Goal: Task Accomplishment & Management: Manage account settings

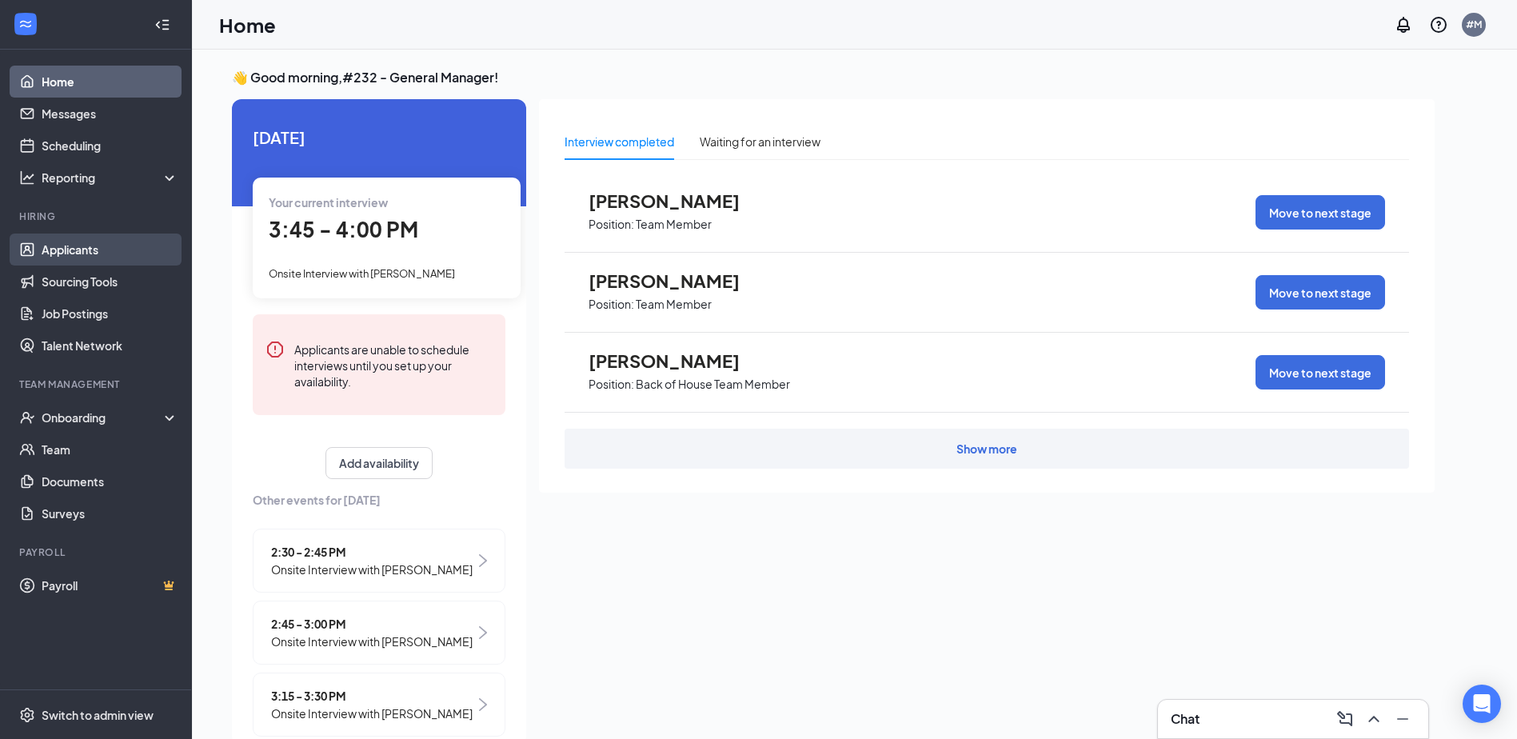
click at [96, 245] on link "Applicants" at bounding box center [110, 250] width 137 height 32
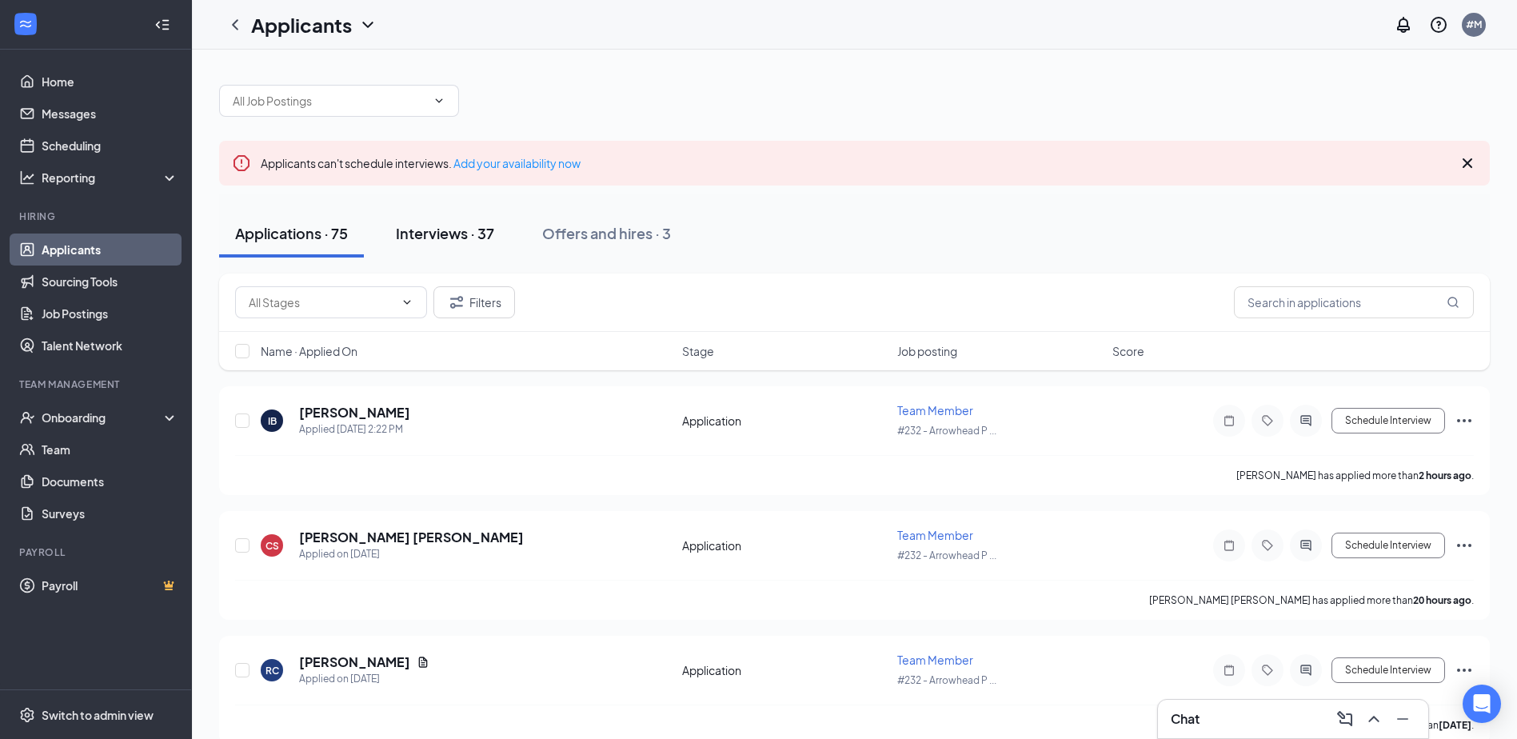
click at [464, 239] on div "Interviews · 37" at bounding box center [445, 233] width 98 height 20
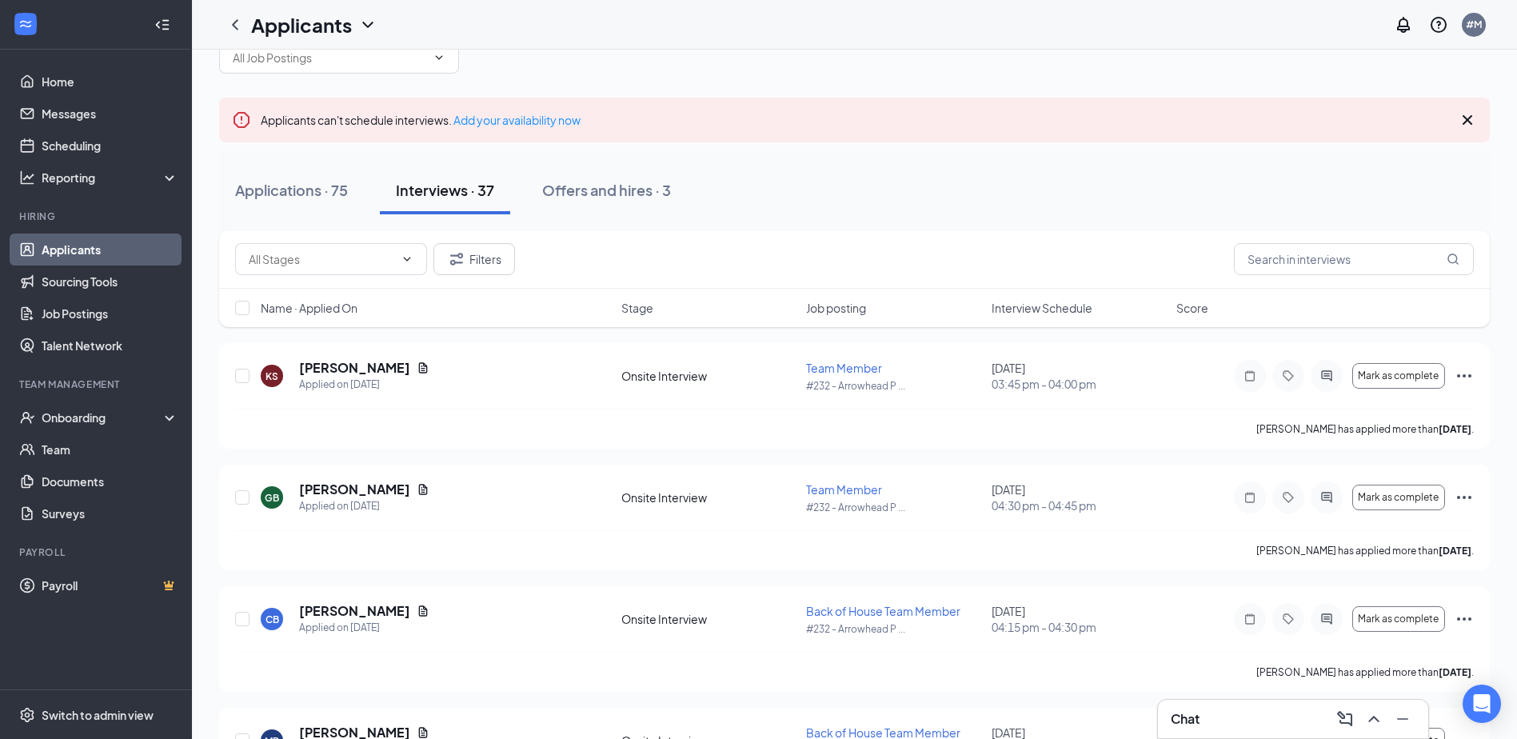
scroll to position [80, 0]
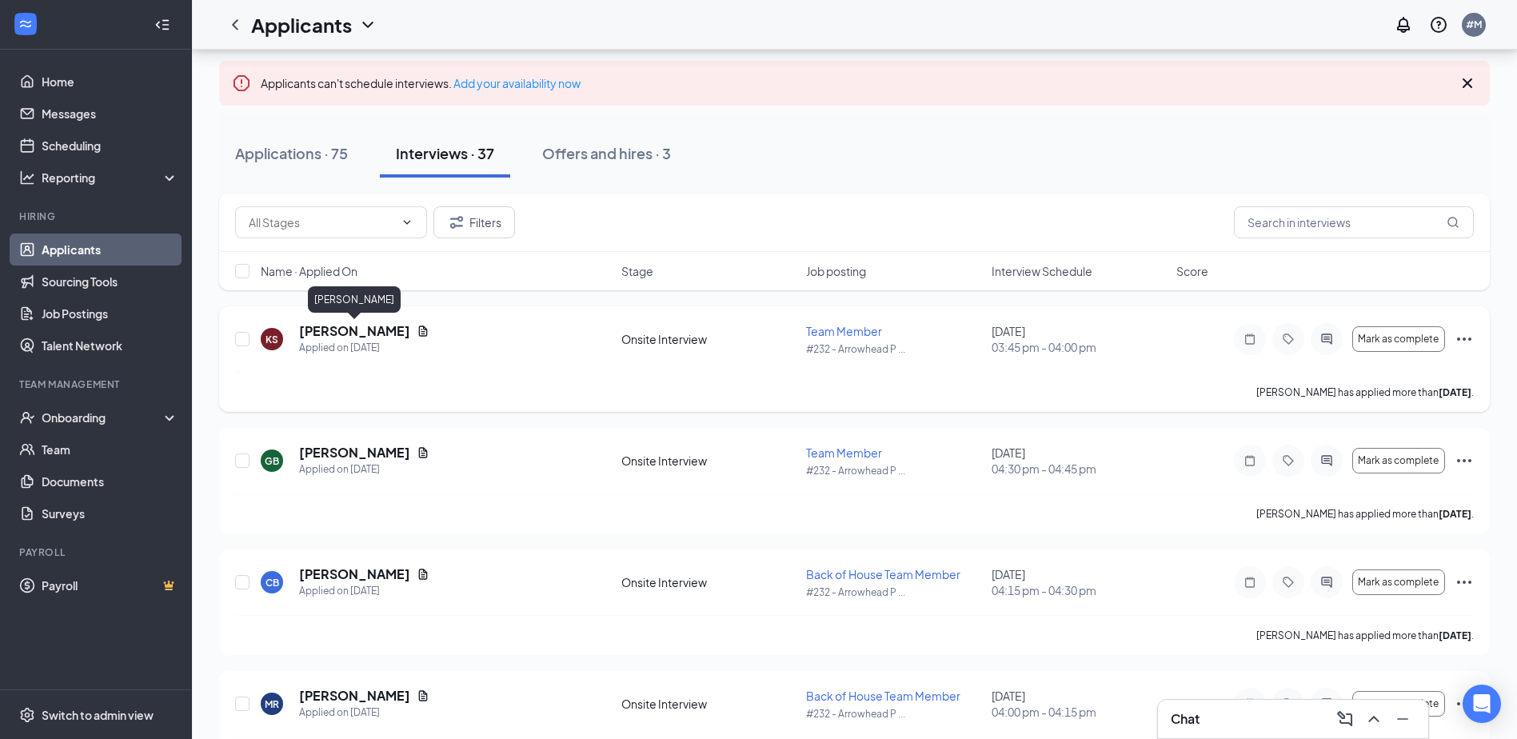
click at [366, 334] on h5 "[PERSON_NAME]" at bounding box center [354, 331] width 111 height 18
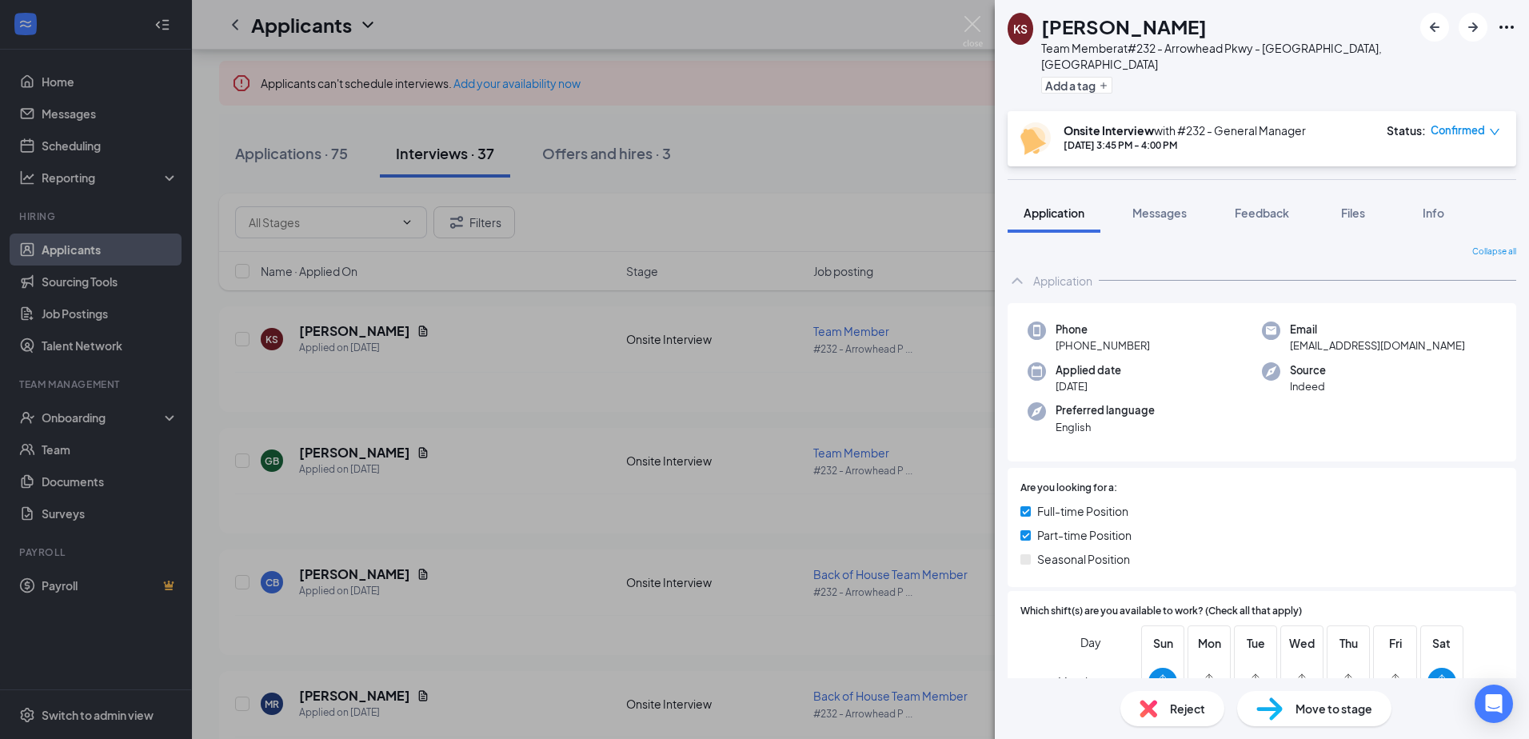
click at [661, 343] on div "KS [PERSON_NAME] Team Member at #[STREET_ADDRESS] Add a tag Onsite Interview wi…" at bounding box center [764, 369] width 1529 height 739
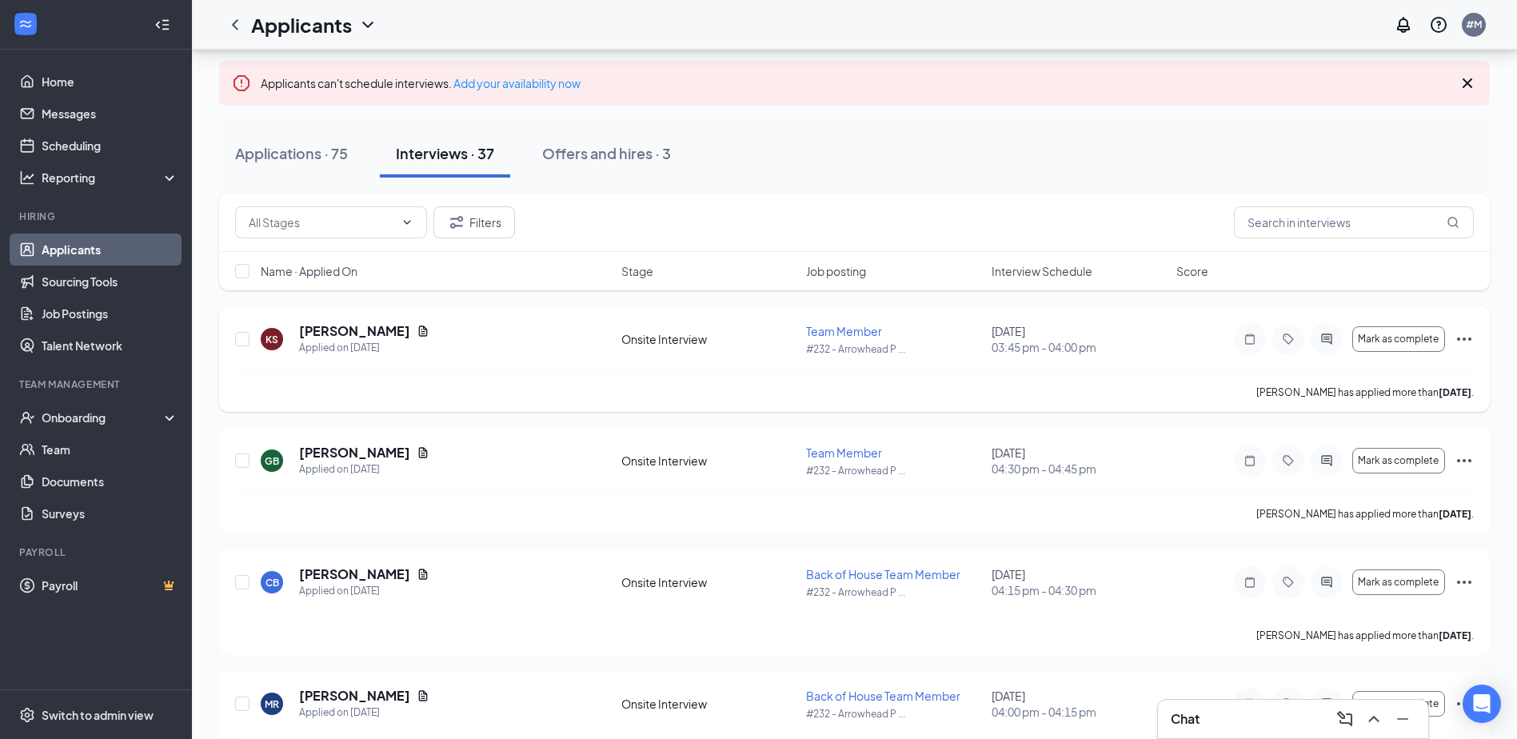
click at [1452, 337] on div "Mark as complete" at bounding box center [1354, 339] width 240 height 32
click at [1455, 339] on div "Mark as complete" at bounding box center [1354, 339] width 240 height 32
click at [1460, 338] on icon "Ellipses" at bounding box center [1464, 339] width 19 height 19
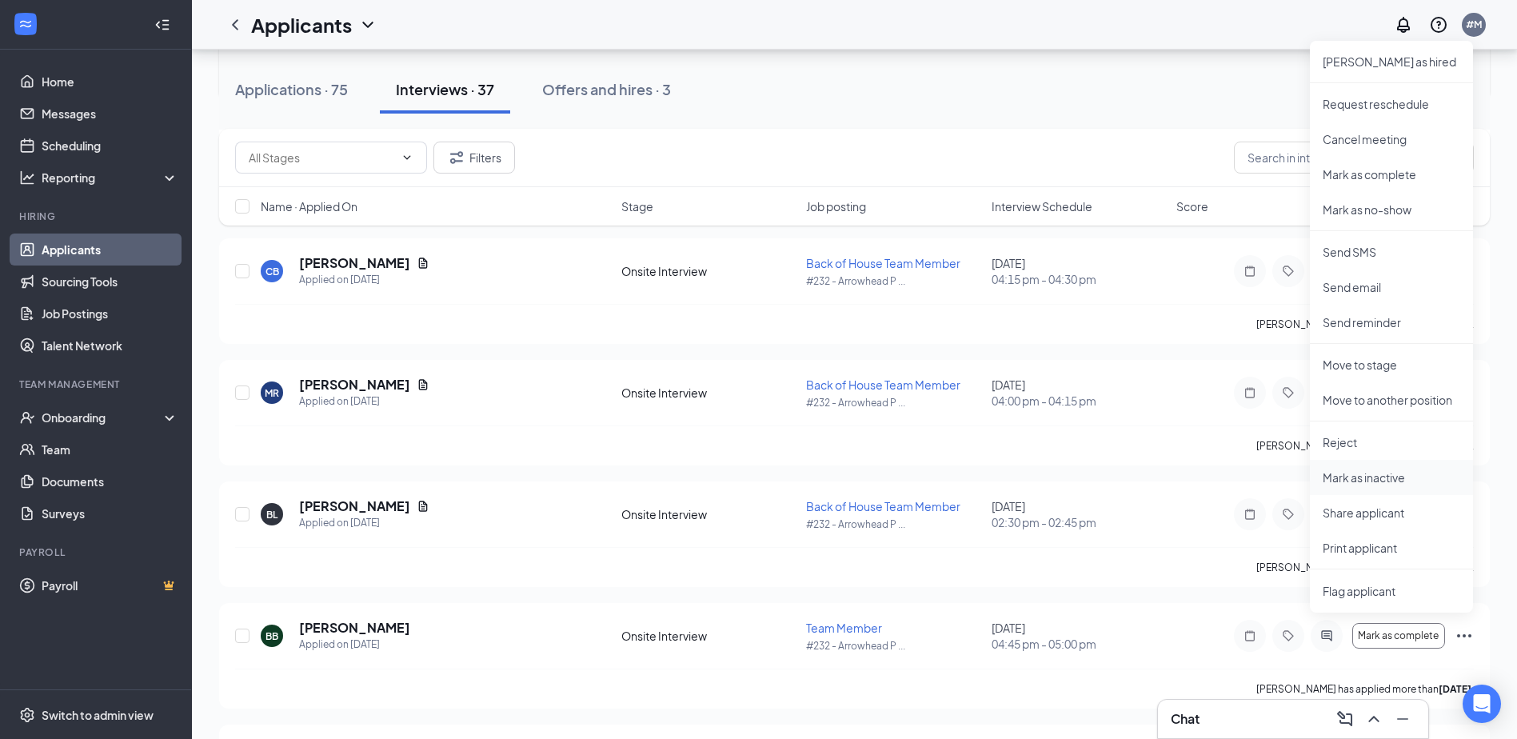
scroll to position [400, 0]
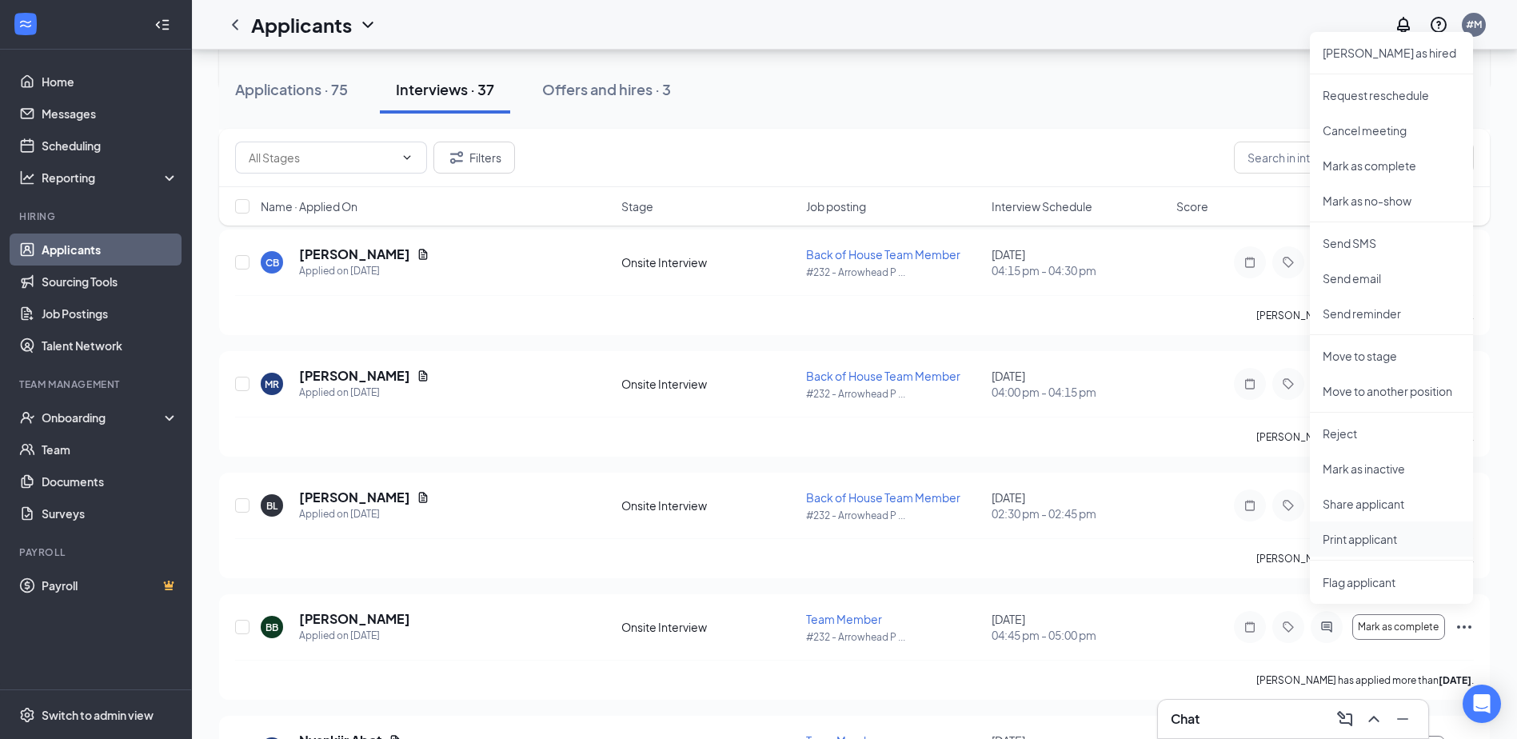
click at [1377, 547] on li "Print applicant" at bounding box center [1391, 538] width 163 height 35
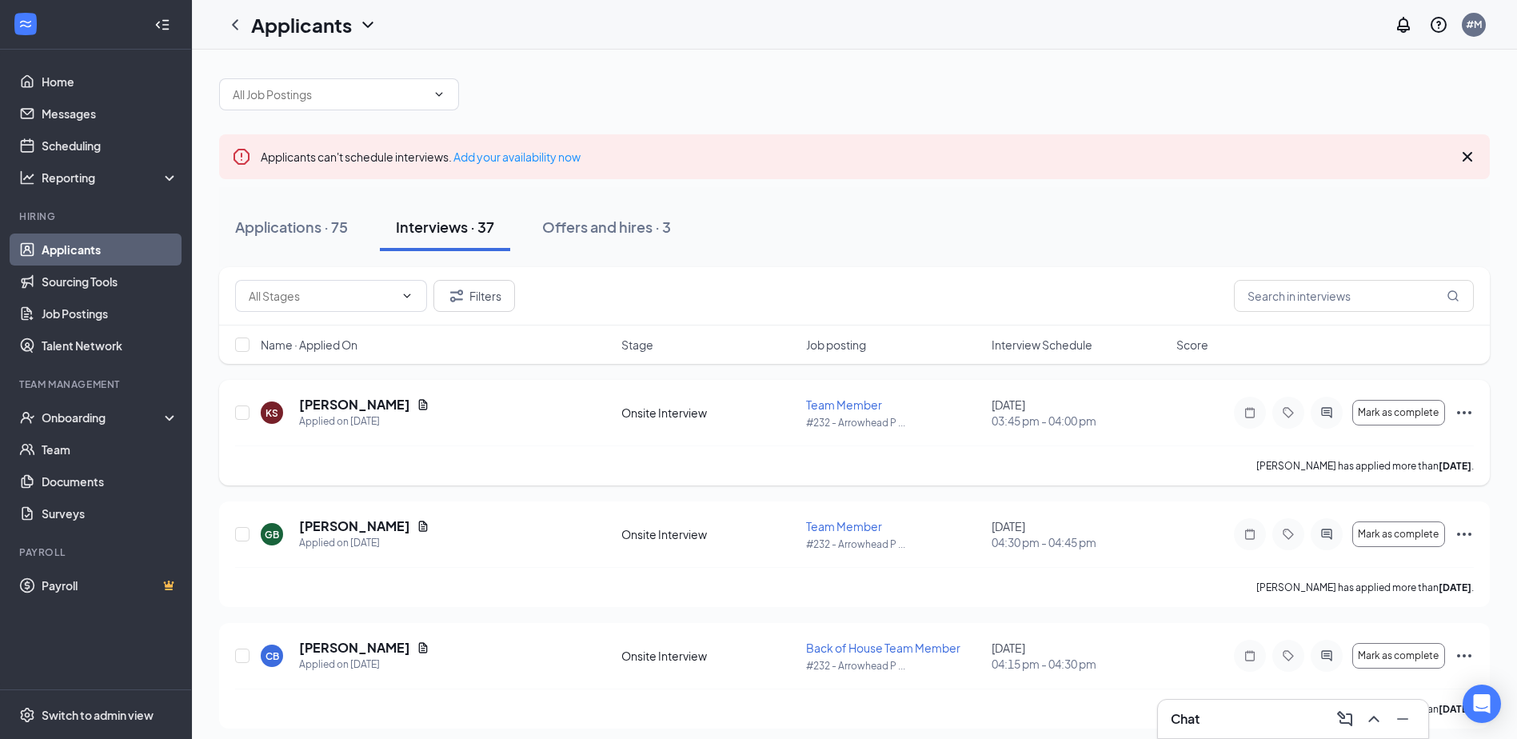
scroll to position [0, 0]
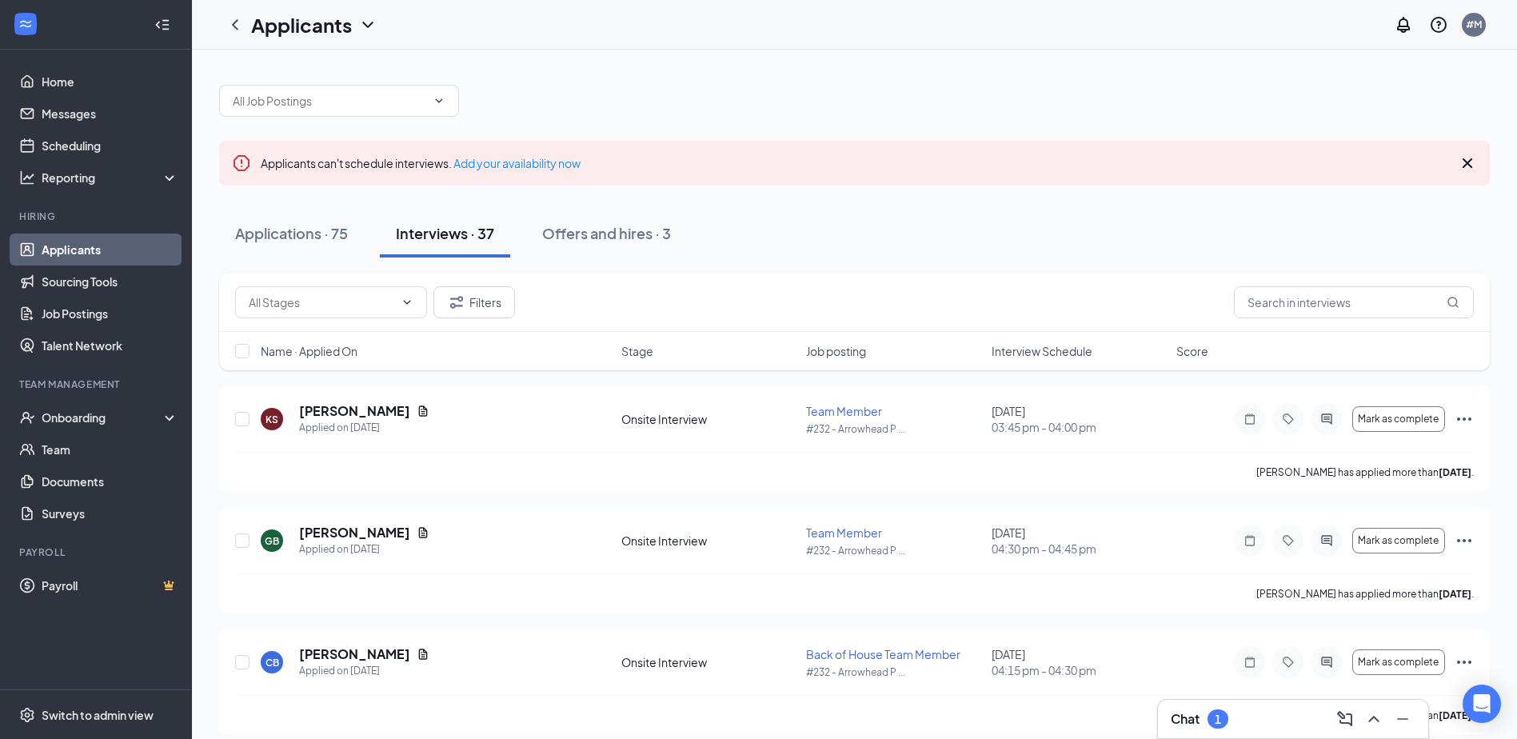
click at [1029, 350] on span "Interview Schedule" at bounding box center [1042, 351] width 101 height 16
click at [1214, 710] on div "1" at bounding box center [1218, 718] width 21 height 19
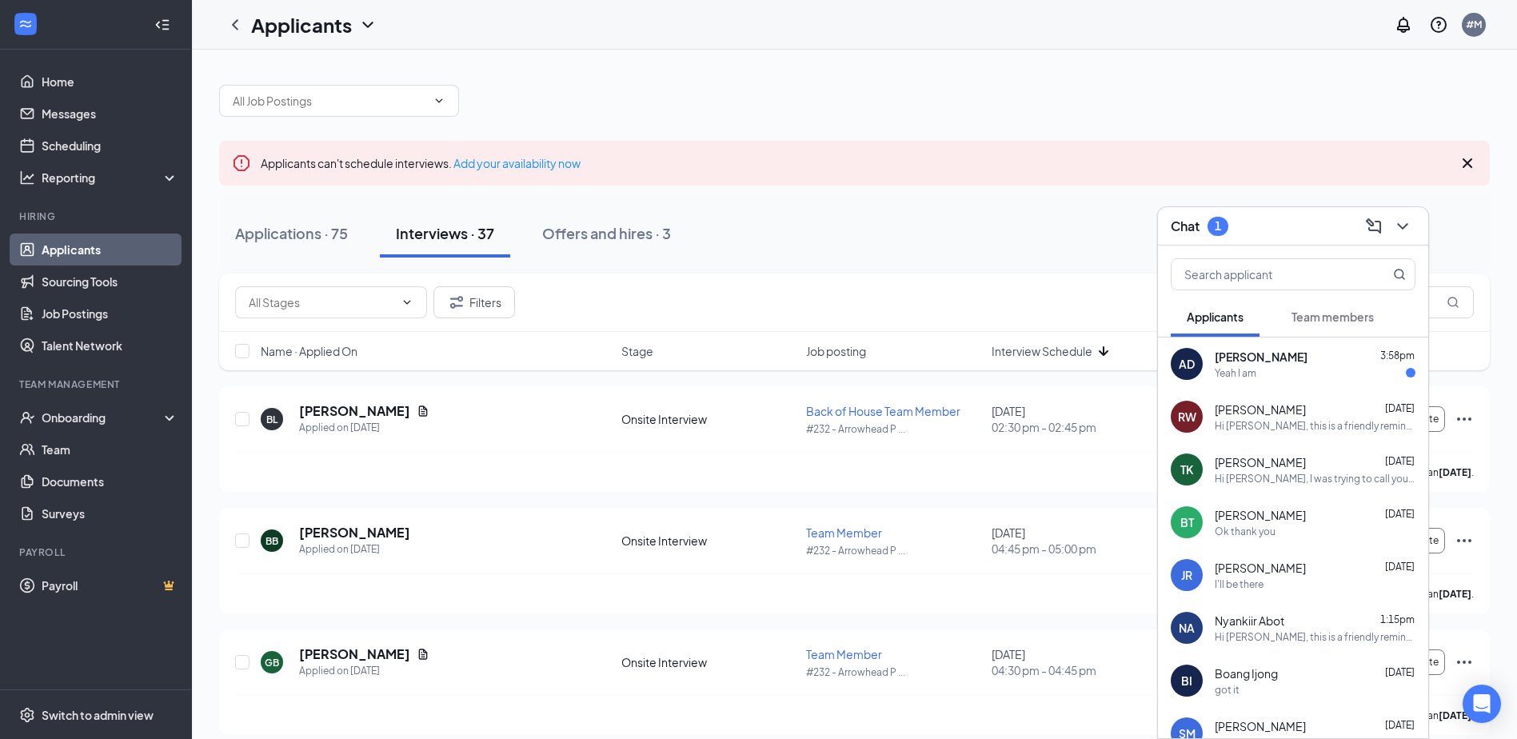
click at [1294, 354] on div "[PERSON_NAME] 3:58pm" at bounding box center [1315, 357] width 201 height 16
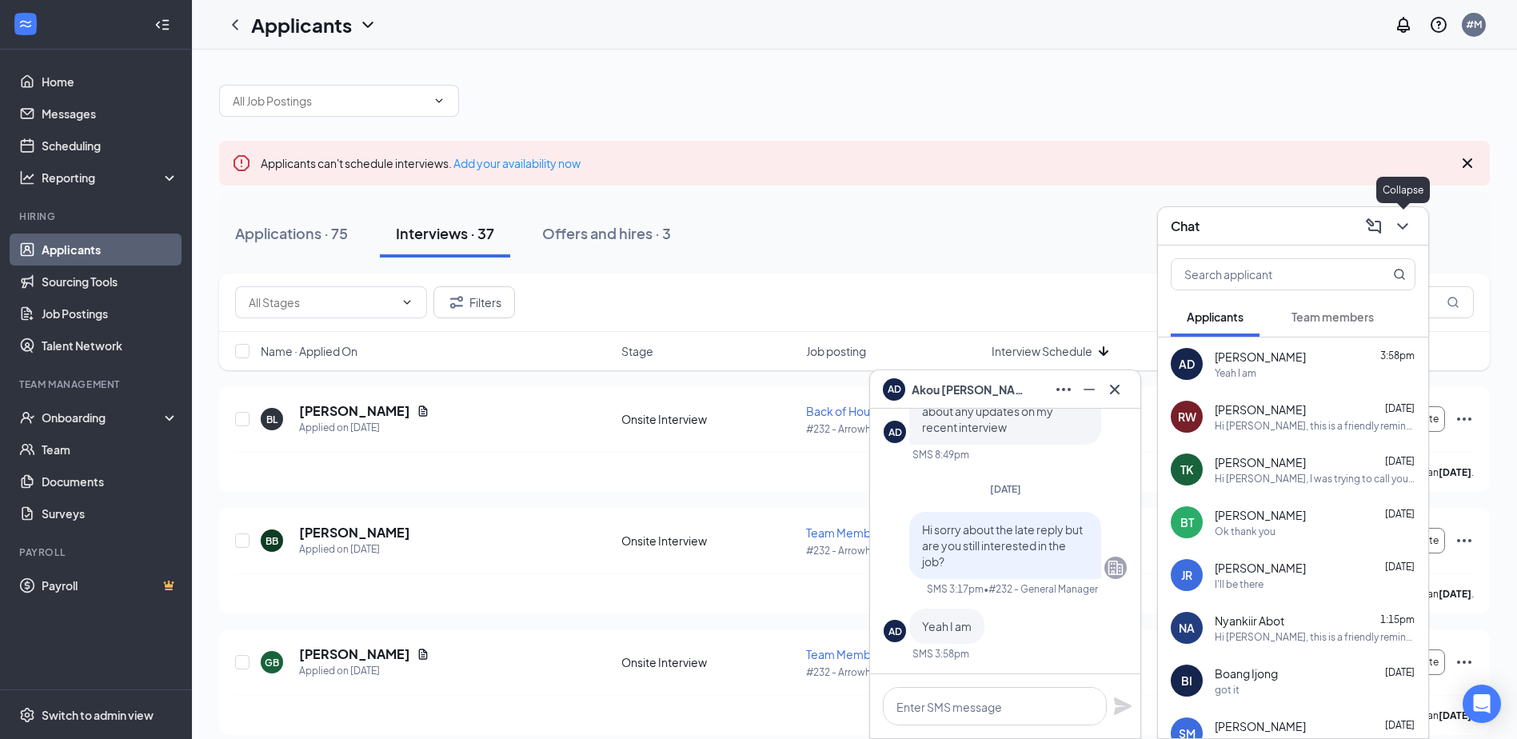
click at [1409, 231] on icon "ChevronDown" at bounding box center [1402, 226] width 19 height 19
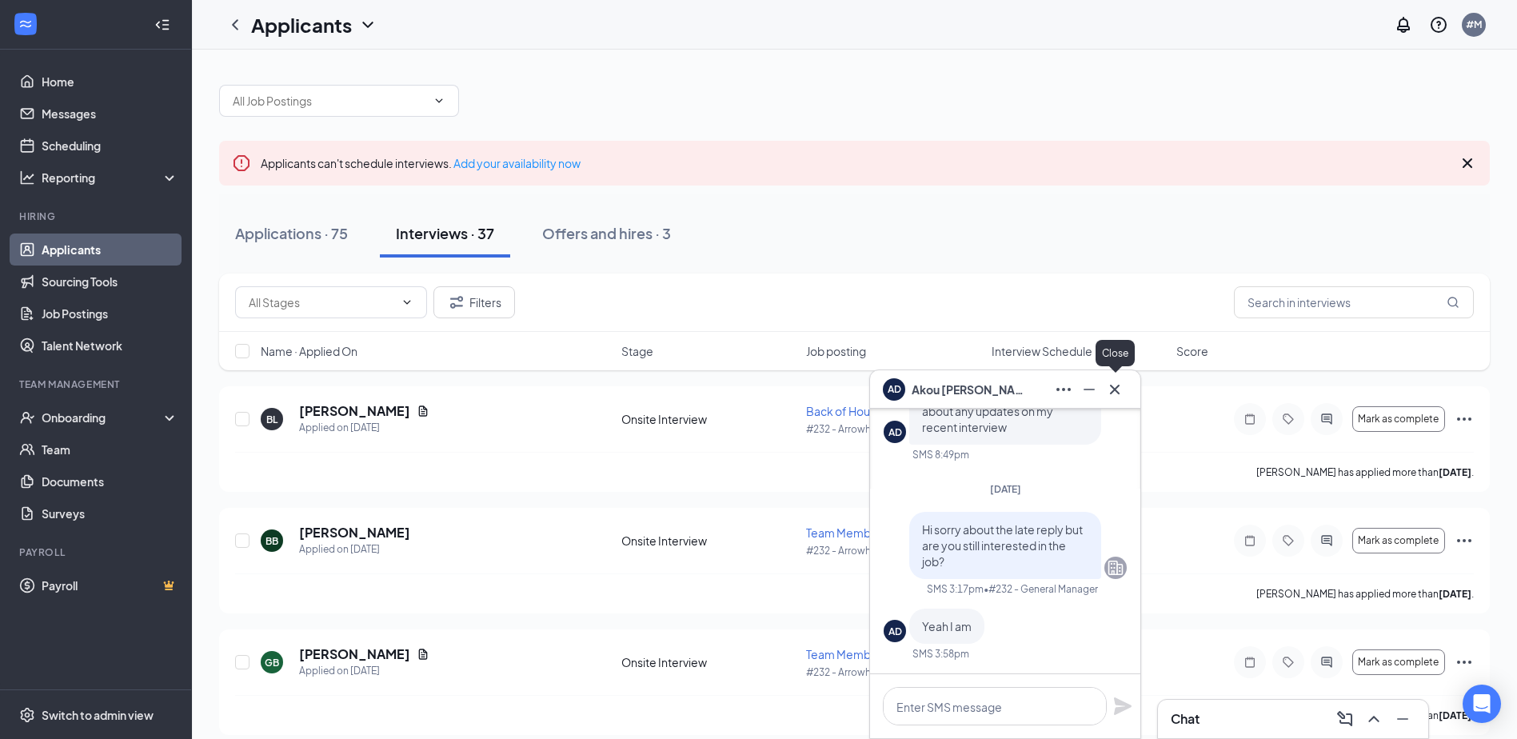
click at [1121, 390] on icon "Cross" at bounding box center [1114, 389] width 19 height 19
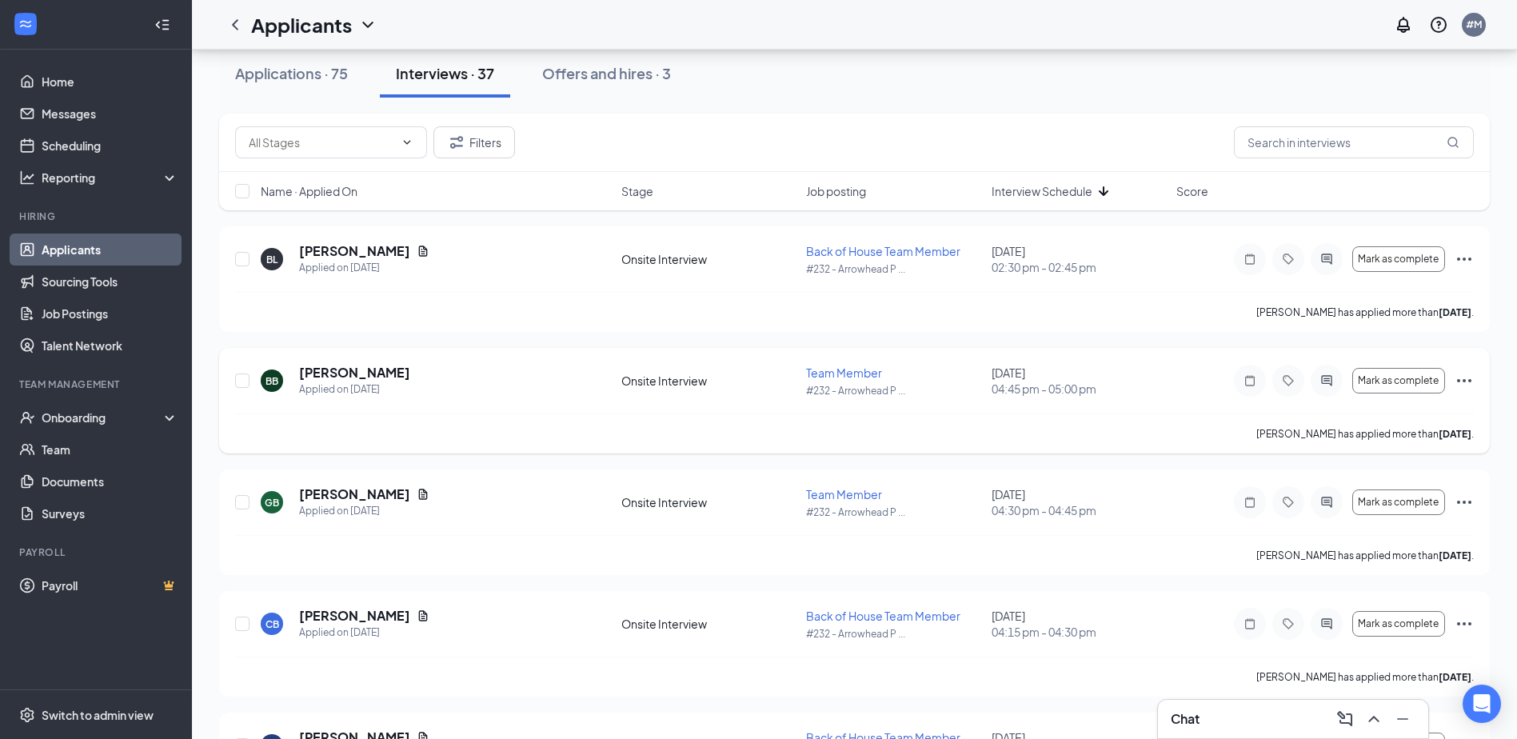
scroll to position [80, 0]
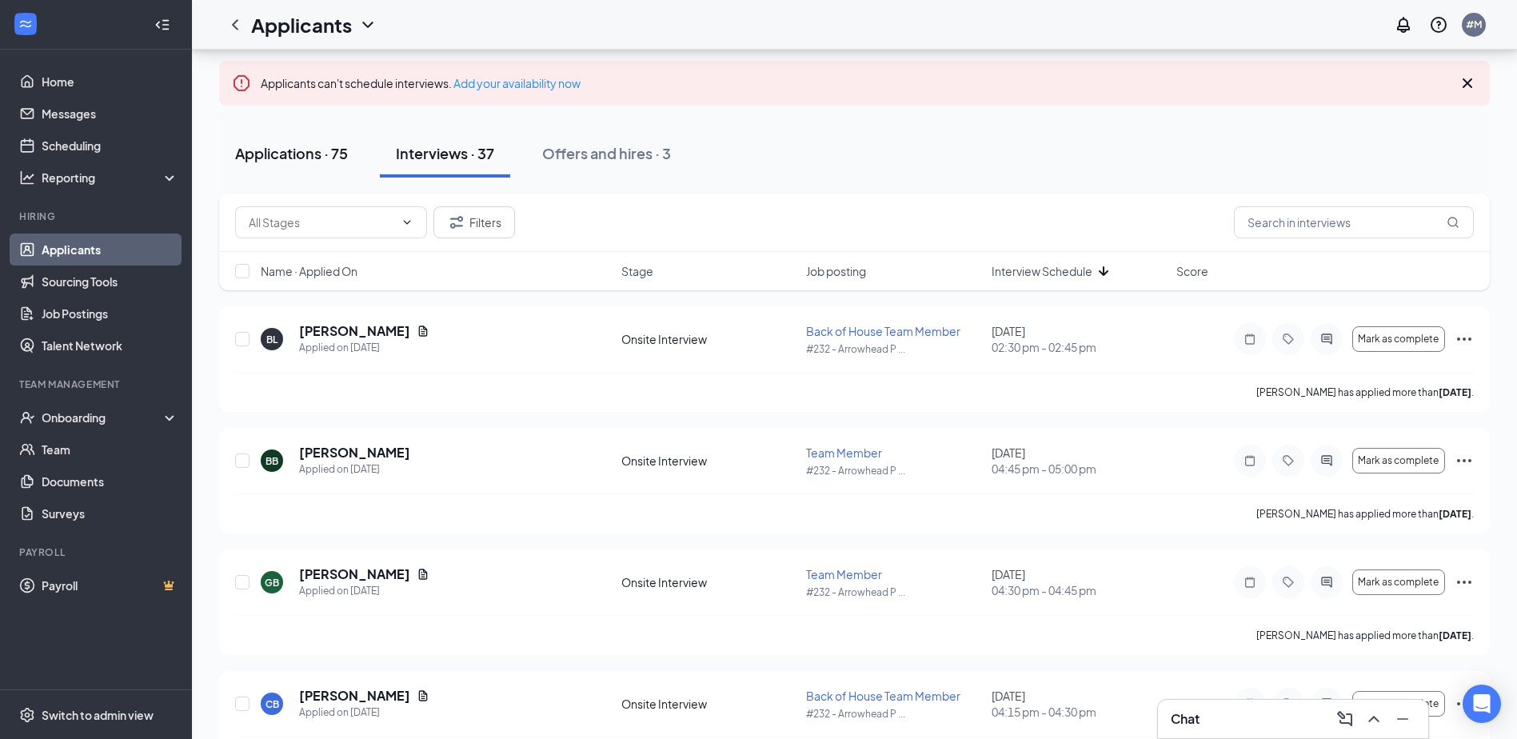
click at [336, 146] on div "Applications · 75" at bounding box center [291, 153] width 113 height 20
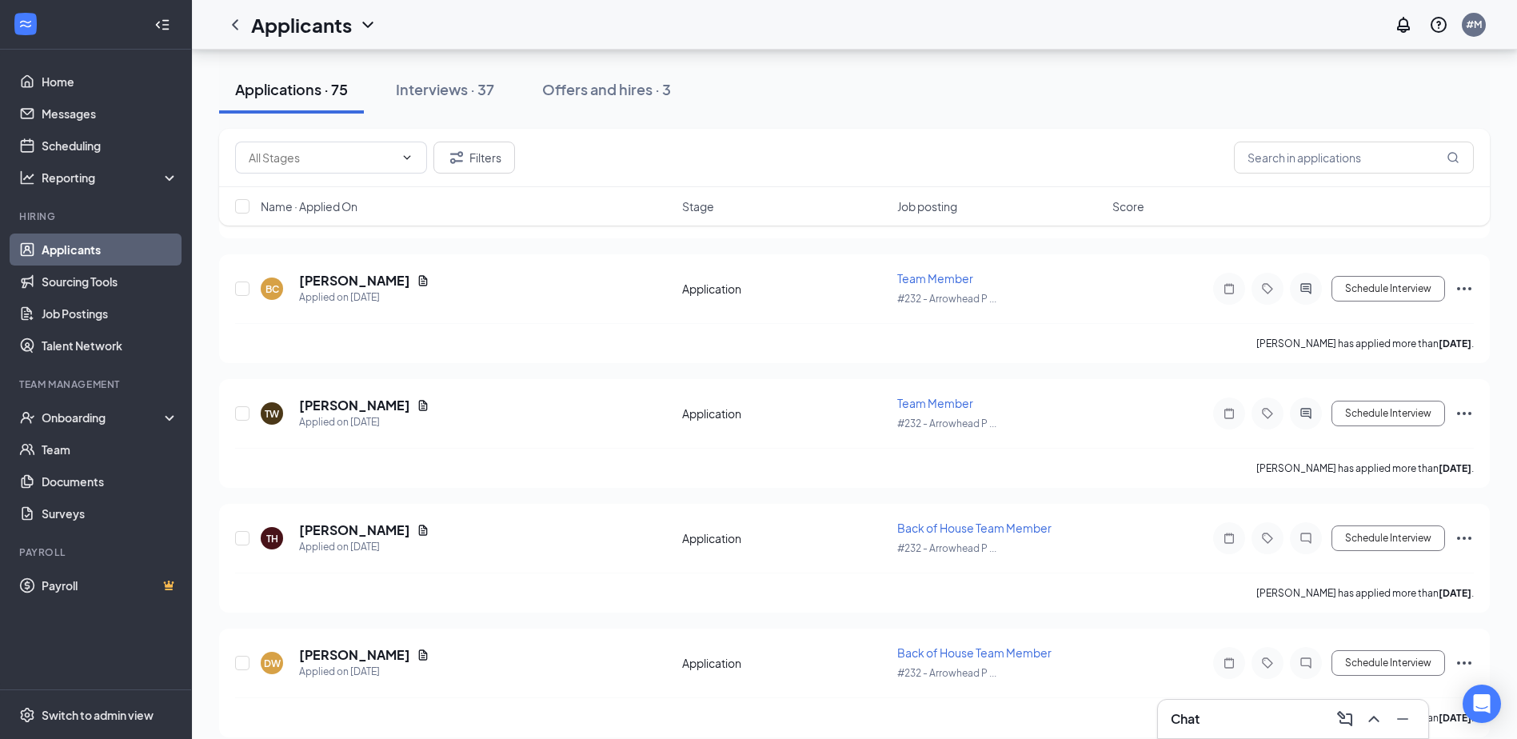
scroll to position [6582, 0]
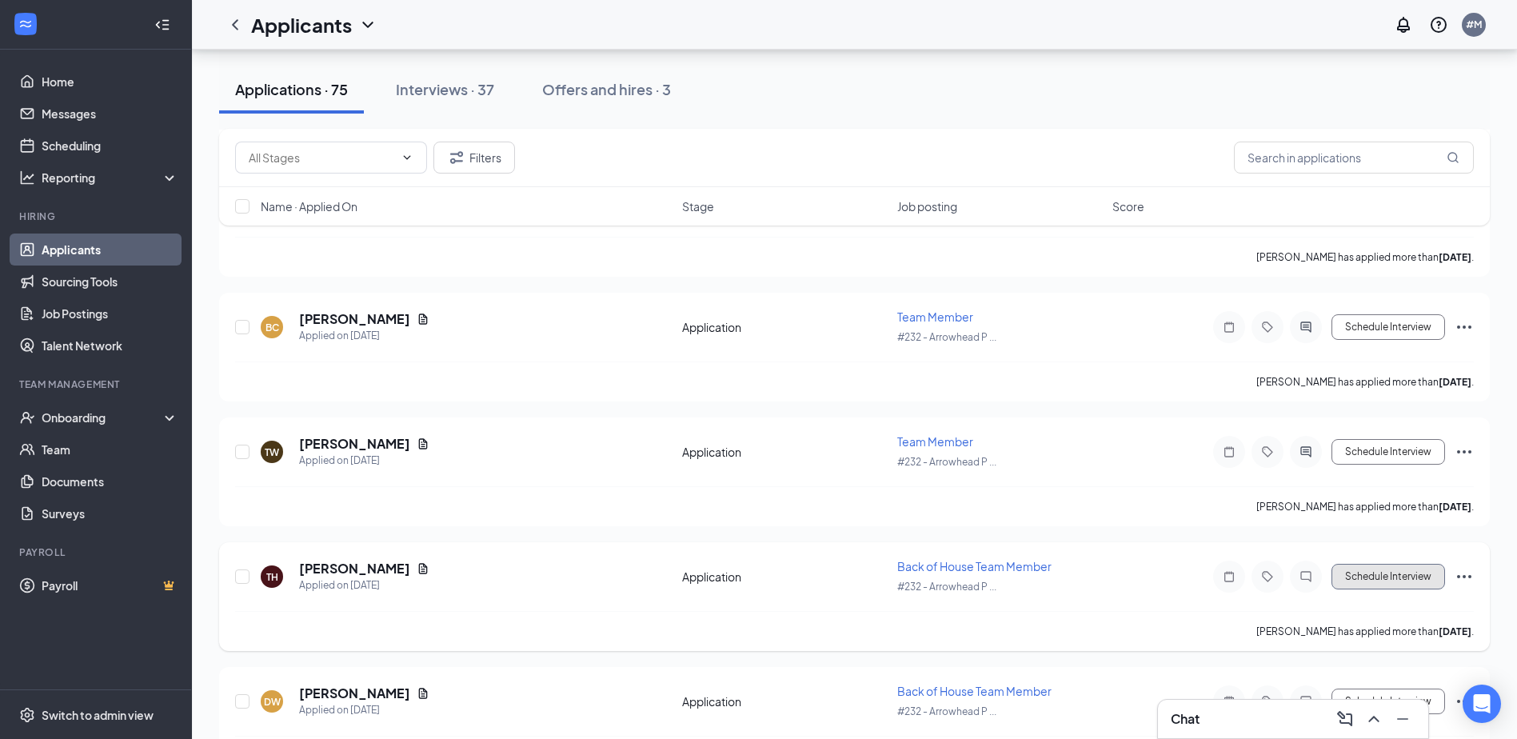
click at [1407, 569] on button "Schedule Interview" at bounding box center [1389, 577] width 114 height 26
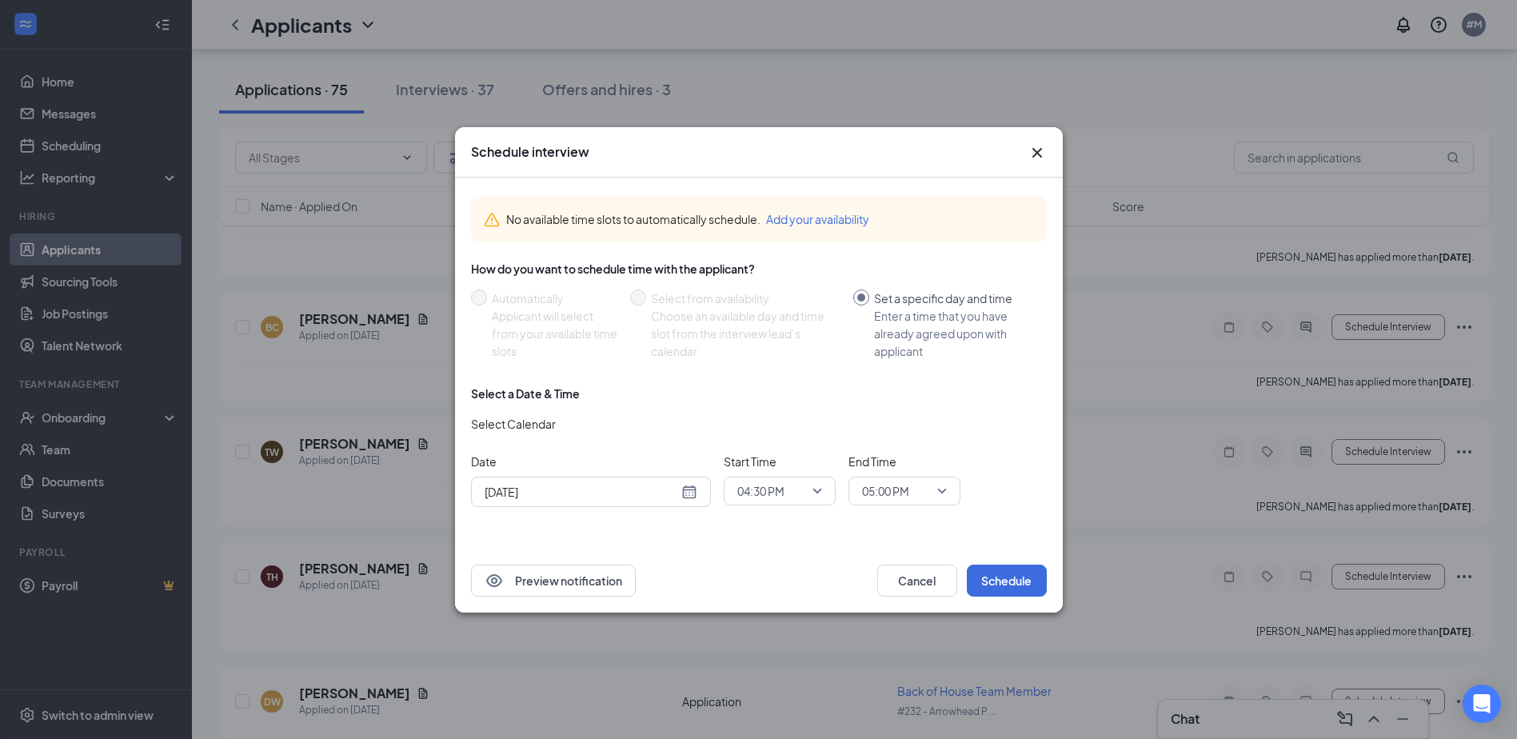
click at [689, 492] on div "[DATE]" at bounding box center [591, 492] width 213 height 18
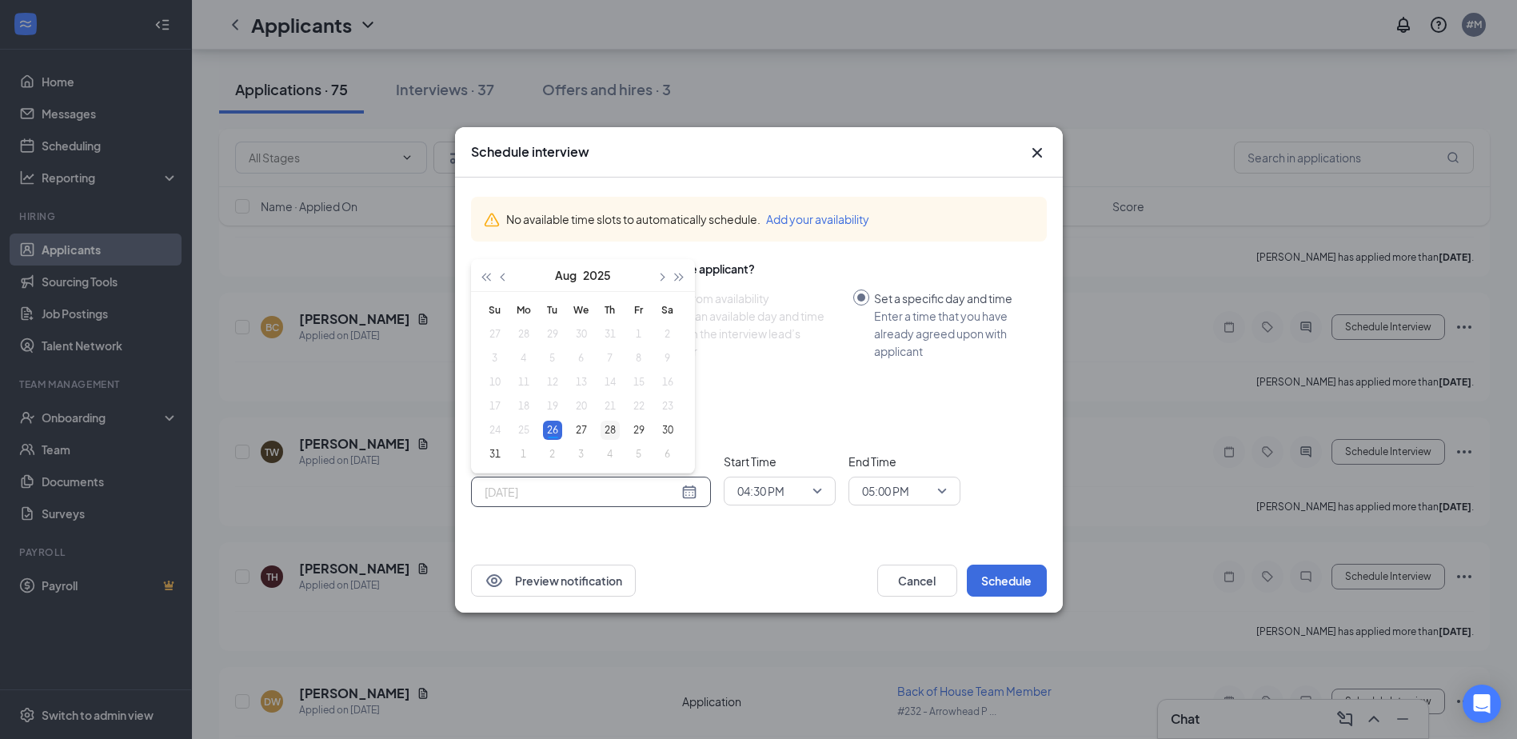
type input "[DATE]"
click at [604, 422] on div "28" at bounding box center [610, 430] width 19 height 19
click at [808, 495] on span "04:30 PM" at bounding box center [779, 491] width 85 height 24
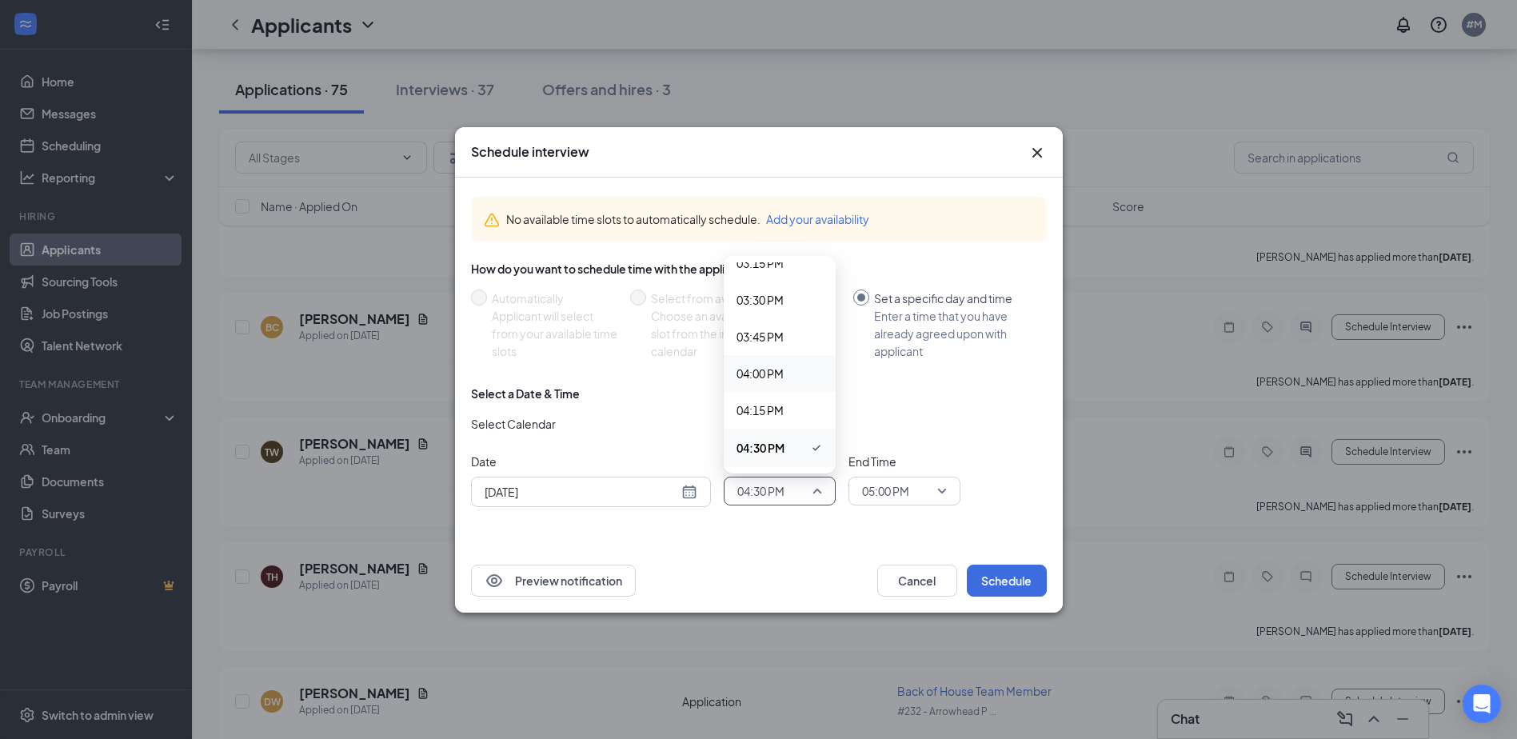
scroll to position [2022, 0]
click at [769, 348] on span "02:15 PM" at bounding box center [760, 356] width 47 height 18
click at [943, 498] on span "05:00 PM" at bounding box center [904, 491] width 85 height 24
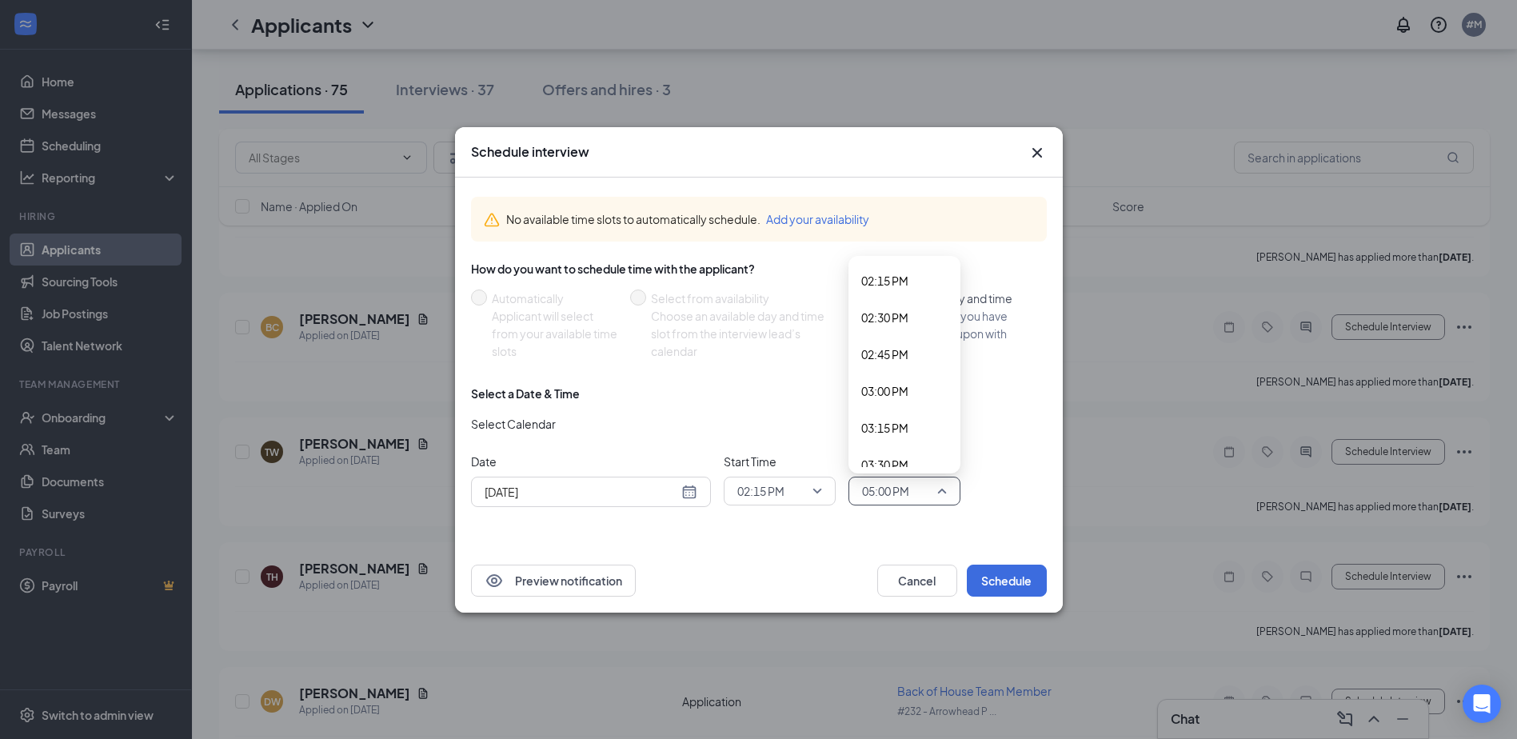
scroll to position [2096, 0]
click at [910, 322] on span "02:30 PM" at bounding box center [904, 319] width 86 height 18
click at [1000, 579] on button "Schedule" at bounding box center [1007, 581] width 80 height 32
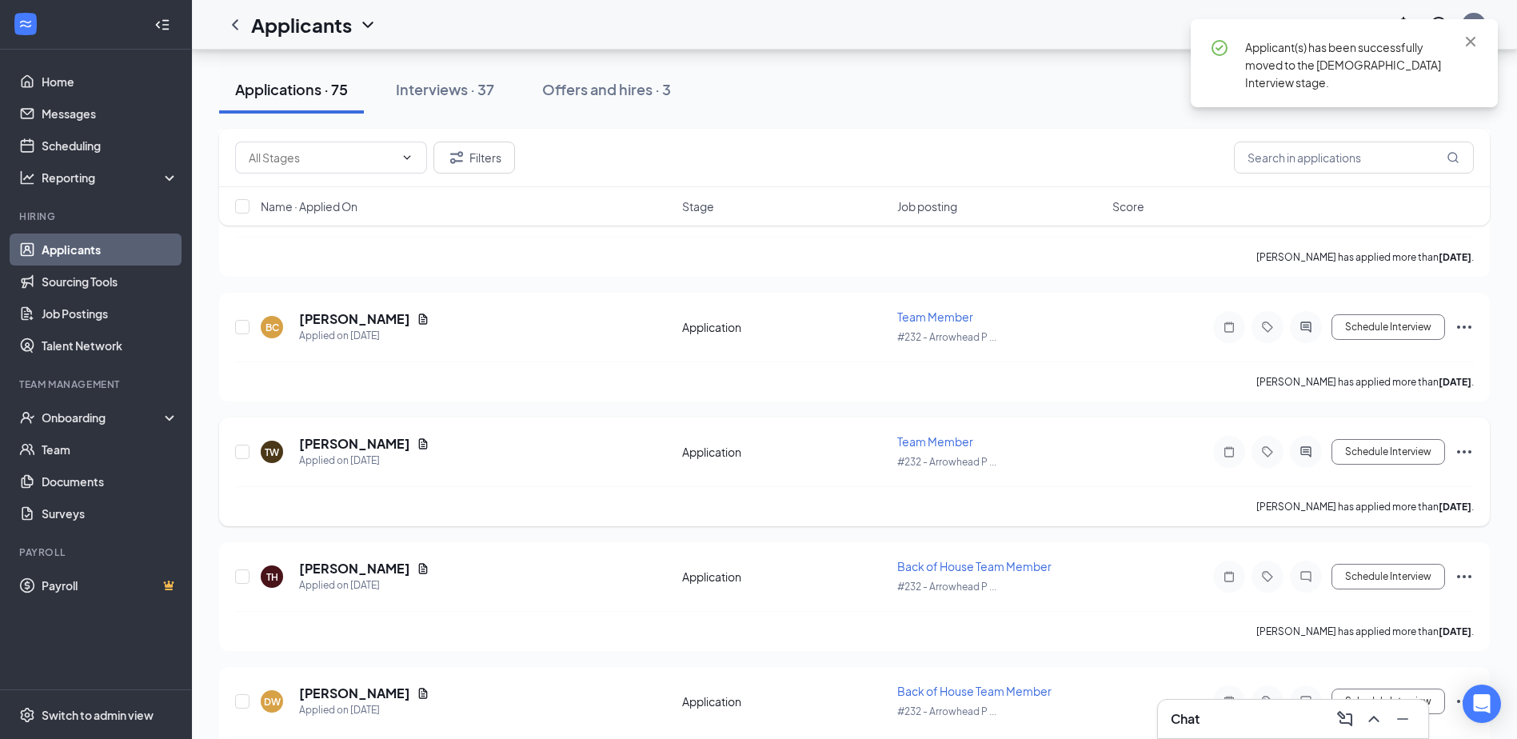
click at [1466, 449] on icon "Ellipses" at bounding box center [1464, 451] width 19 height 19
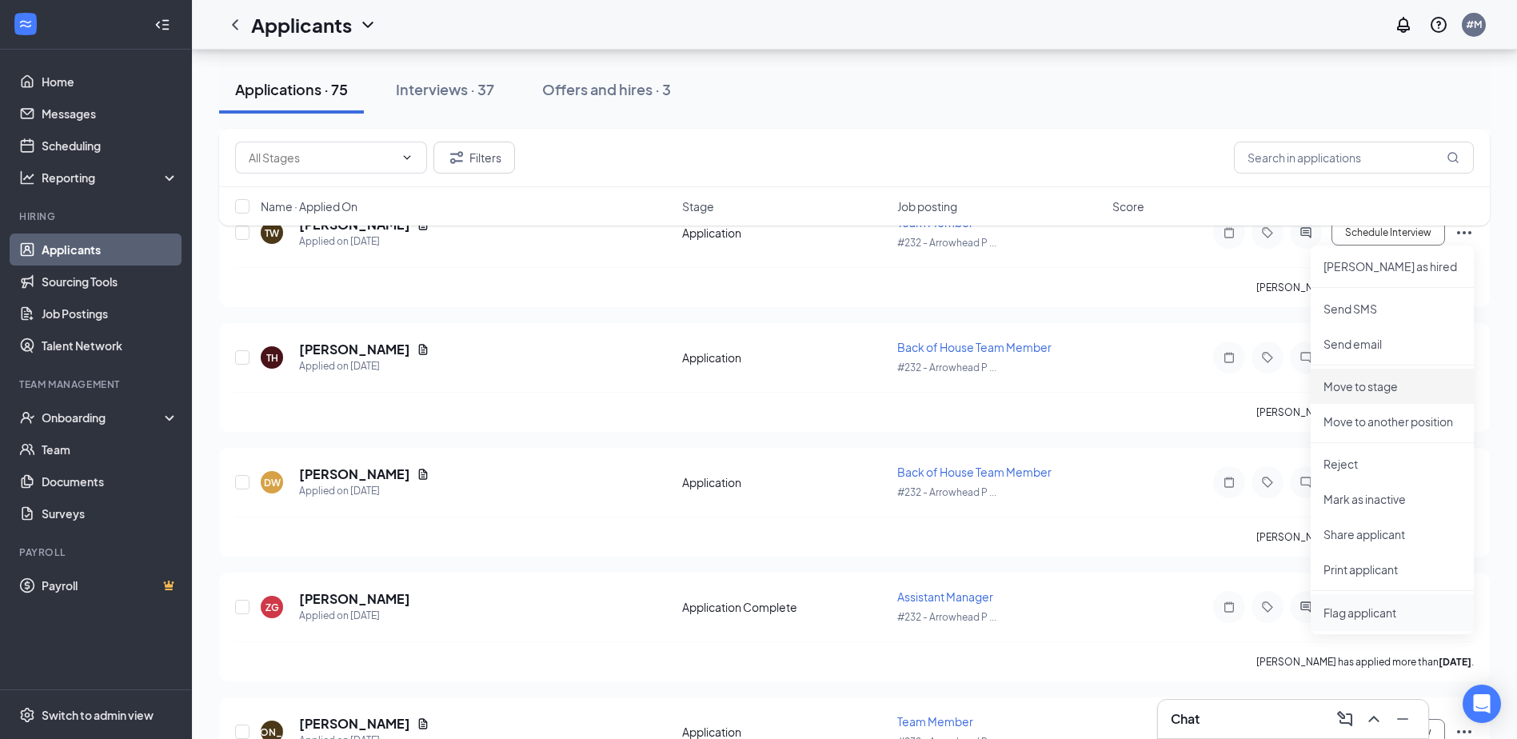
scroll to position [6822, 0]
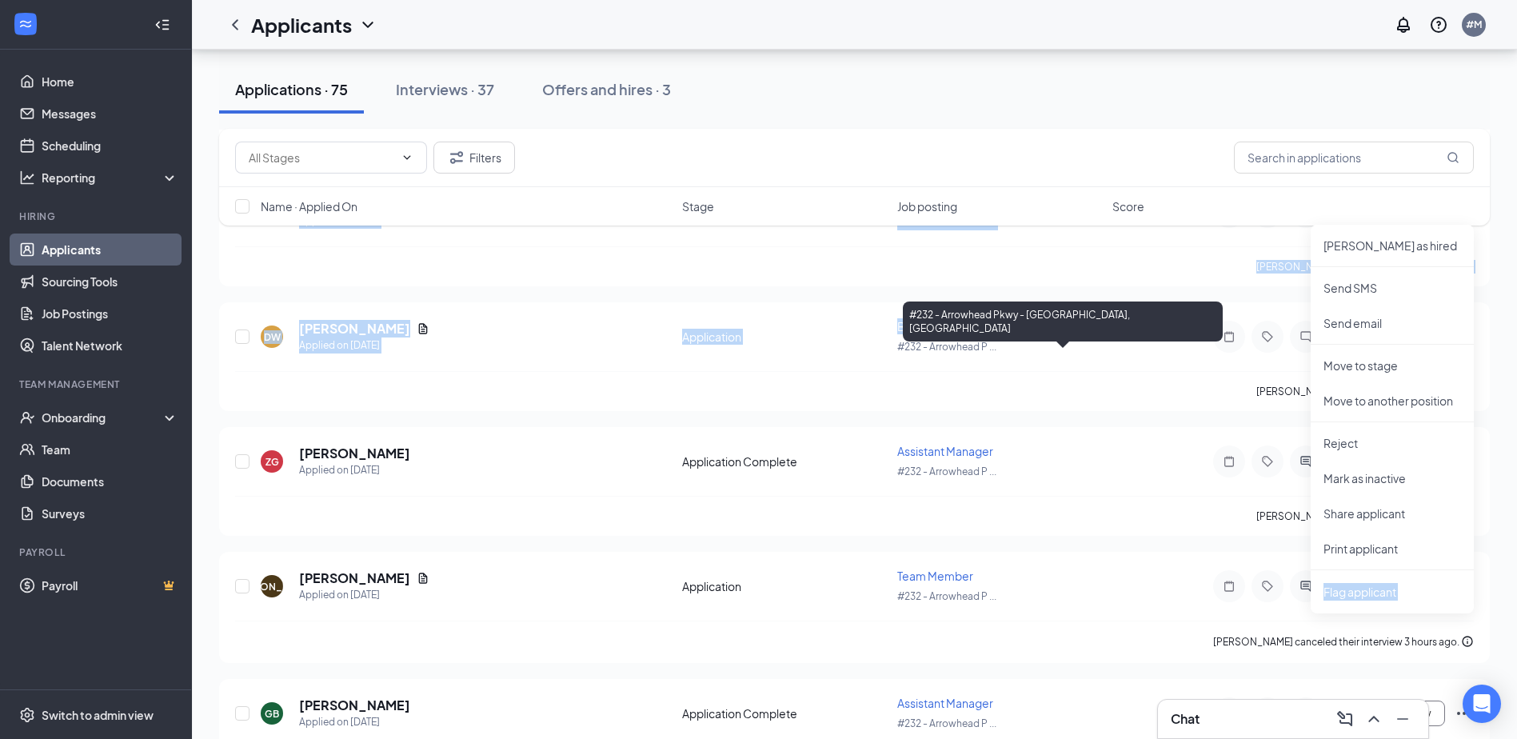
drag, startPoint x: 1412, startPoint y: 542, endPoint x: 1017, endPoint y: 293, distance: 468.0
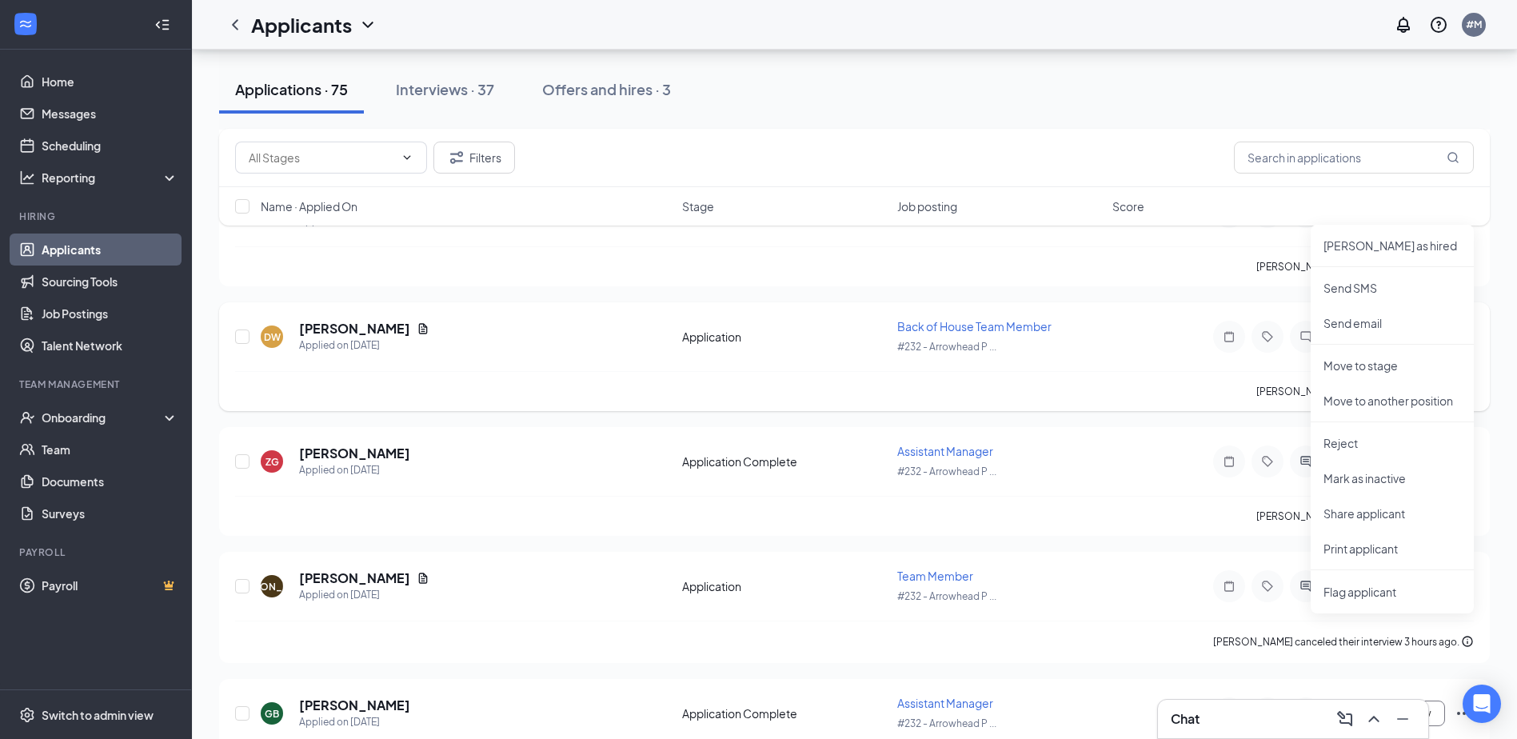
drag, startPoint x: 1017, startPoint y: 293, endPoint x: 1059, endPoint y: 360, distance: 79.4
click at [1059, 360] on div "DW [PERSON_NAME] Applied on [DATE] Application Back of House Team Member #232 -…" at bounding box center [854, 344] width 1239 height 53
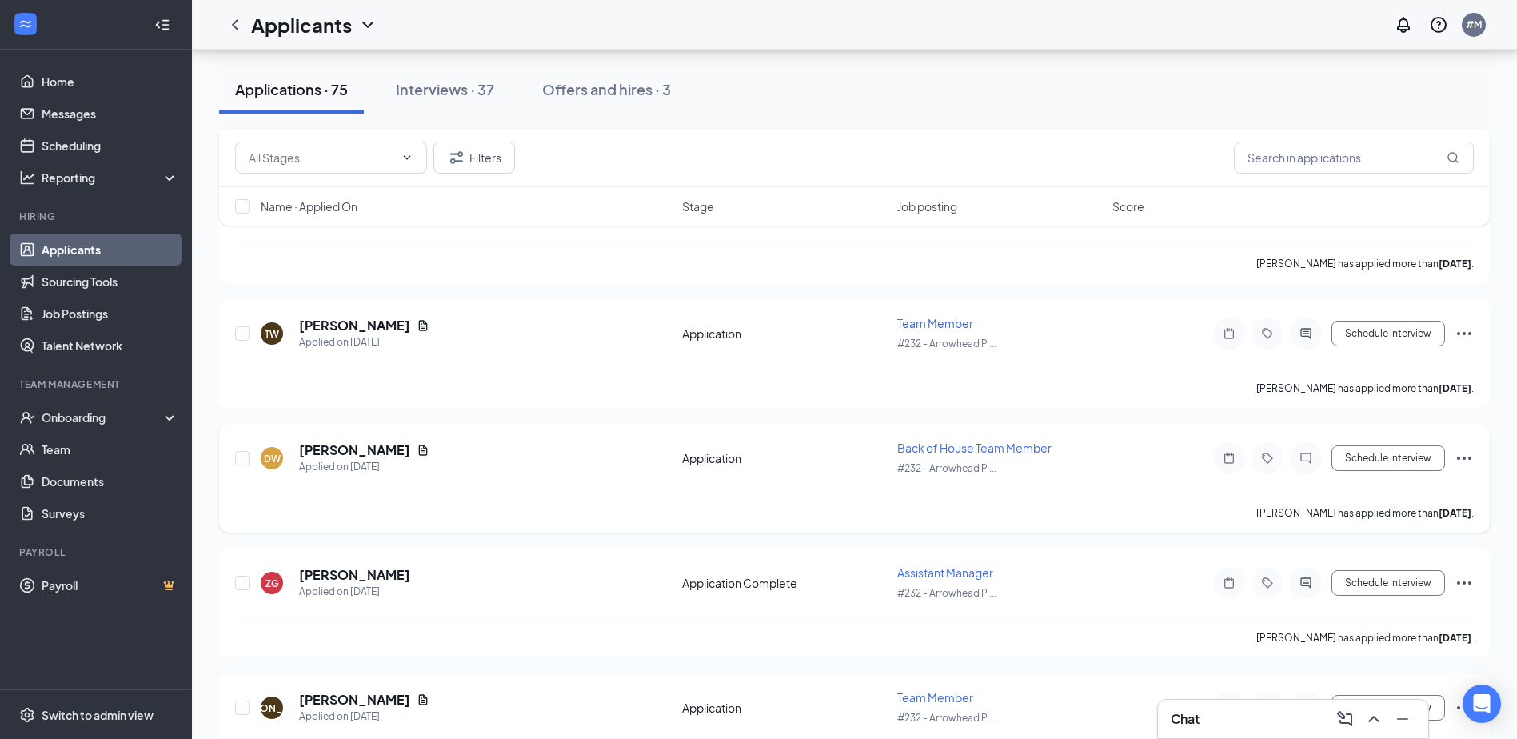
scroll to position [6502, 0]
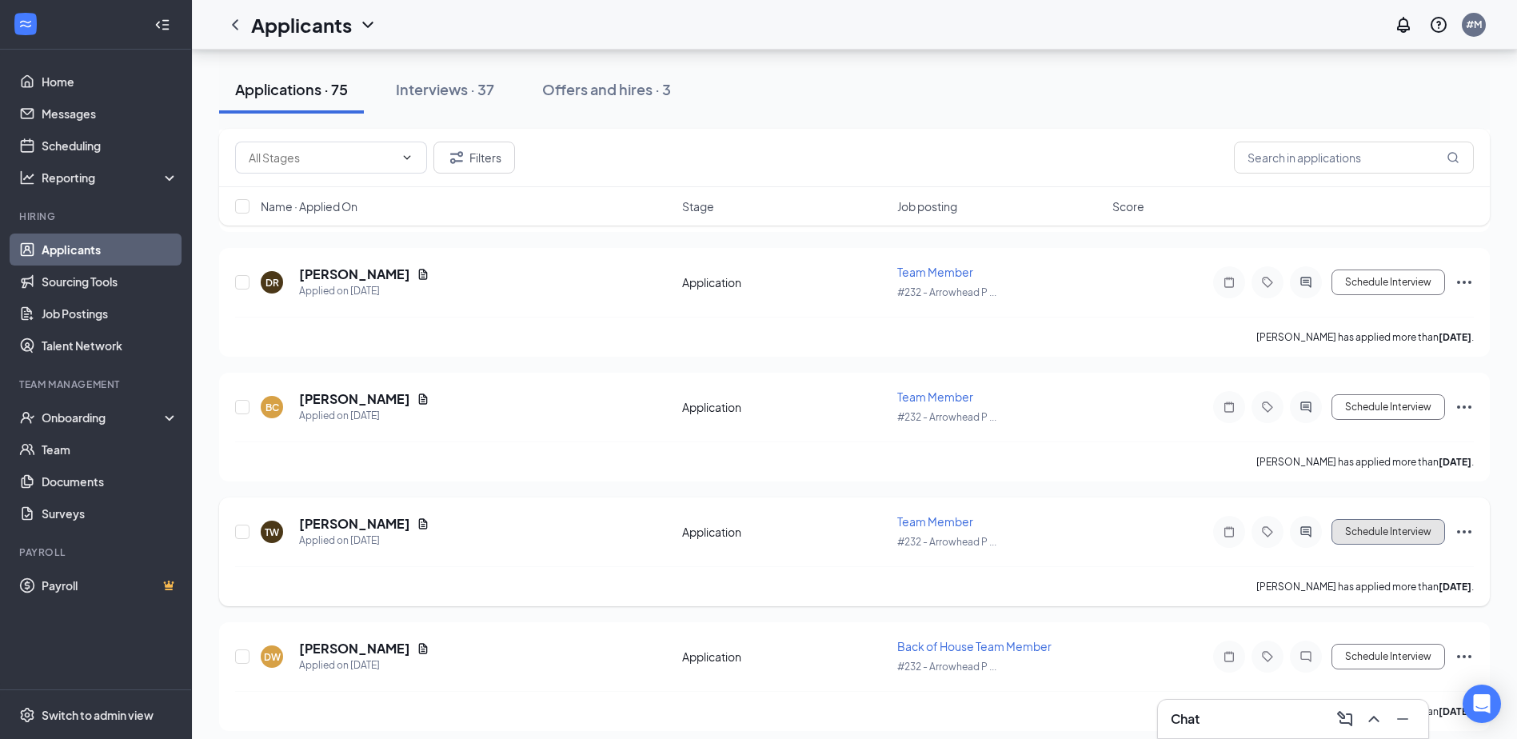
click at [1428, 537] on button "Schedule Interview" at bounding box center [1389, 532] width 114 height 26
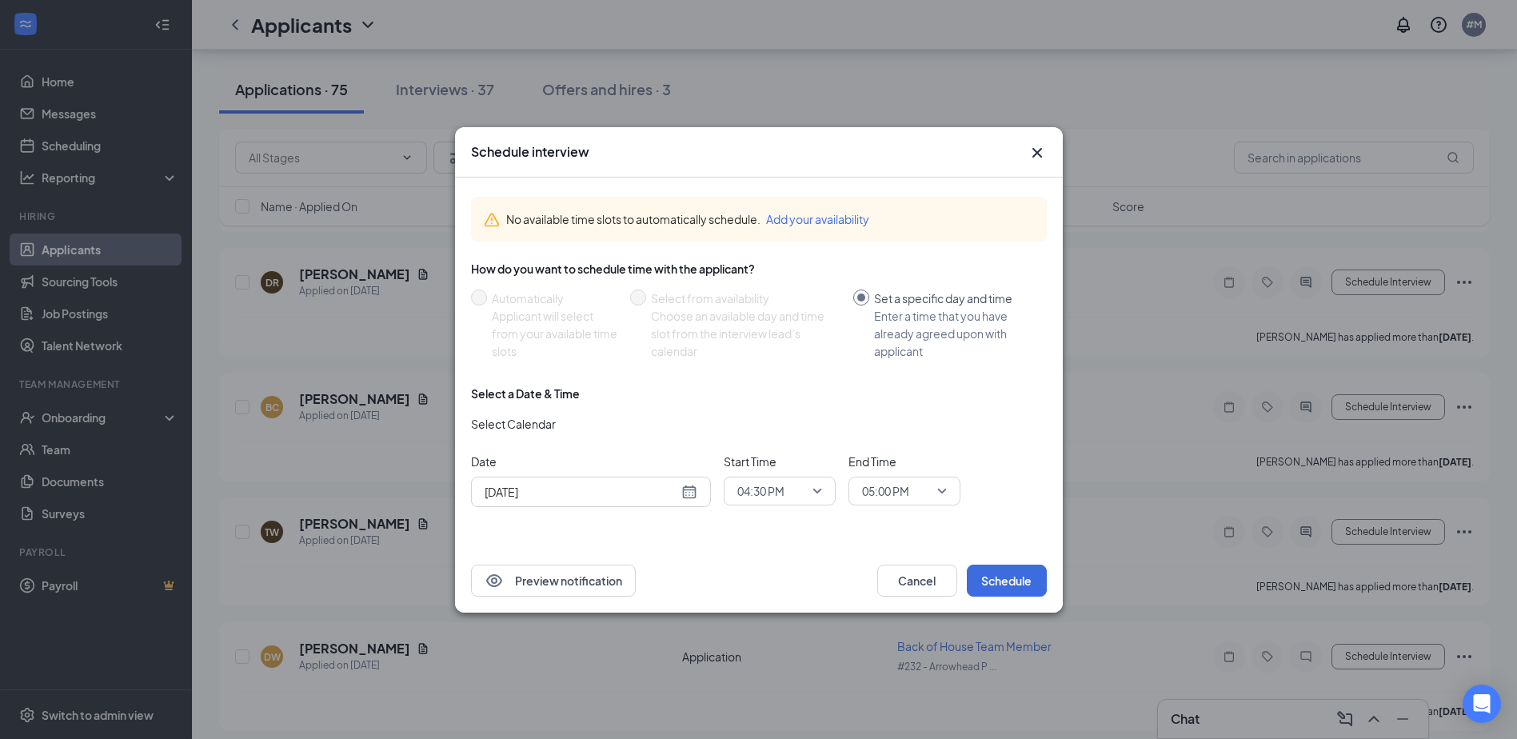
click at [813, 487] on span "04:30 PM" at bounding box center [779, 491] width 85 height 24
click at [783, 317] on span "02:30 PM" at bounding box center [760, 313] width 47 height 18
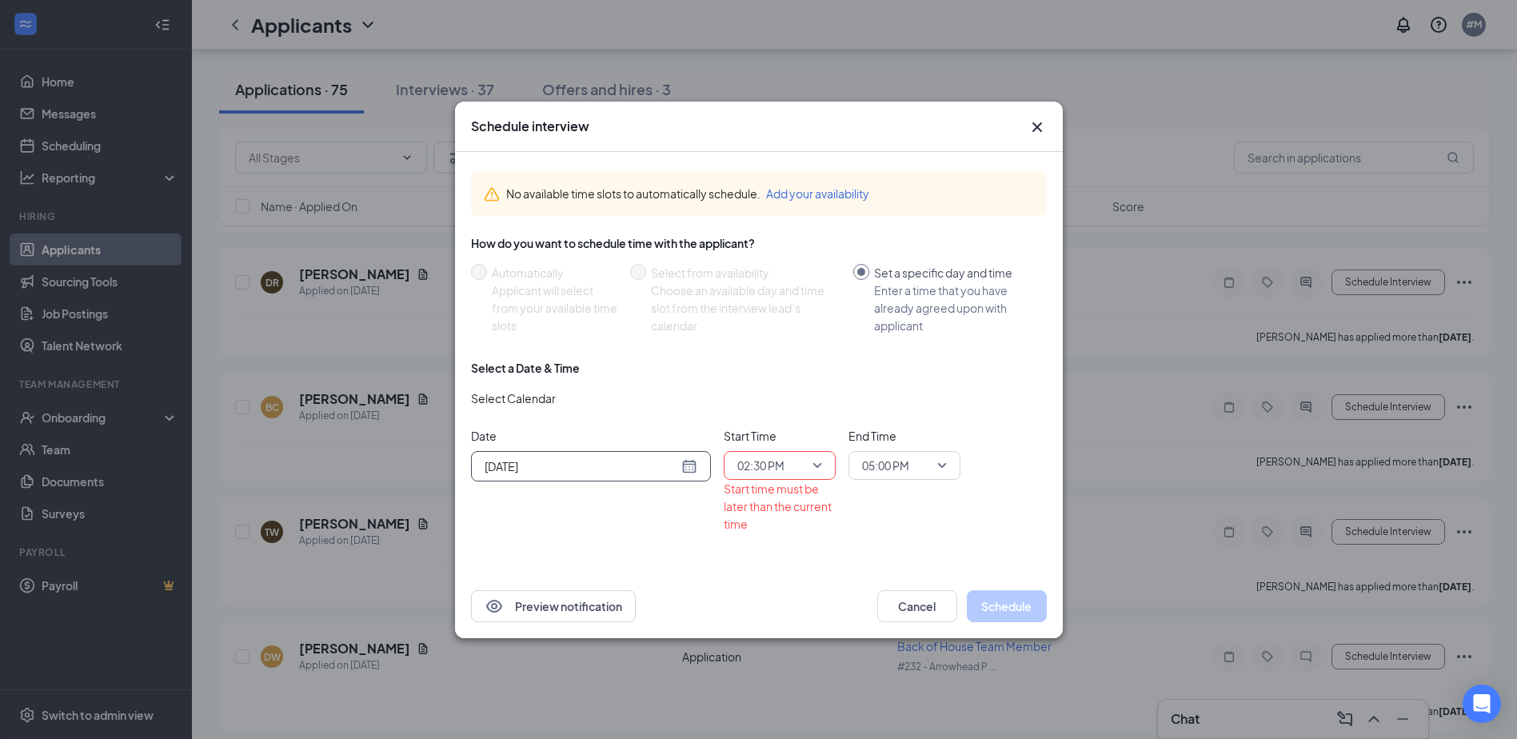
click at [691, 463] on div "[DATE]" at bounding box center [591, 466] width 213 height 18
type input "[DATE]"
click at [610, 399] on div "28" at bounding box center [610, 404] width 19 height 19
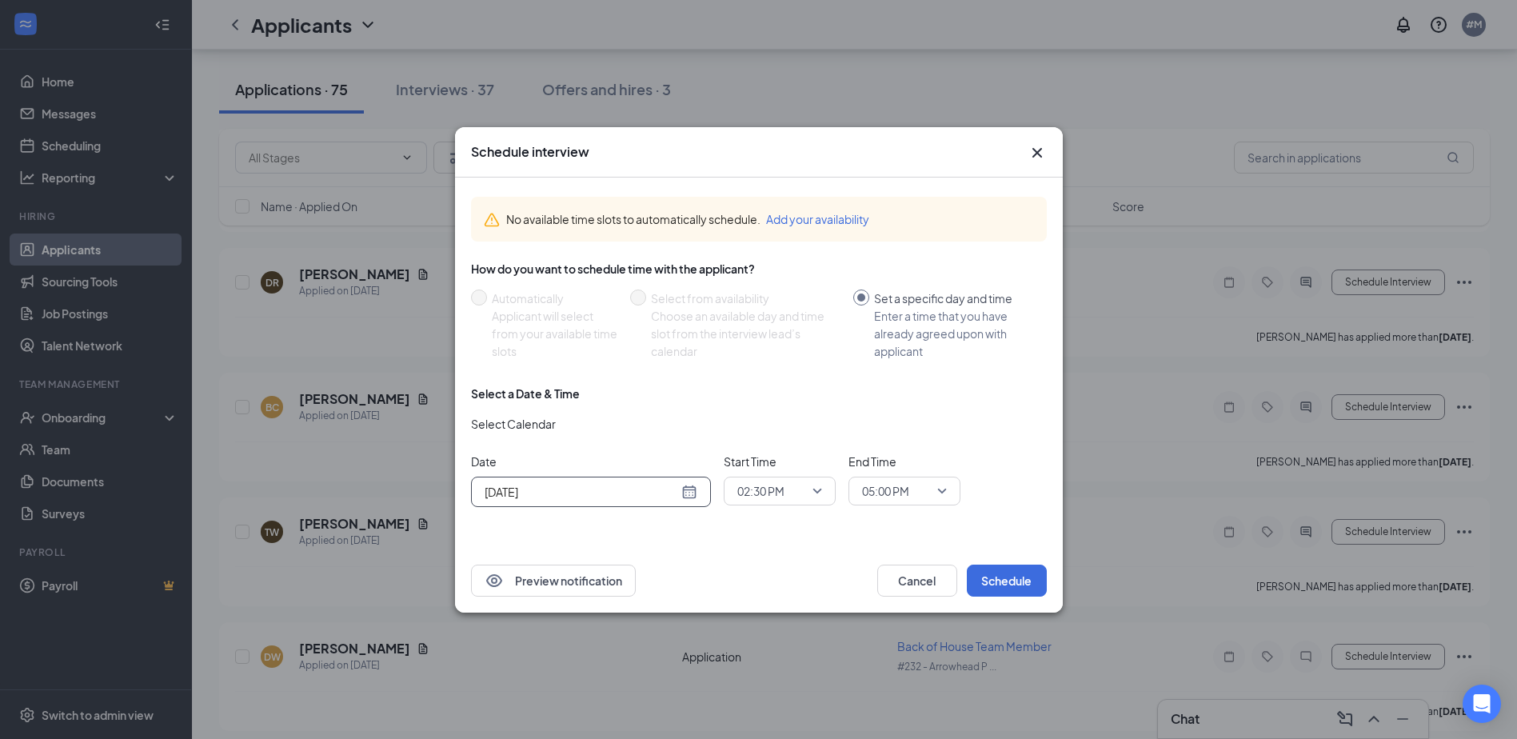
click at [939, 497] on div "05:00 PM" at bounding box center [905, 491] width 112 height 29
click at [888, 354] on span "02:45 PM" at bounding box center [884, 356] width 47 height 18
click at [1013, 581] on button "Schedule" at bounding box center [1007, 581] width 80 height 32
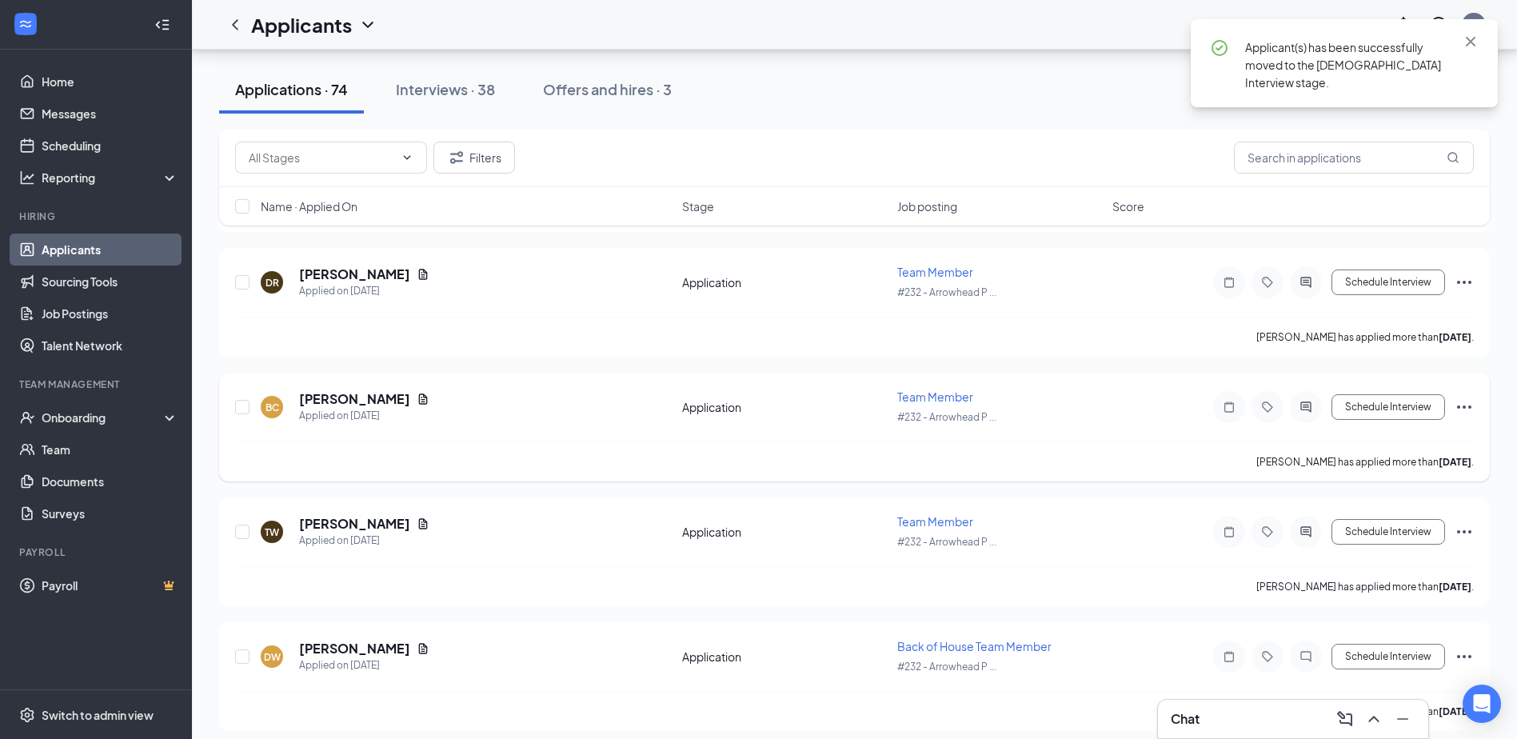
click at [1464, 402] on icon "Ellipses" at bounding box center [1464, 407] width 19 height 19
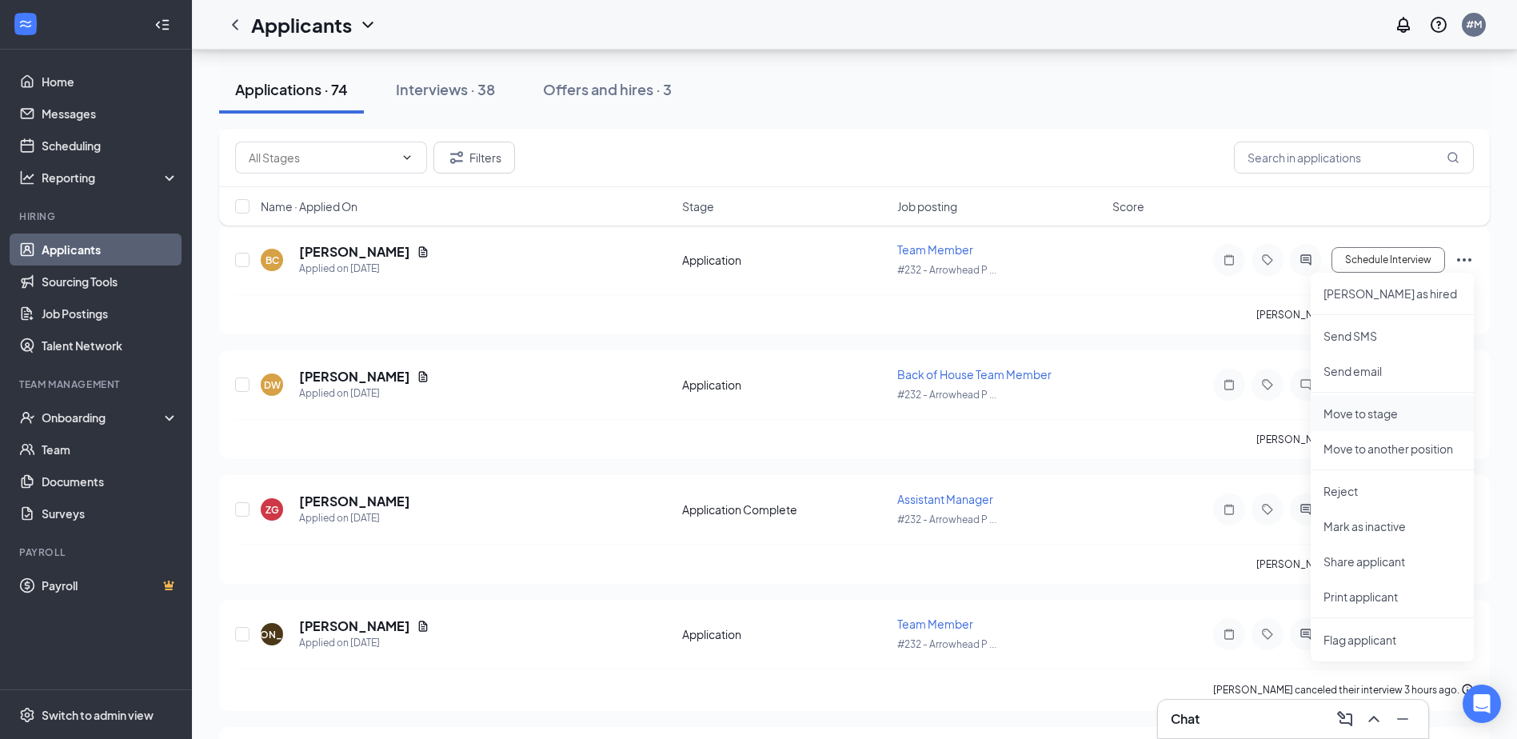
scroll to position [6662, 0]
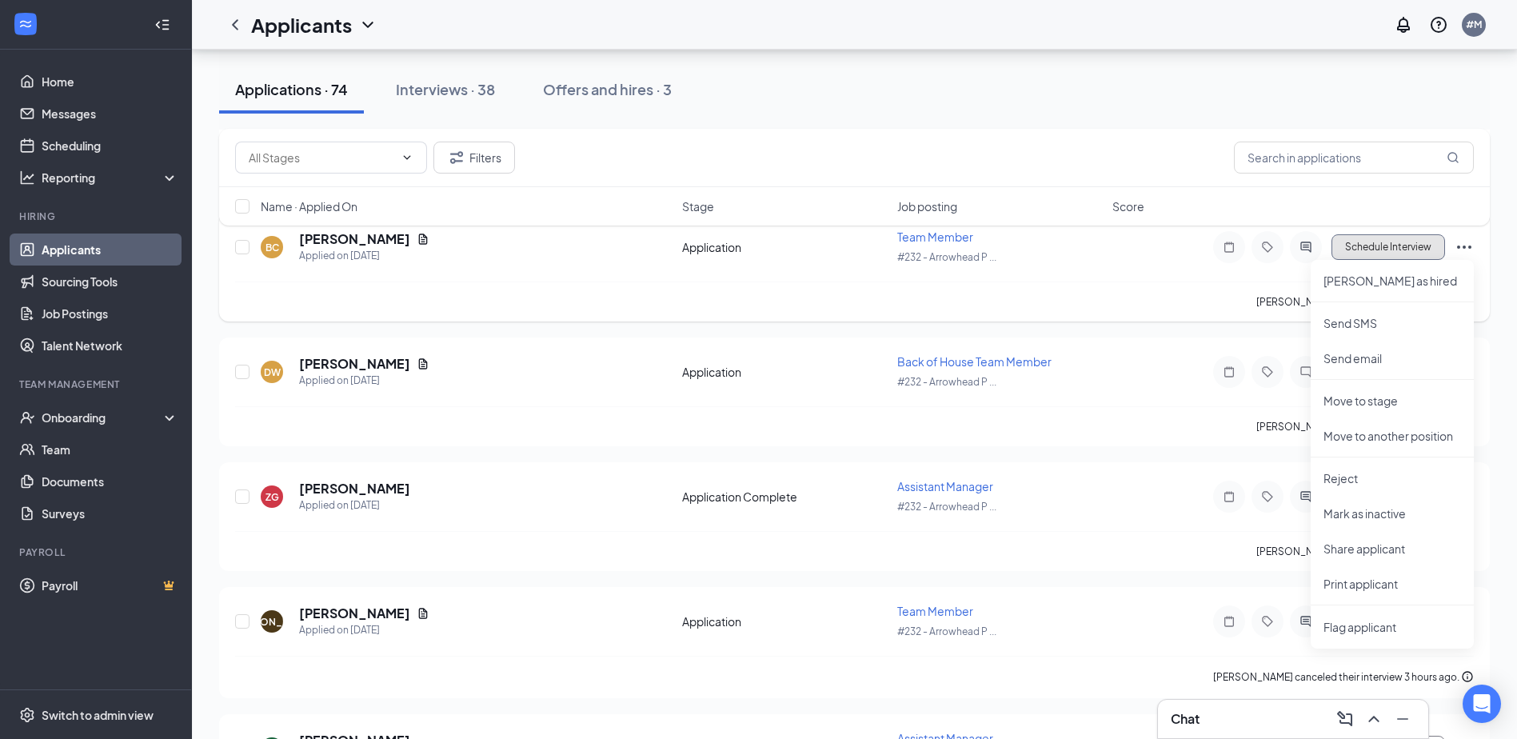
click at [1405, 243] on button "Schedule Interview" at bounding box center [1389, 247] width 114 height 26
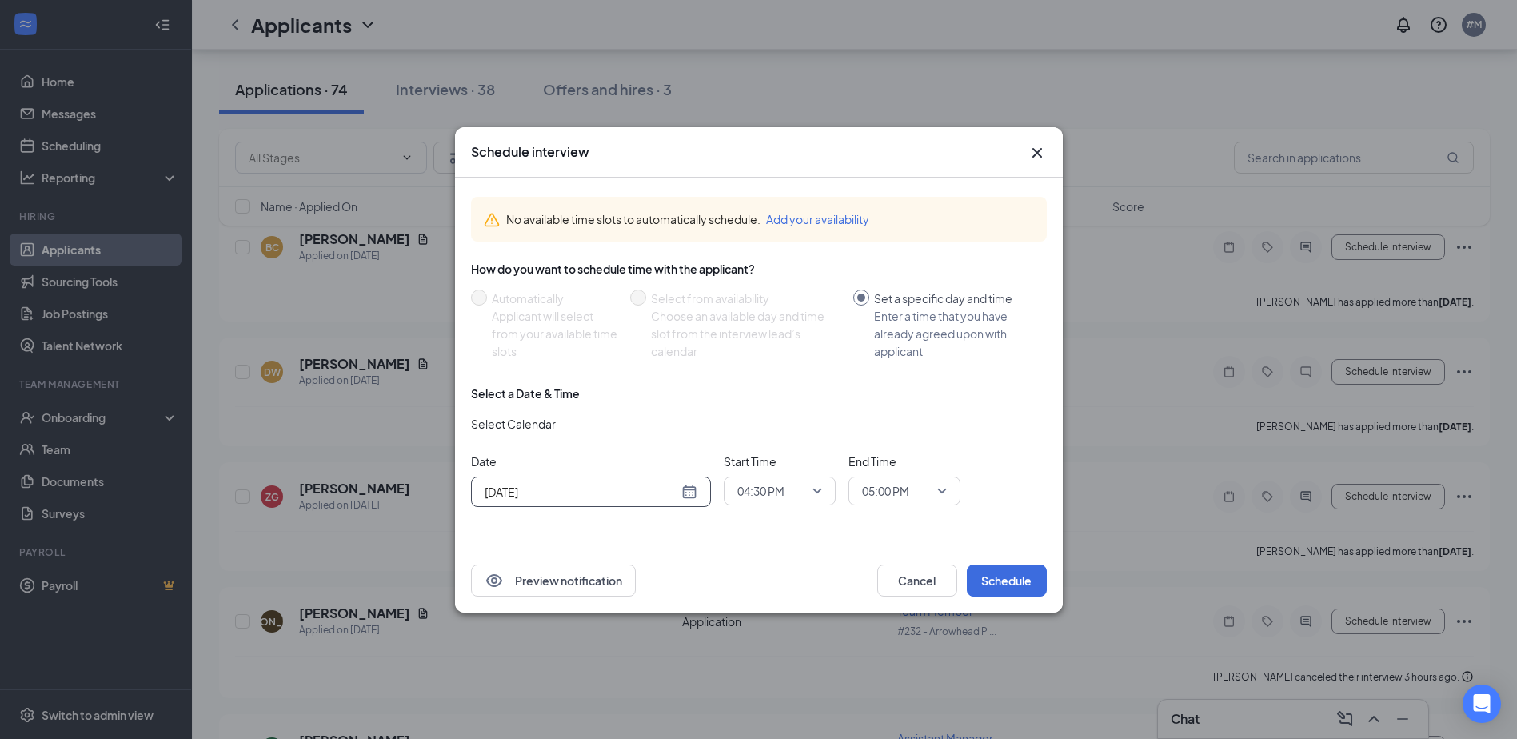
click at [689, 490] on div "[DATE]" at bounding box center [591, 492] width 213 height 18
type input "[DATE]"
click at [609, 428] on div "28" at bounding box center [610, 430] width 19 height 19
click at [814, 501] on span "04:30 PM" at bounding box center [779, 491] width 85 height 24
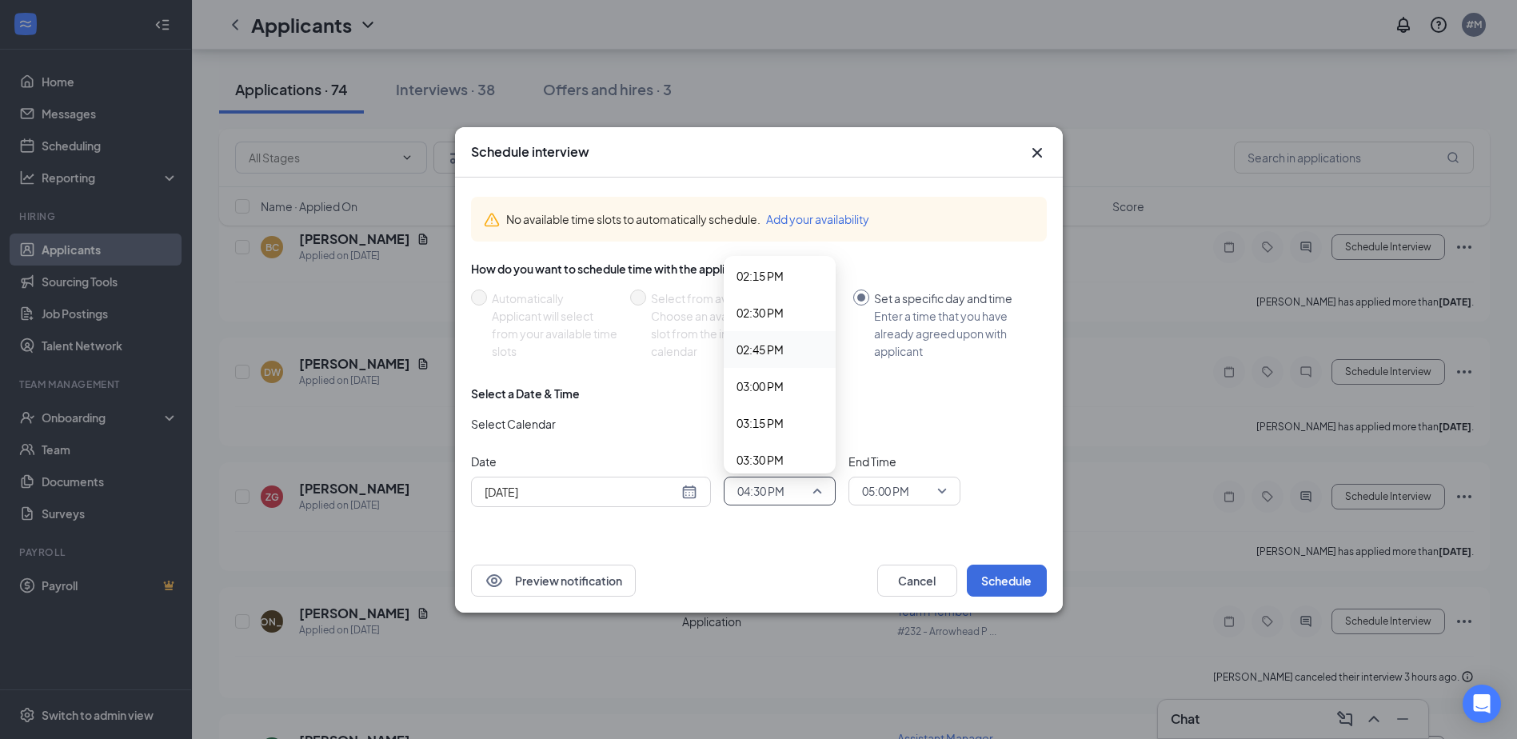
click at [786, 349] on span "02:45 PM" at bounding box center [780, 350] width 86 height 18
click at [939, 485] on span "05:00 PM" at bounding box center [904, 491] width 85 height 24
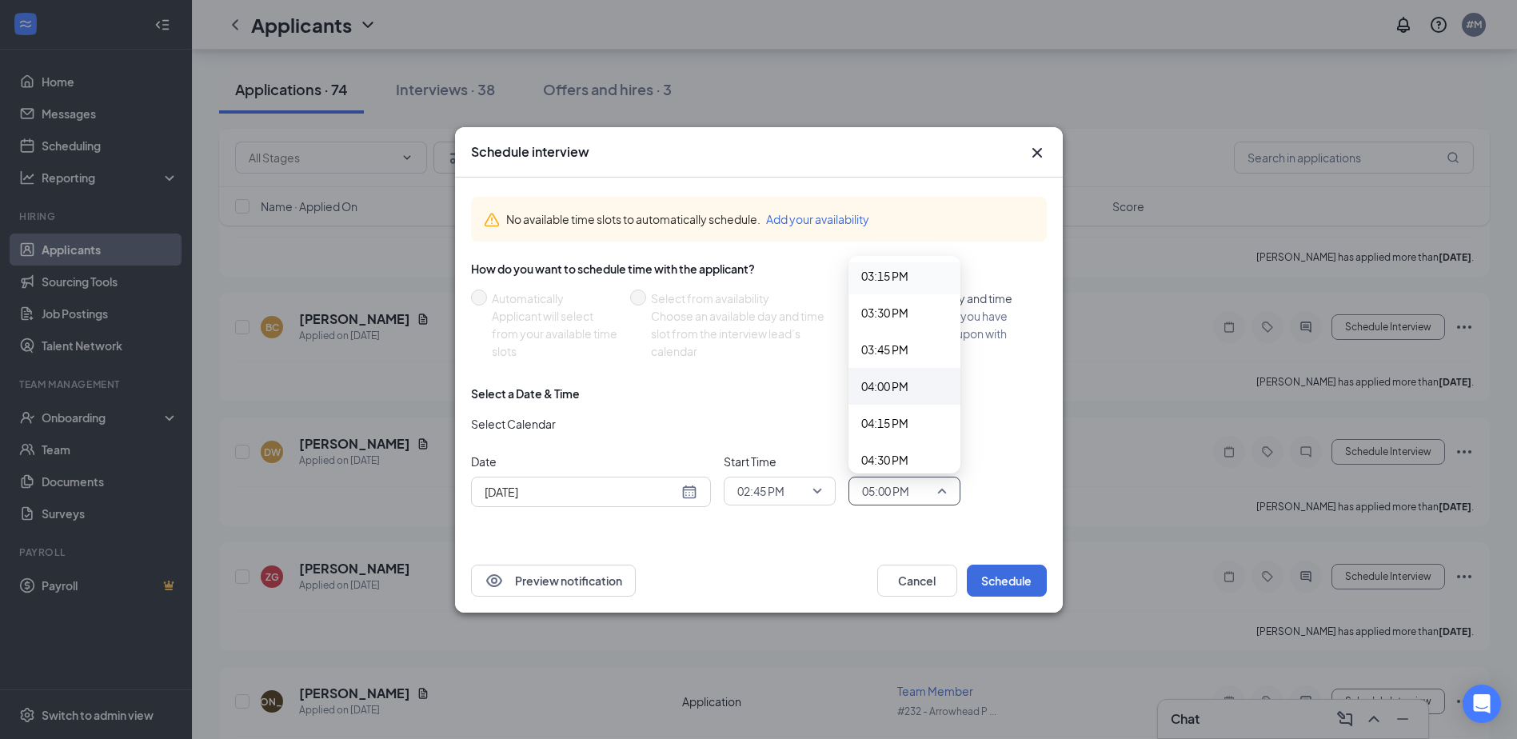
scroll to position [2256, 0]
drag, startPoint x: 907, startPoint y: 306, endPoint x: 914, endPoint y: 286, distance: 21.3
click at [894, 391] on span "03:00 PM" at bounding box center [884, 393] width 47 height 18
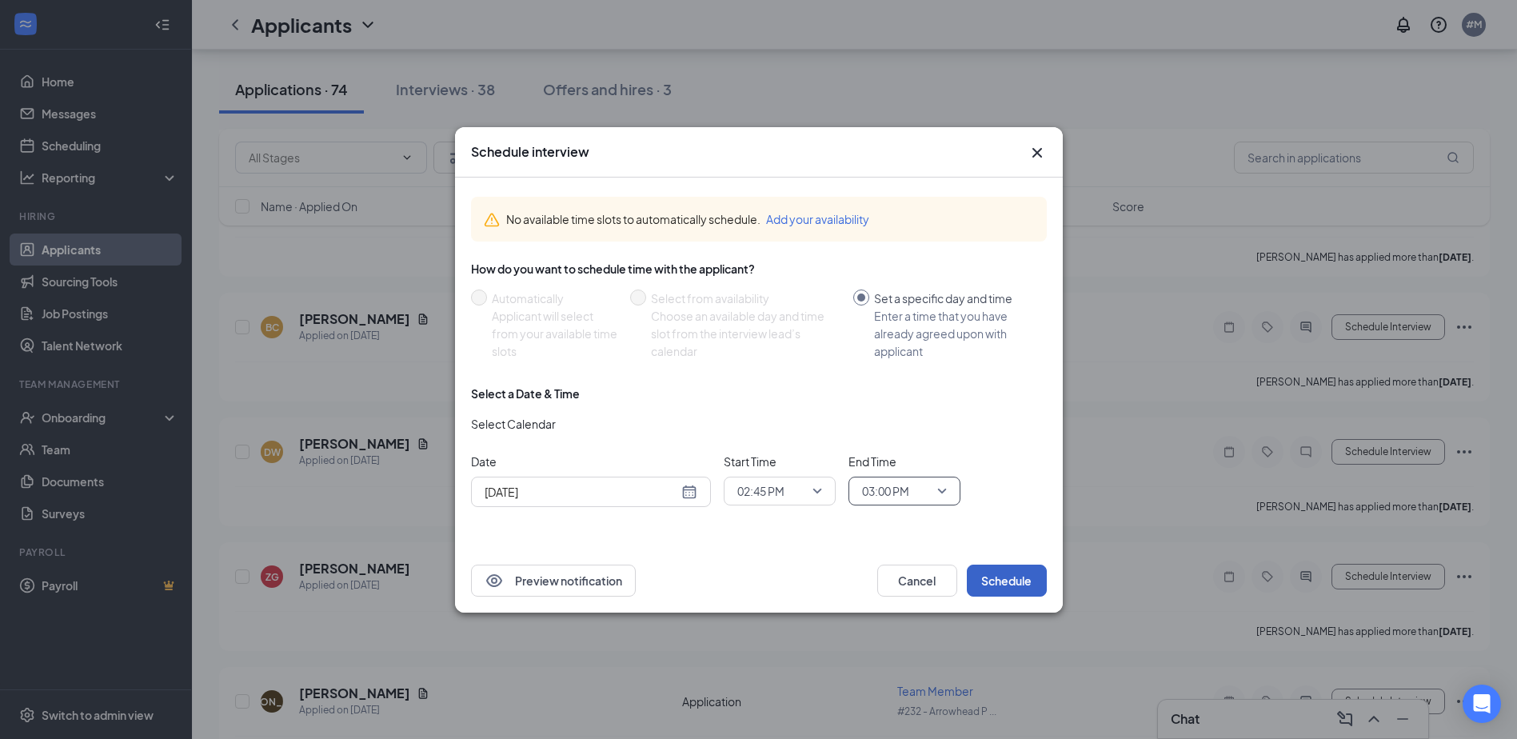
click at [1023, 579] on button "Schedule" at bounding box center [1007, 581] width 80 height 32
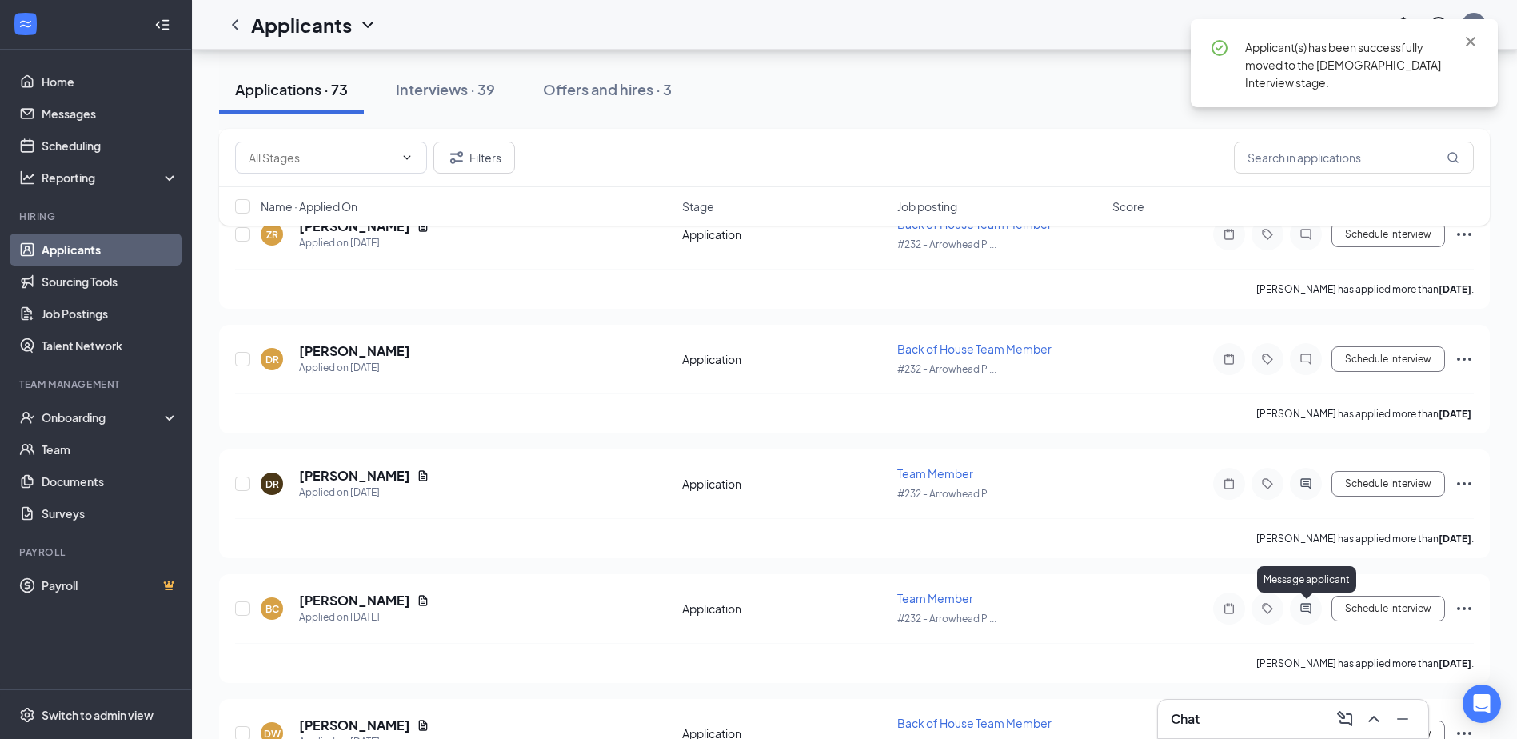
scroll to position [6262, 0]
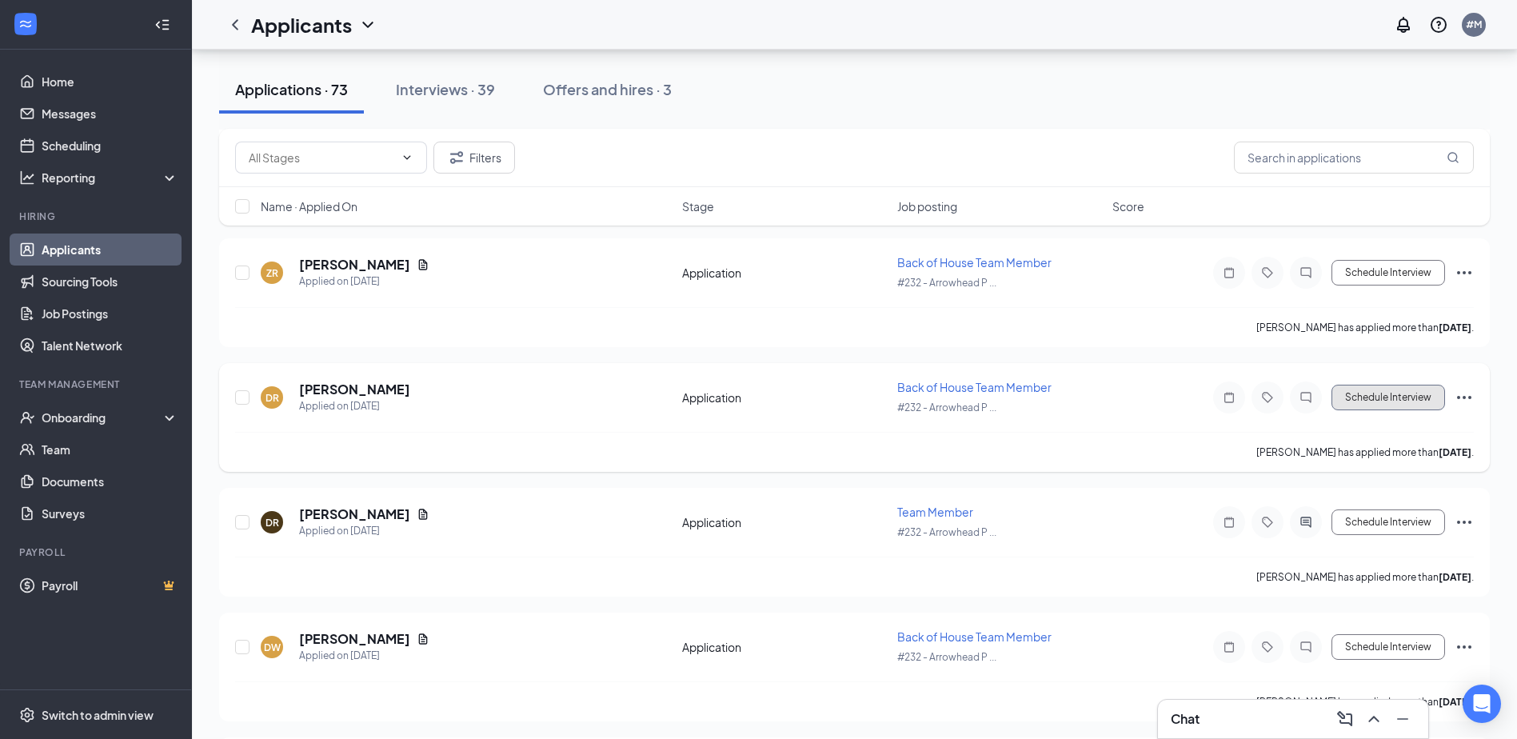
click at [1415, 394] on button "Schedule Interview" at bounding box center [1389, 398] width 114 height 26
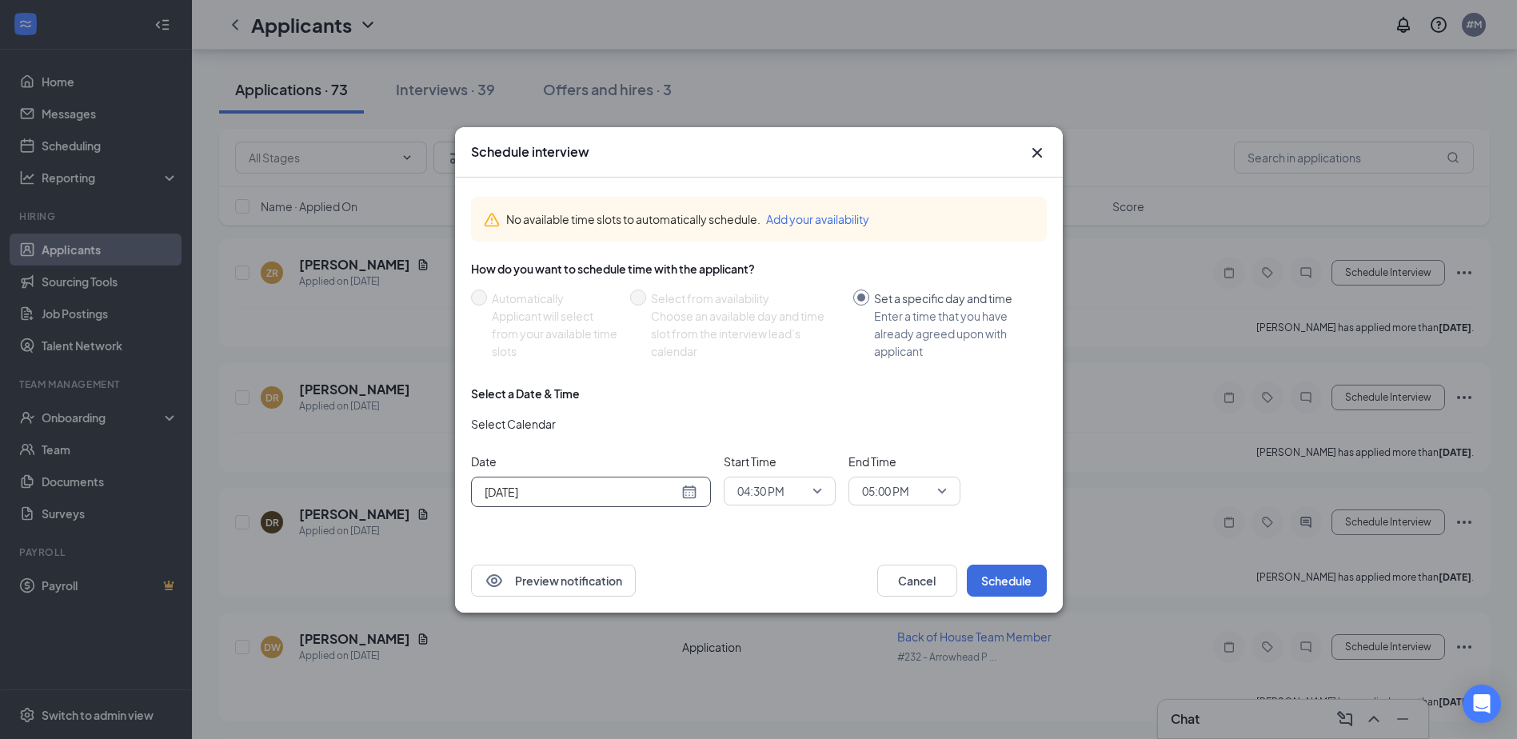
click at [688, 490] on div "[DATE]" at bounding box center [591, 492] width 213 height 18
type input "[DATE]"
click at [607, 428] on div "28" at bounding box center [610, 430] width 19 height 19
click at [823, 489] on div "04:30 PM" at bounding box center [780, 491] width 112 height 29
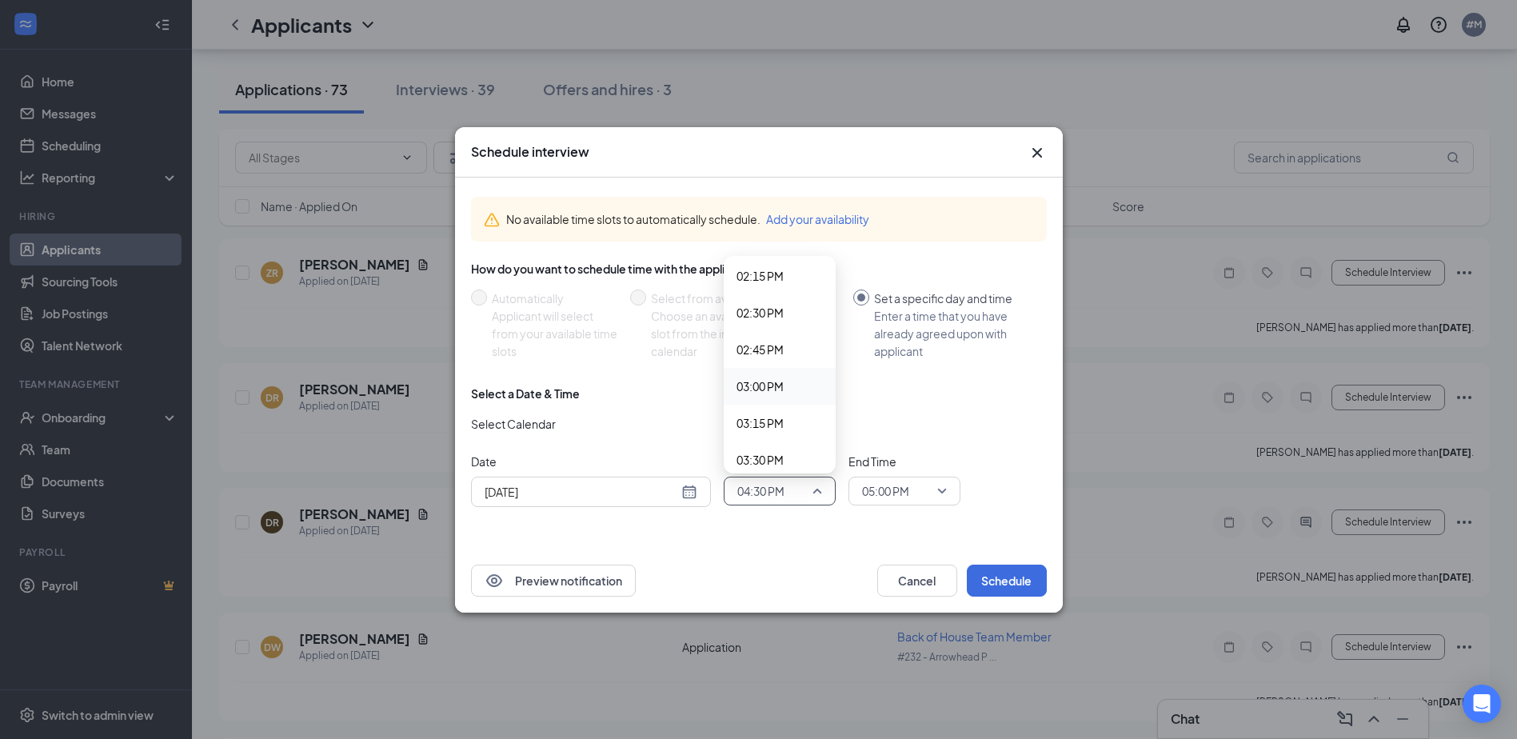
click at [784, 376] on div "03:00 PM" at bounding box center [780, 386] width 112 height 37
click at [946, 492] on span "05:00 PM" at bounding box center [904, 491] width 85 height 24
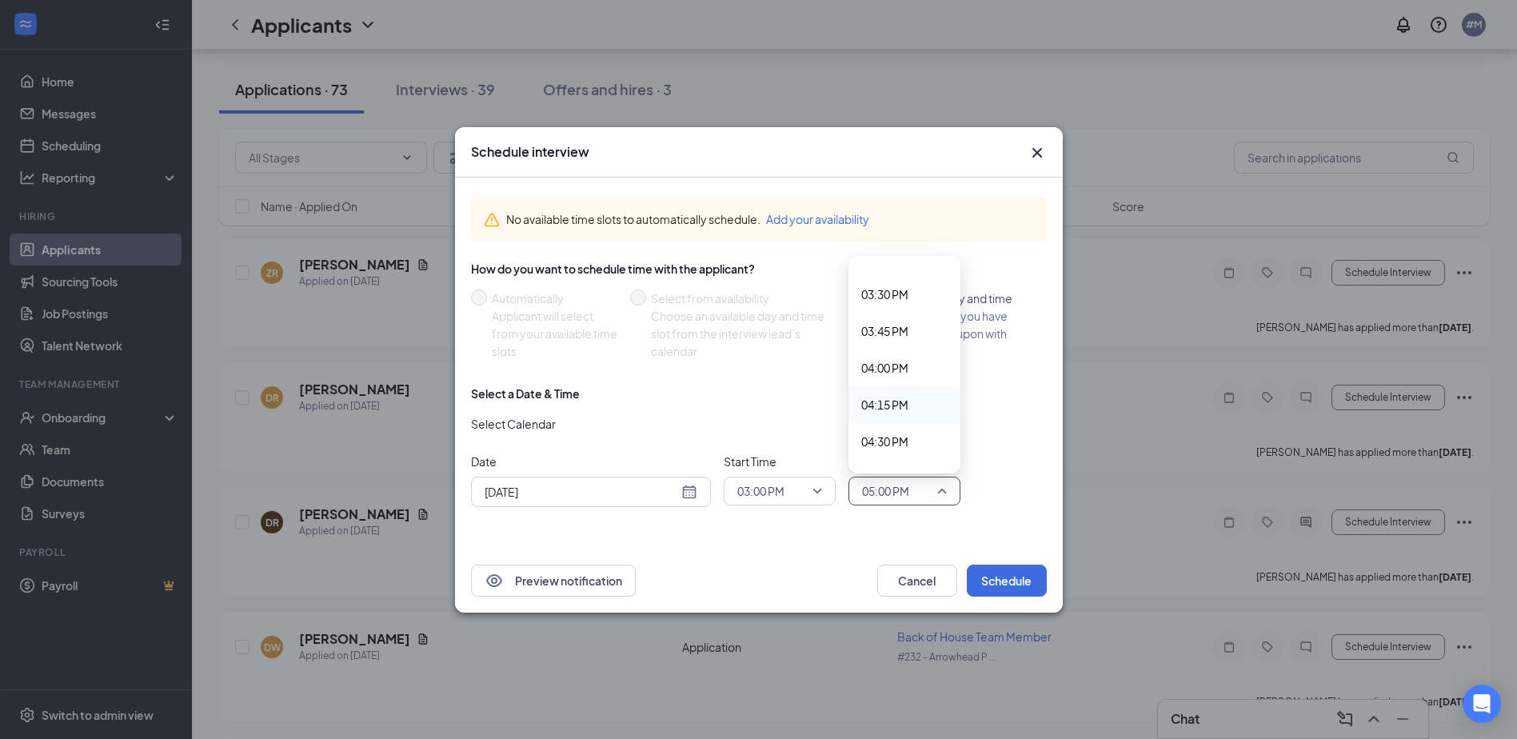
scroll to position [2096, 0]
click at [896, 424] on span "03:15 PM" at bounding box center [884, 430] width 47 height 18
click at [1011, 586] on button "Schedule" at bounding box center [1007, 581] width 80 height 32
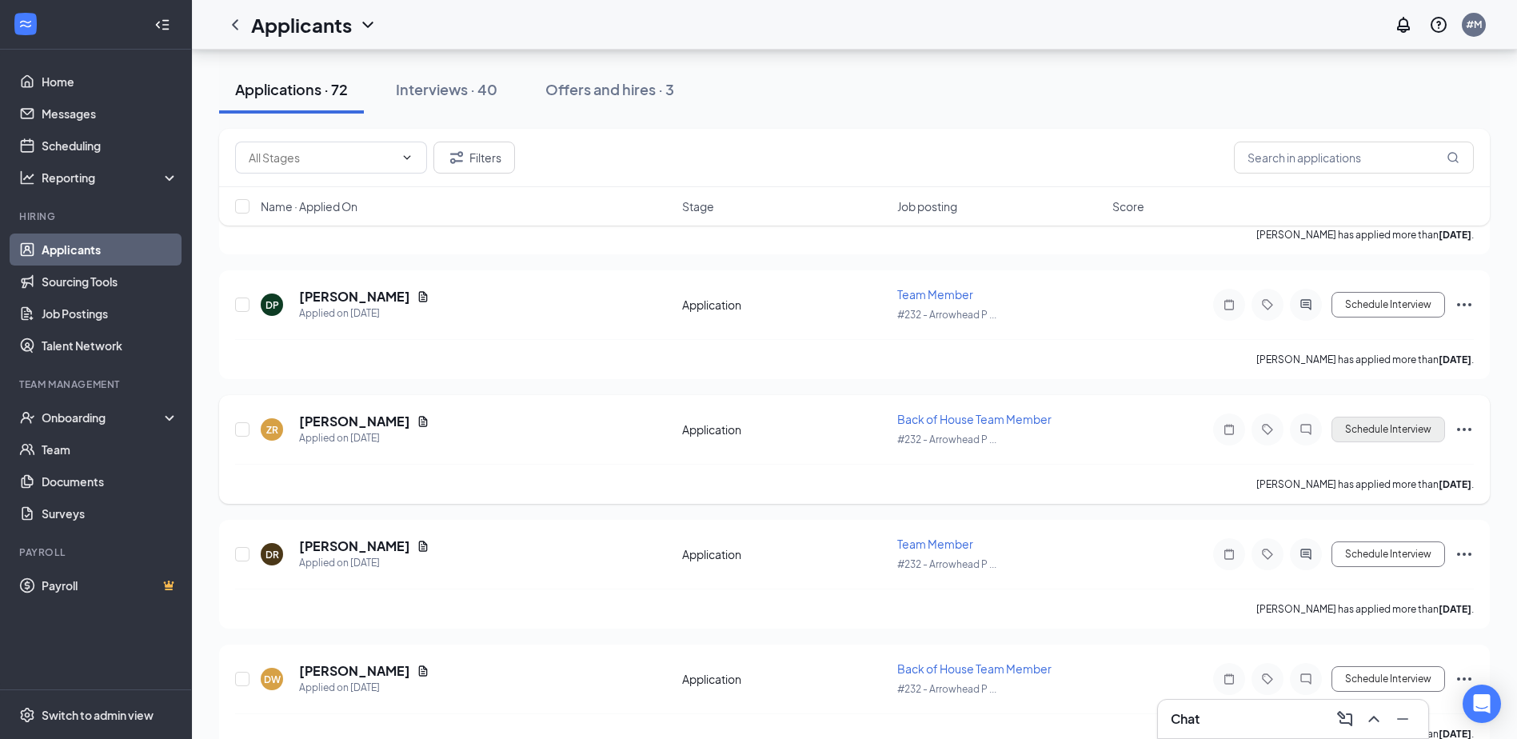
scroll to position [6102, 0]
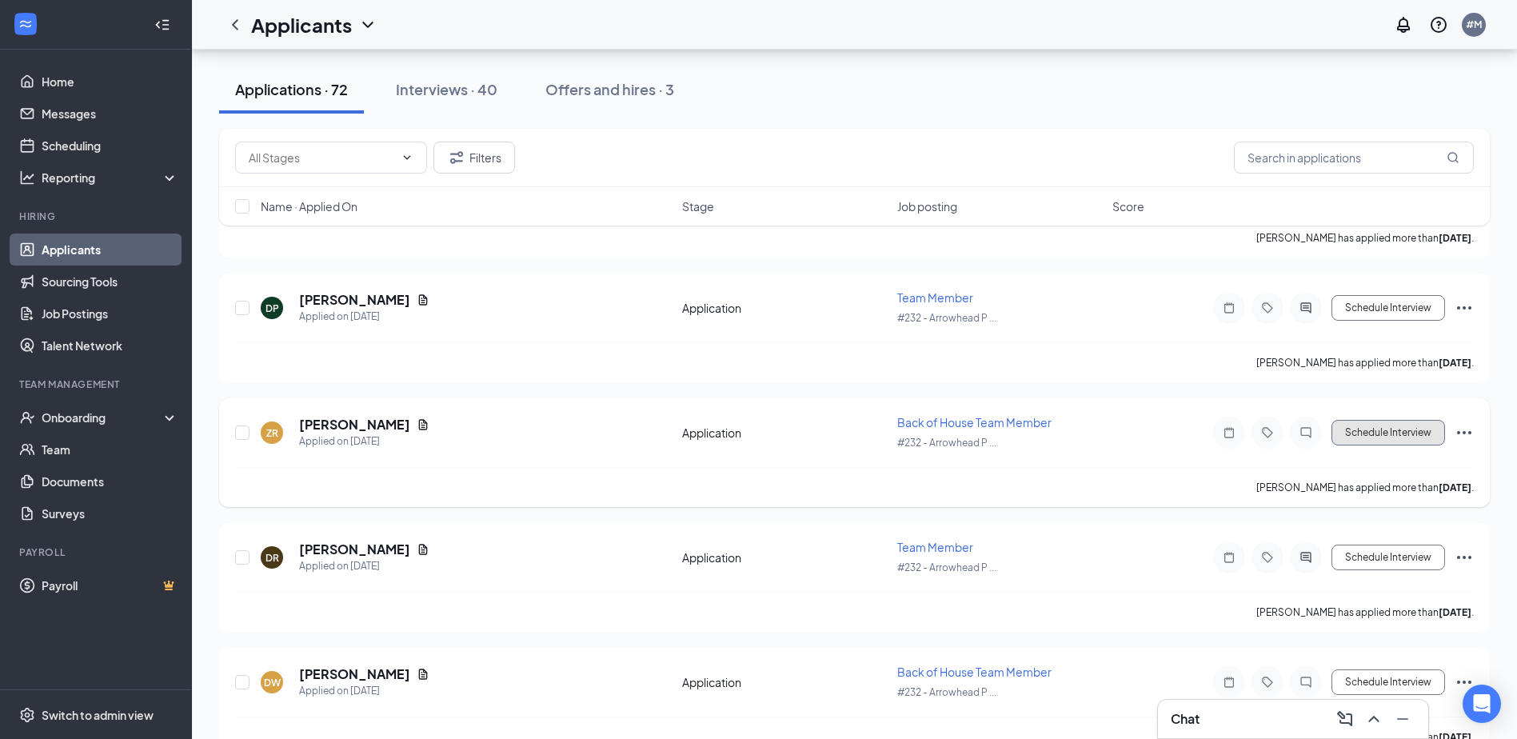
click at [1381, 430] on button "Schedule Interview" at bounding box center [1389, 433] width 114 height 26
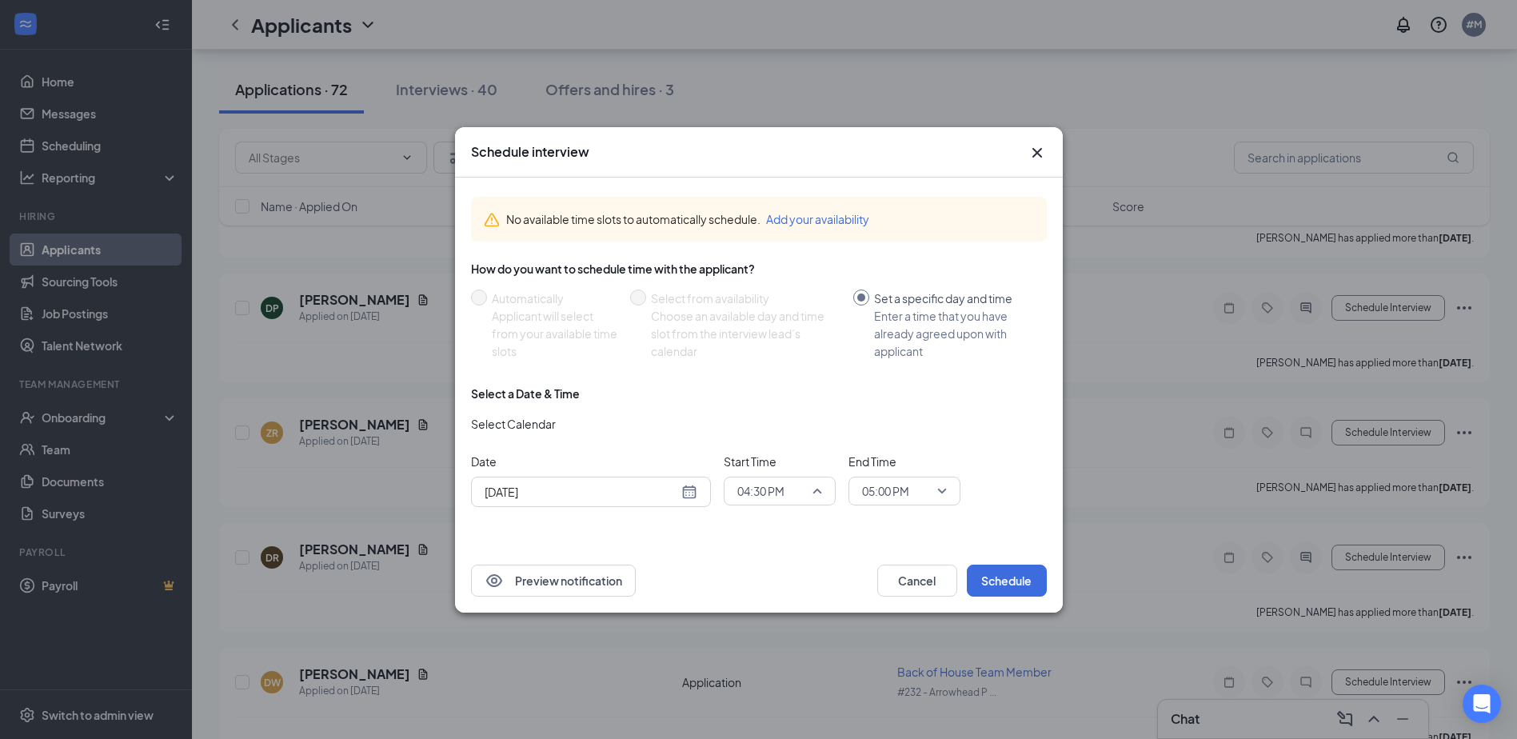
click at [821, 489] on span "04:30 PM" at bounding box center [779, 491] width 85 height 24
click at [787, 416] on span "03:15 PM" at bounding box center [780, 423] width 86 height 18
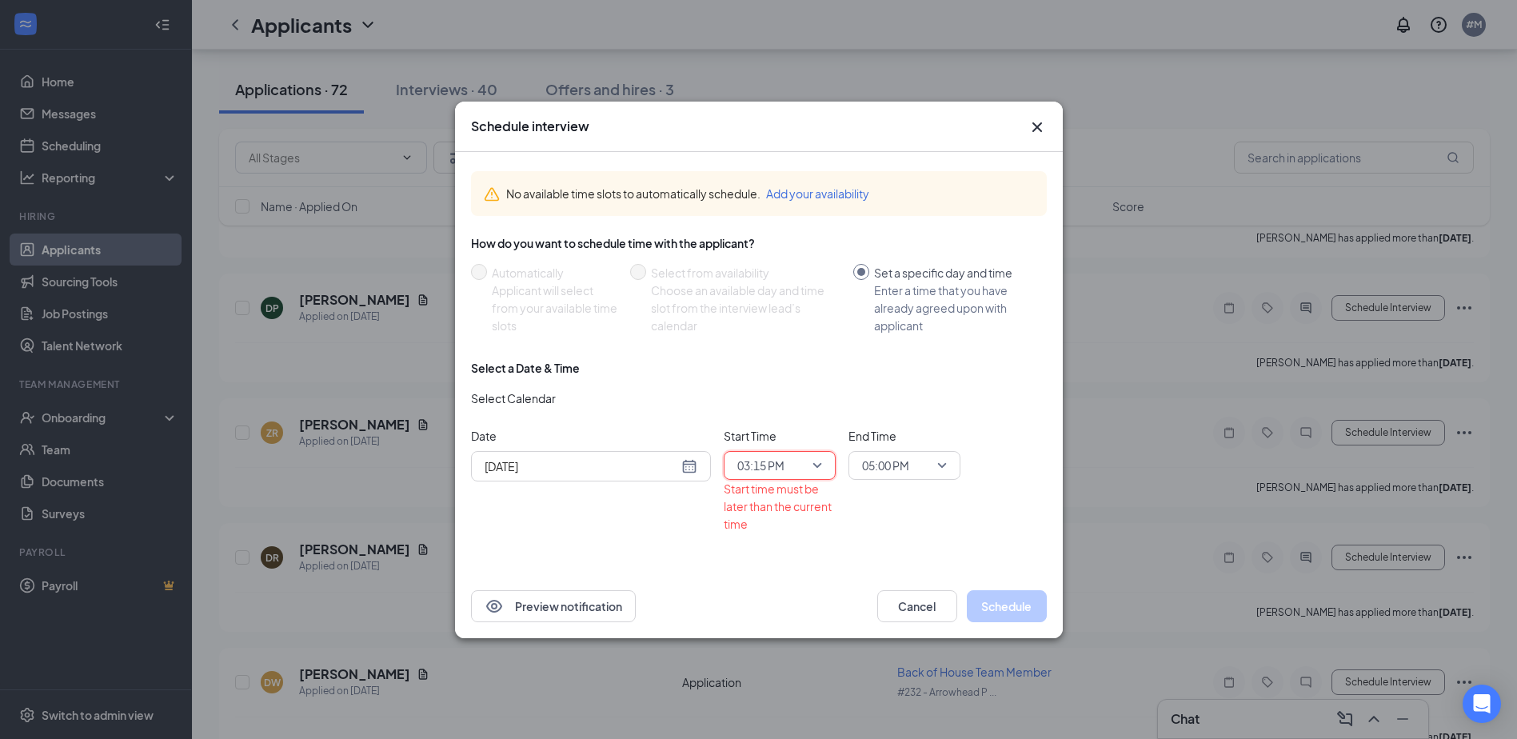
click at [906, 468] on span "05:00 PM" at bounding box center [885, 466] width 47 height 24
click at [908, 286] on span "03:30 PM" at bounding box center [884, 281] width 47 height 18
click at [988, 480] on div "Schedule interview No available time slots to automatically schedule. Add your …" at bounding box center [759, 370] width 608 height 537
click at [696, 469] on div "[DATE]" at bounding box center [591, 466] width 213 height 18
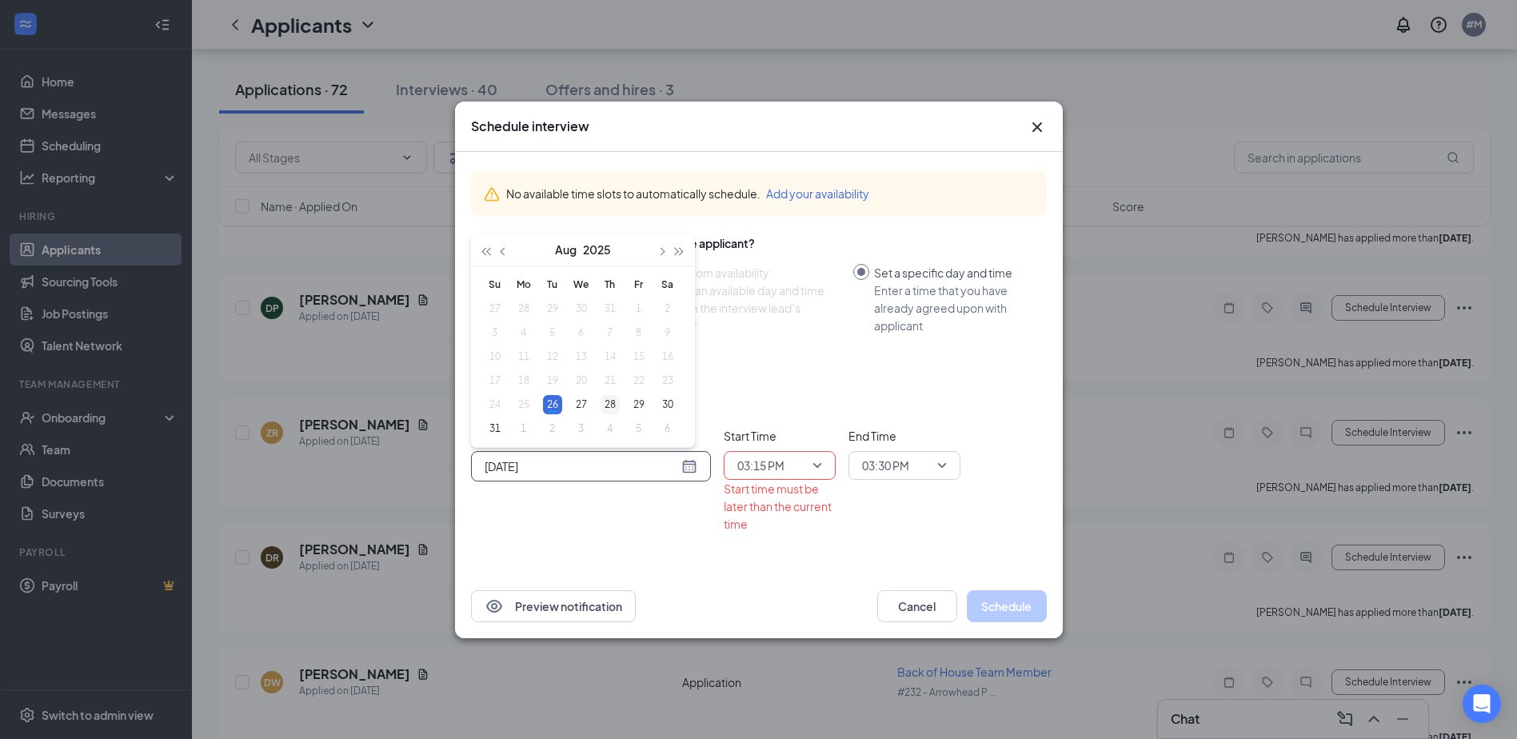
type input "[DATE]"
click at [612, 406] on div "28" at bounding box center [610, 404] width 19 height 19
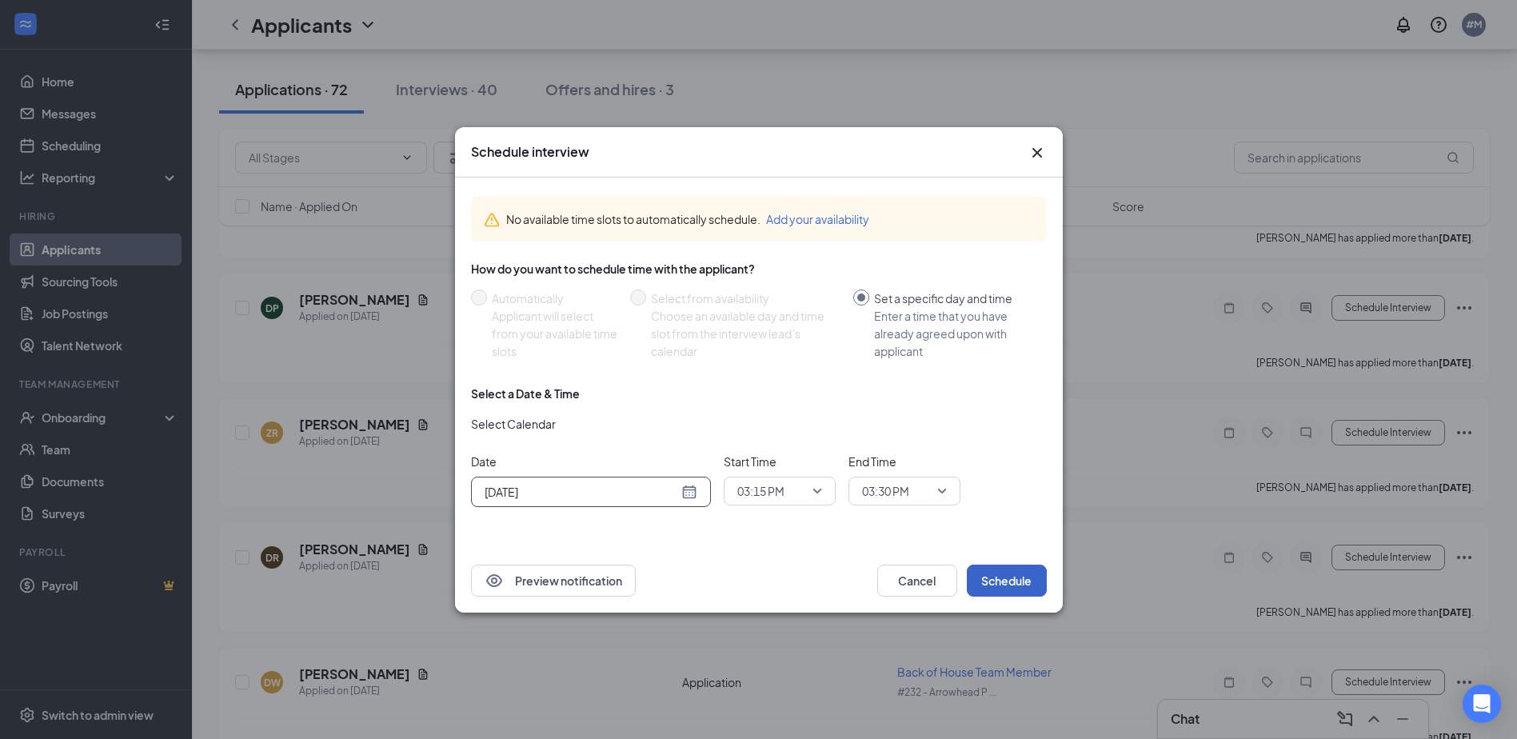
click at [1023, 577] on button "Schedule" at bounding box center [1007, 581] width 80 height 32
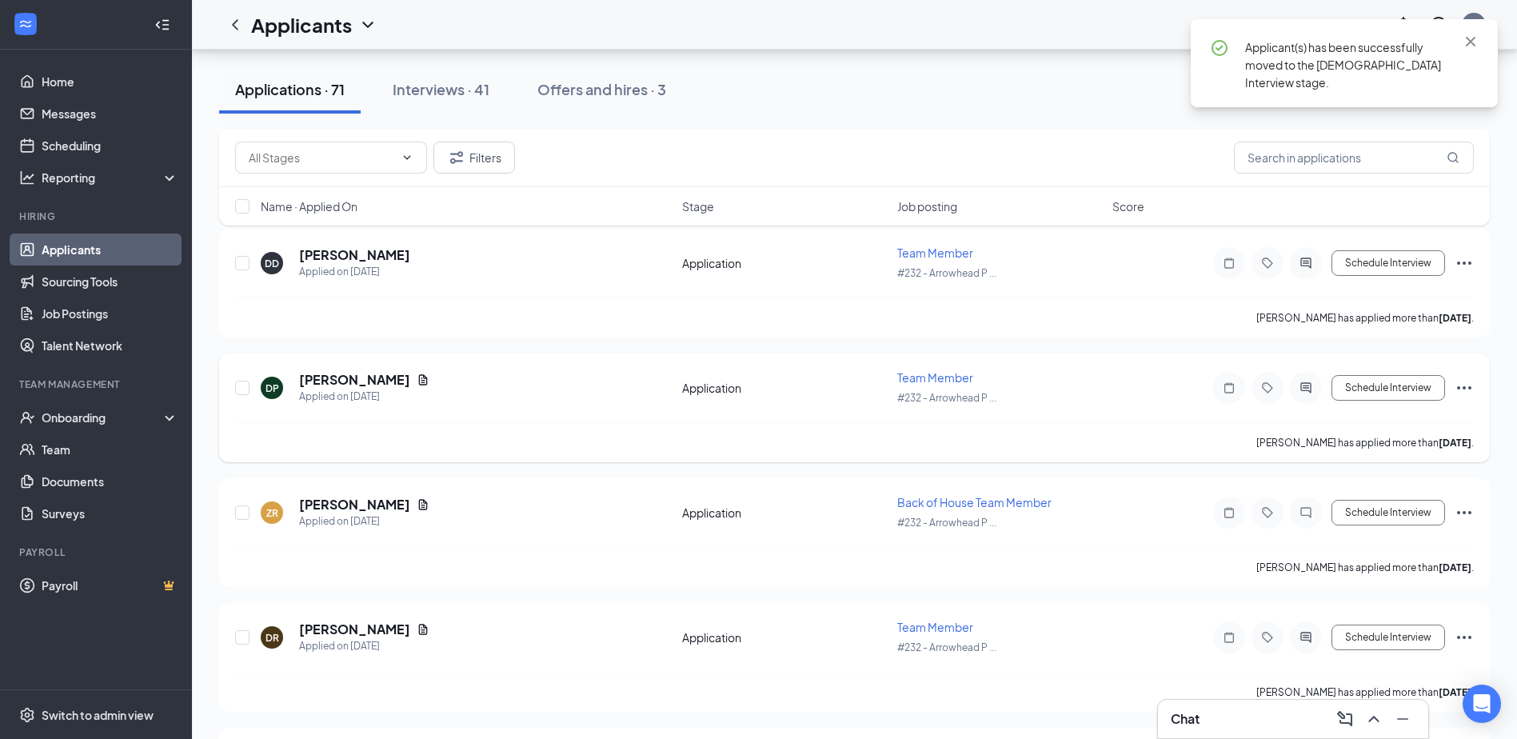
scroll to position [5942, 0]
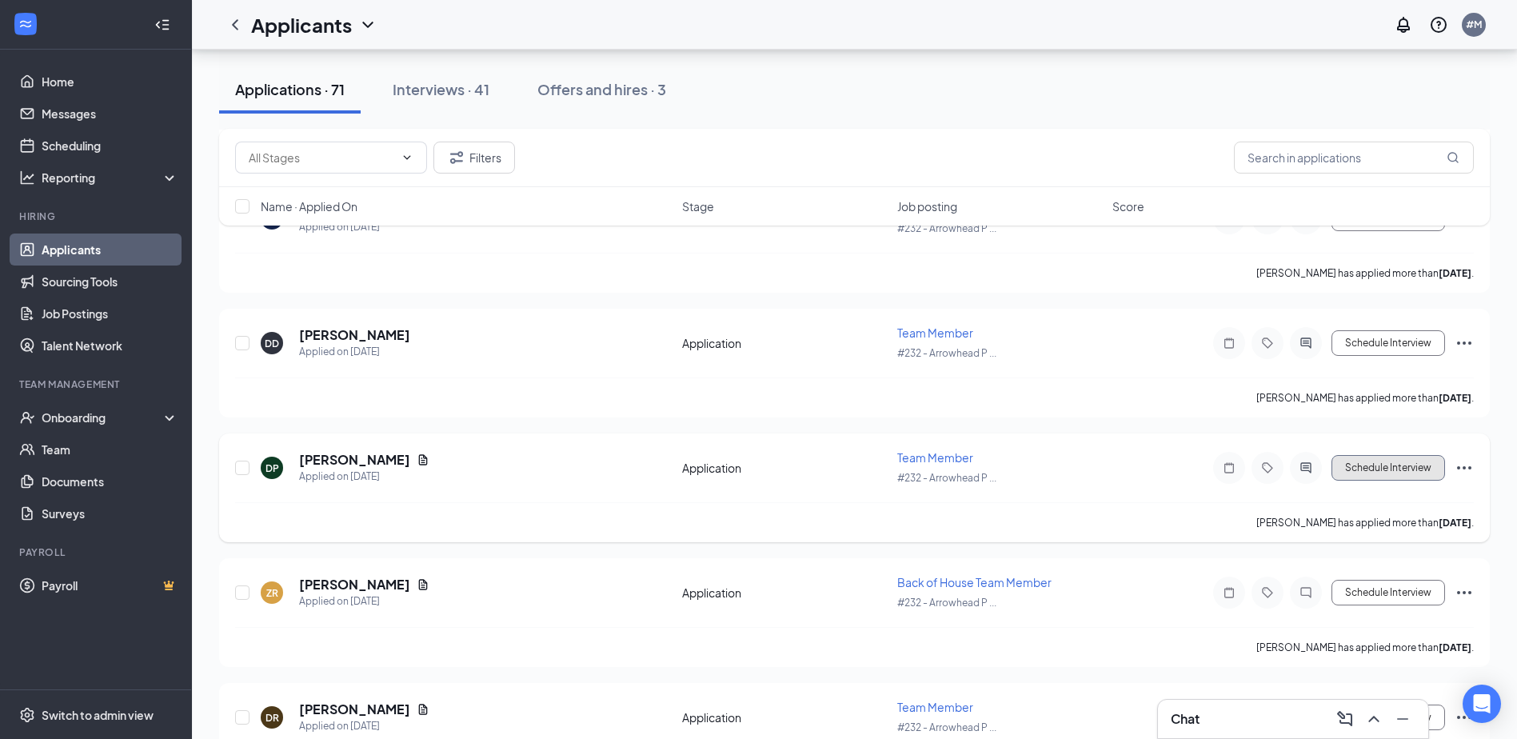
click at [1412, 461] on button "Schedule Interview" at bounding box center [1389, 468] width 114 height 26
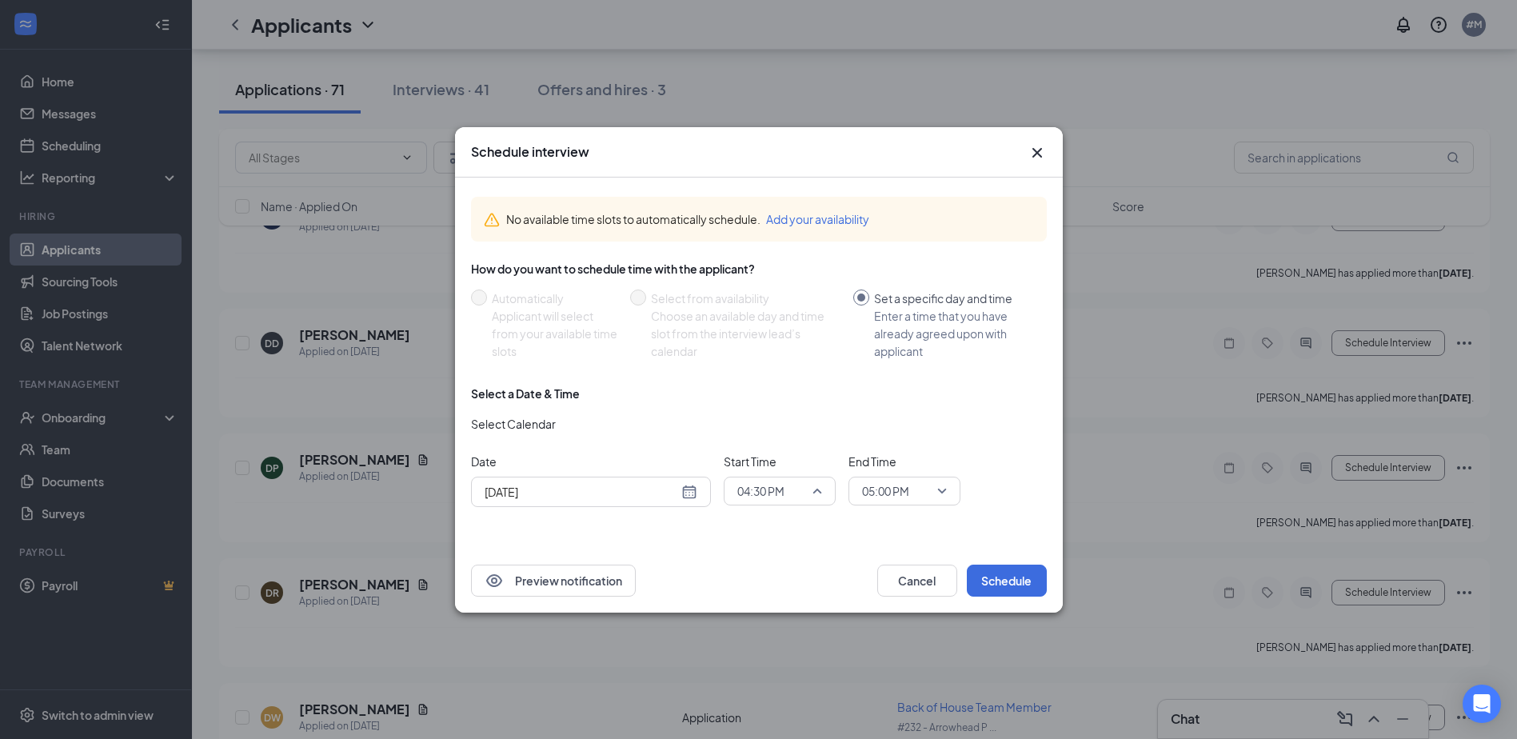
click at [822, 485] on div "04:30 PM" at bounding box center [780, 491] width 112 height 29
click at [781, 306] on span "03:30 PM" at bounding box center [760, 300] width 47 height 18
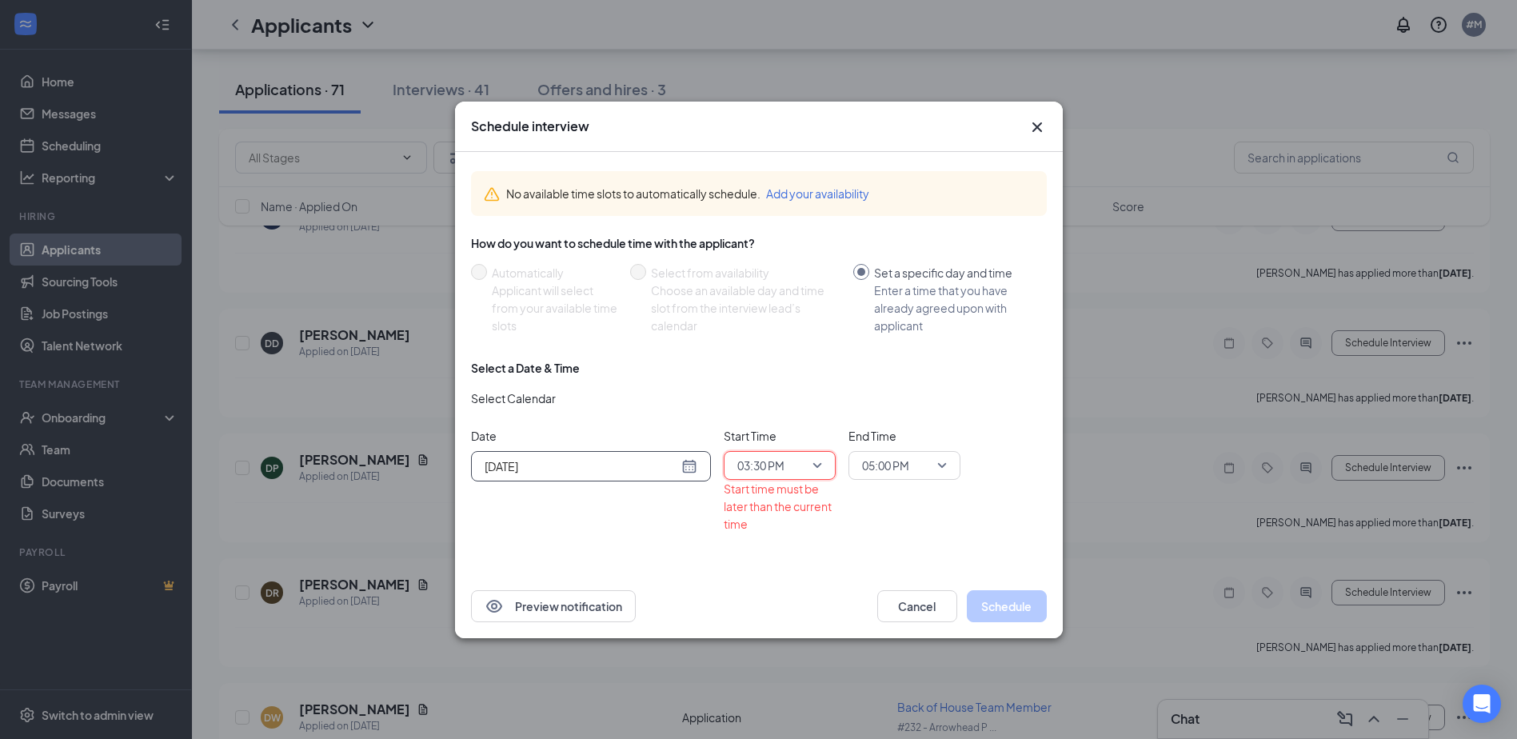
click at [690, 468] on div "[DATE]" at bounding box center [591, 466] width 213 height 18
type input "[DATE]"
click at [610, 399] on div "28" at bounding box center [610, 404] width 19 height 19
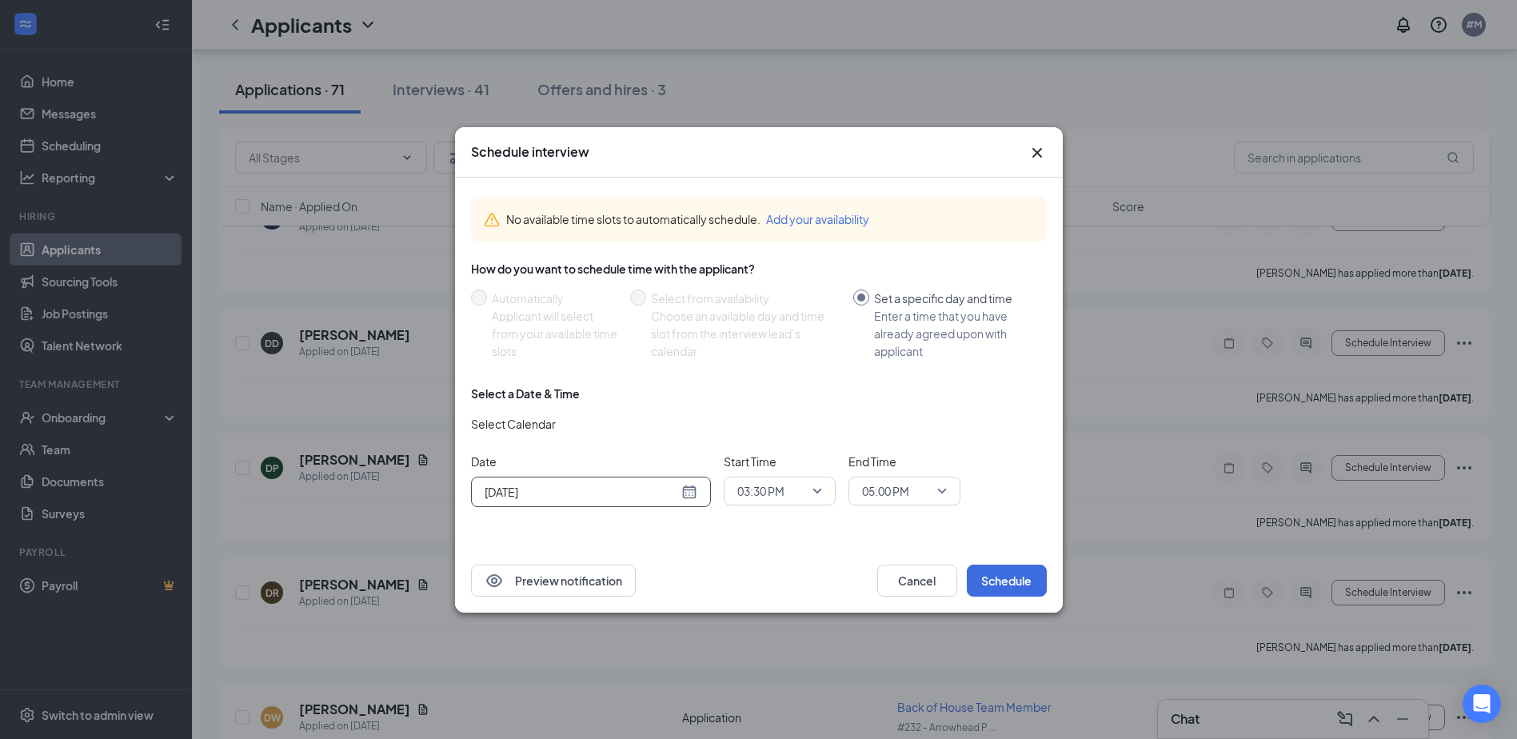
click at [940, 493] on span "05:00 PM" at bounding box center [904, 491] width 85 height 24
click at [916, 348] on span "03:45 PM" at bounding box center [904, 343] width 86 height 18
click at [1009, 582] on button "Schedule" at bounding box center [1007, 581] width 80 height 32
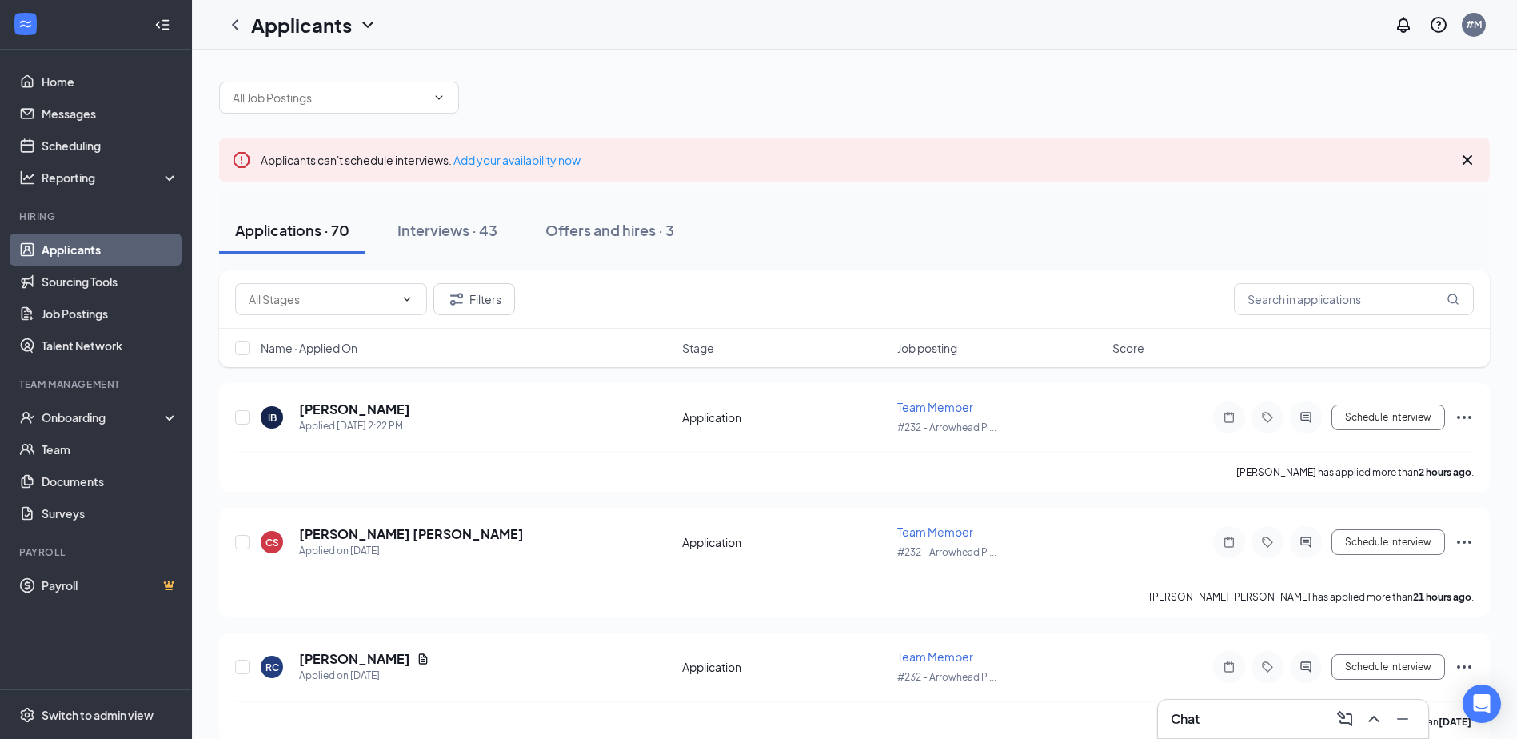
scroll to position [0, 0]
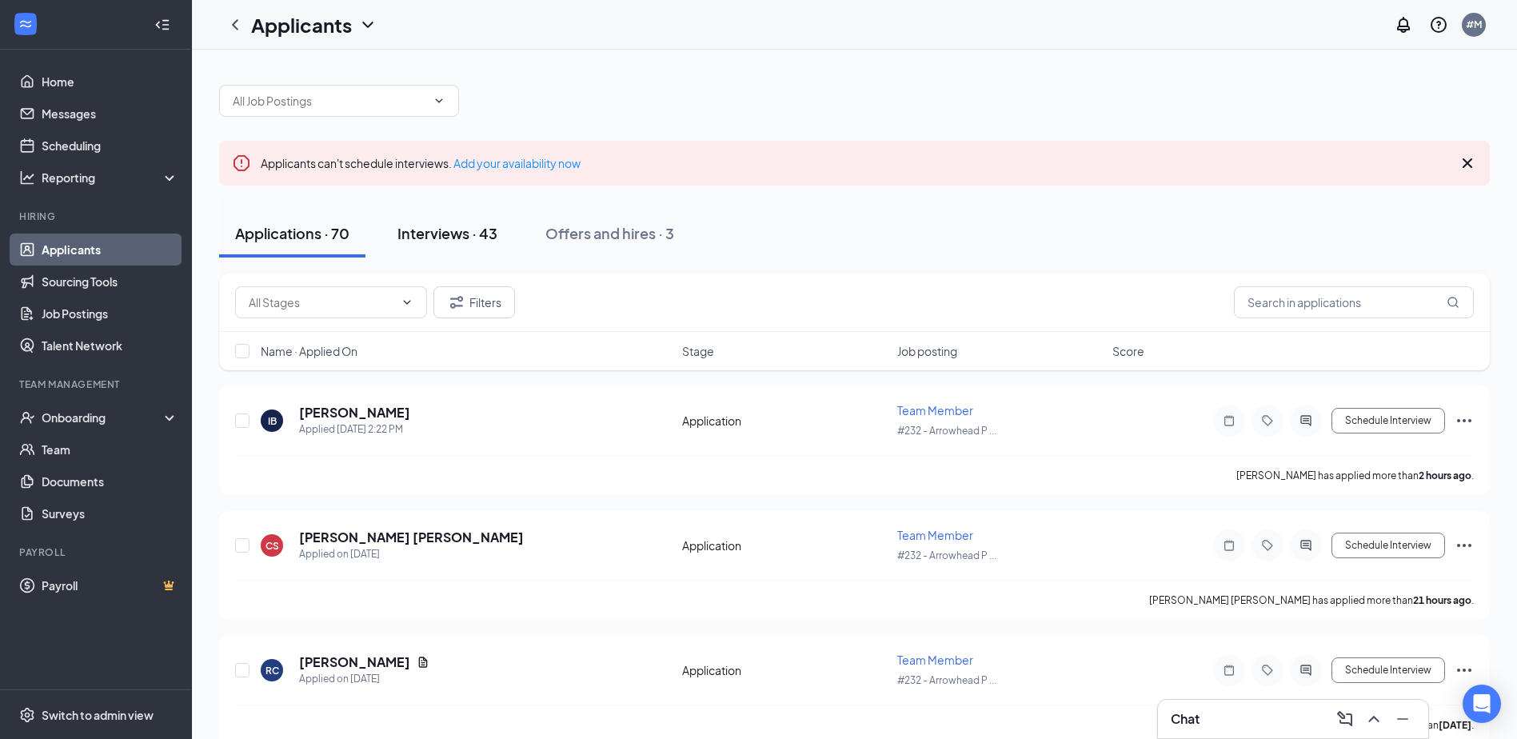
click at [441, 232] on div "Interviews · 43" at bounding box center [448, 233] width 100 height 20
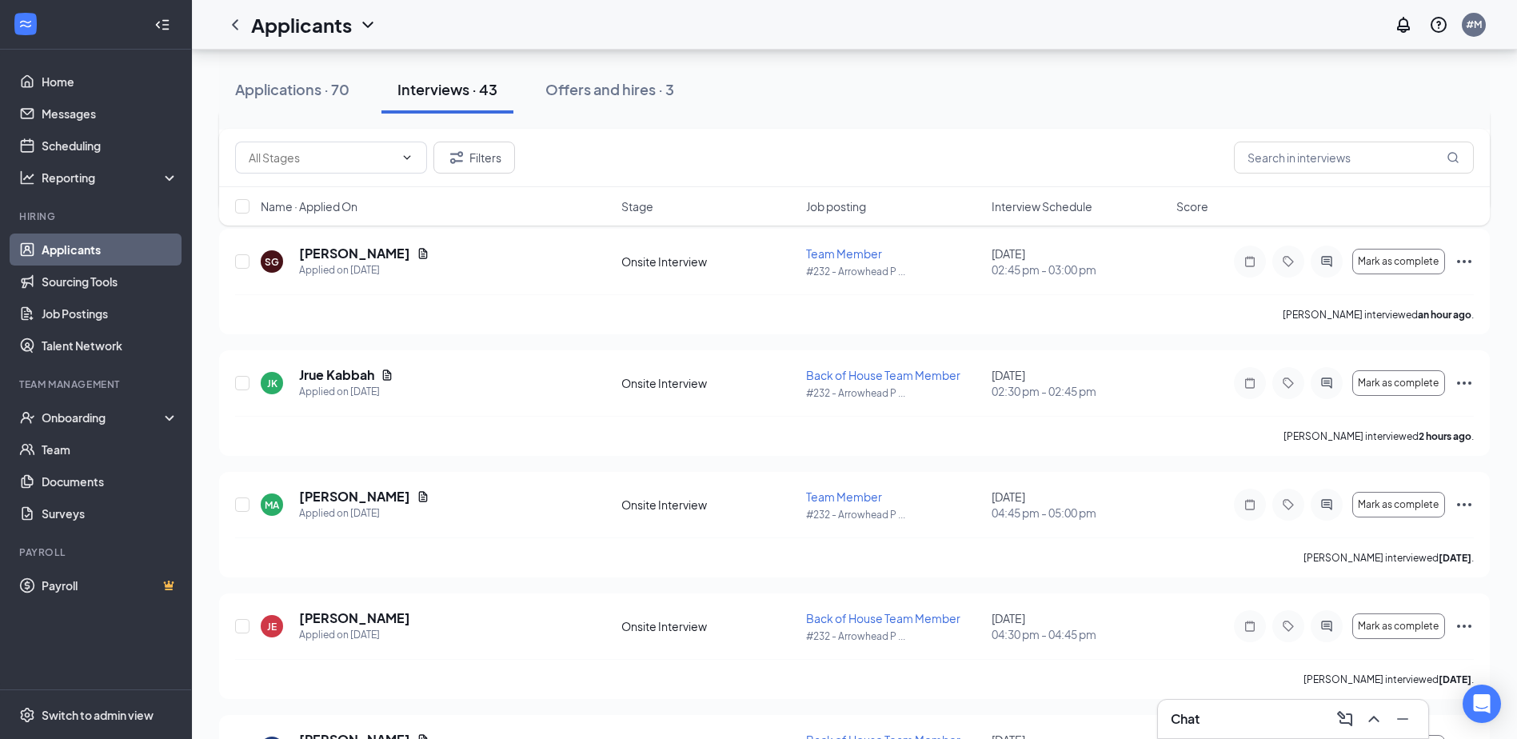
scroll to position [1840, 0]
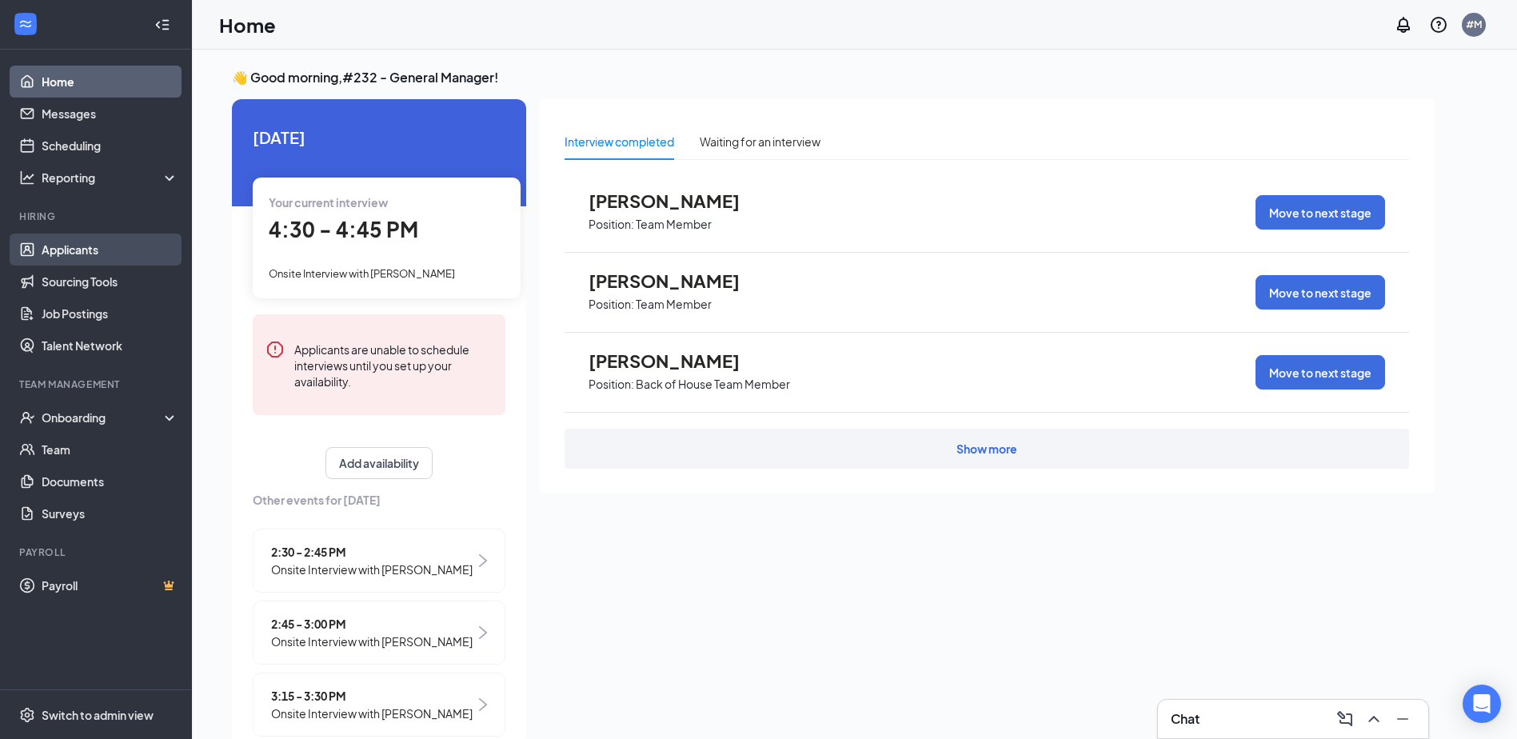
click at [98, 247] on link "Applicants" at bounding box center [110, 250] width 137 height 32
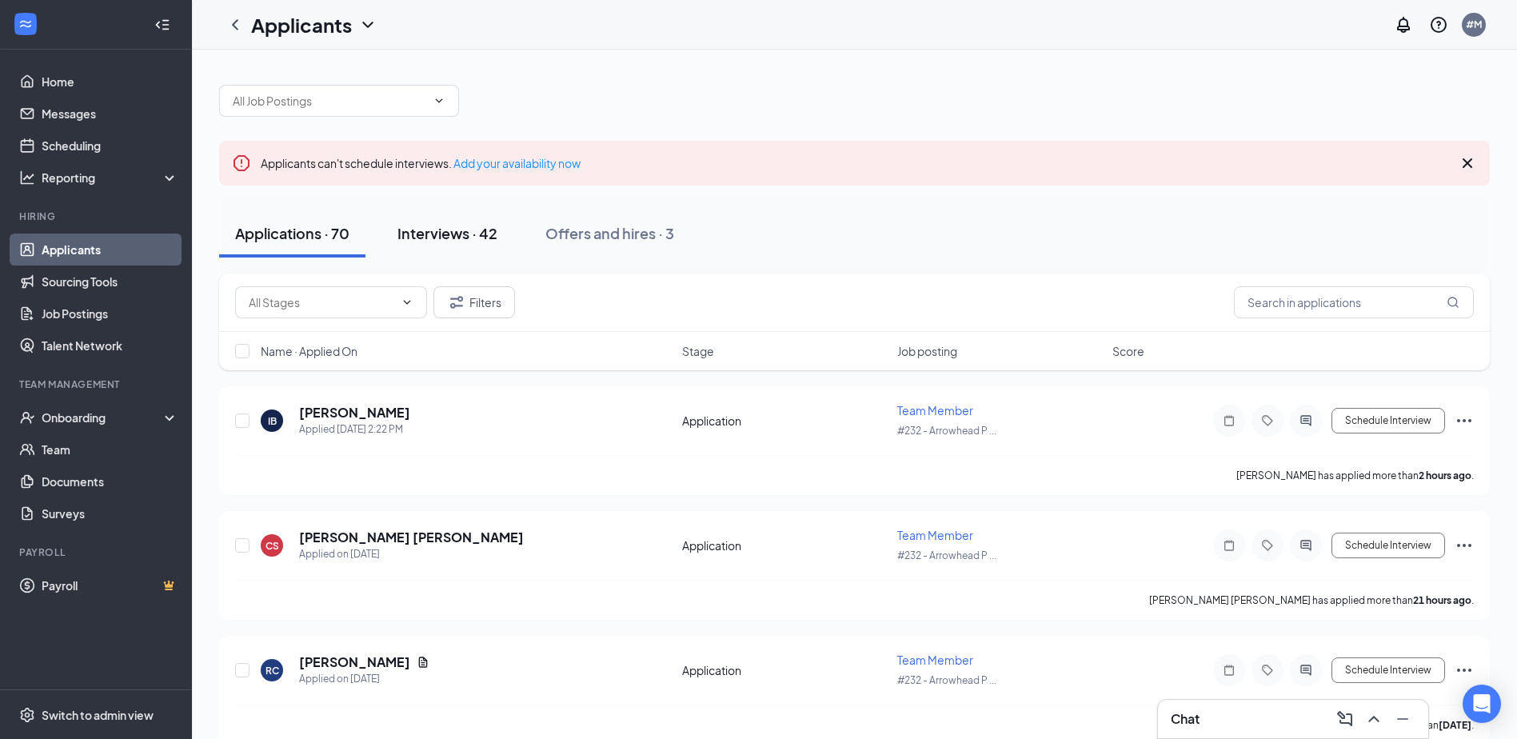
click at [453, 235] on div "Interviews · 42" at bounding box center [448, 233] width 100 height 20
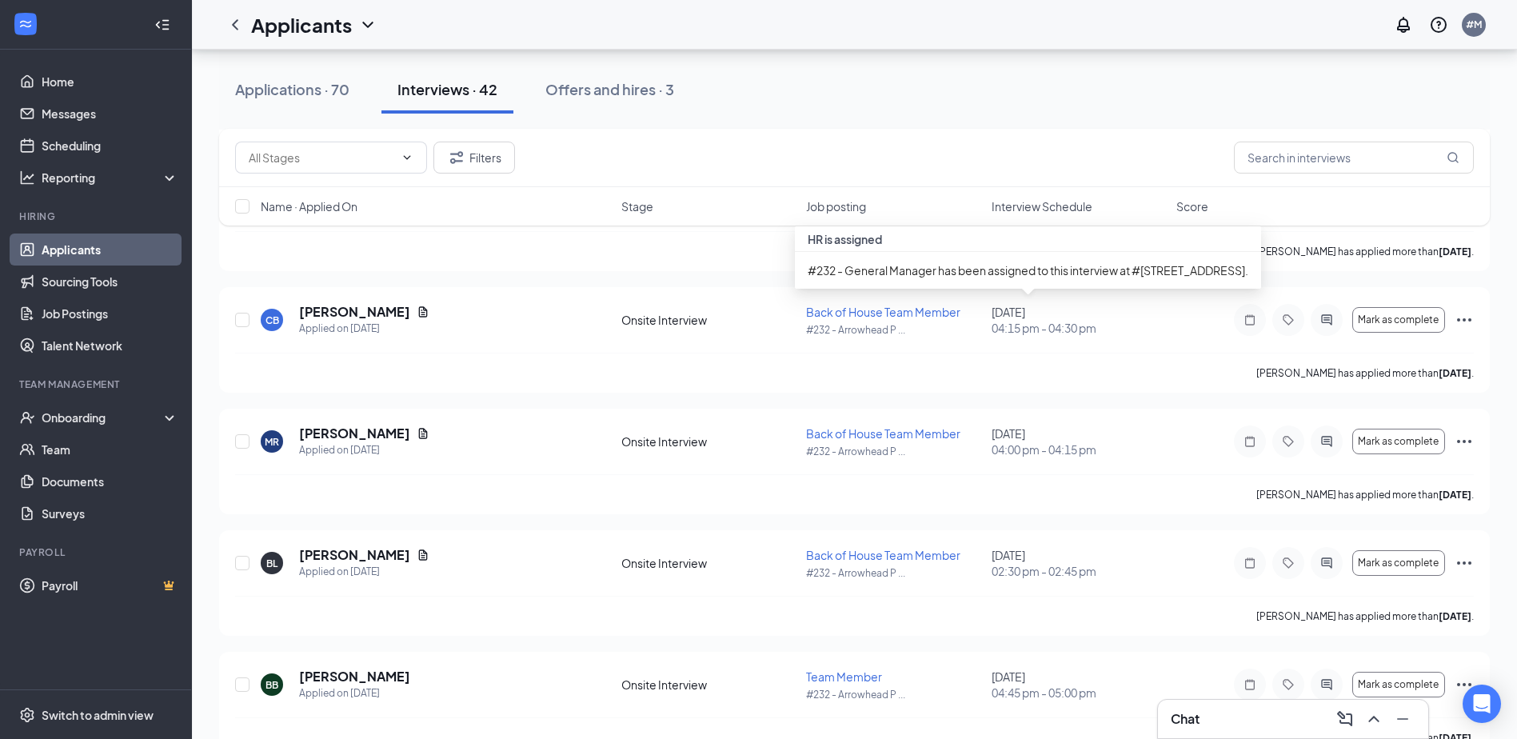
scroll to position [1040, 0]
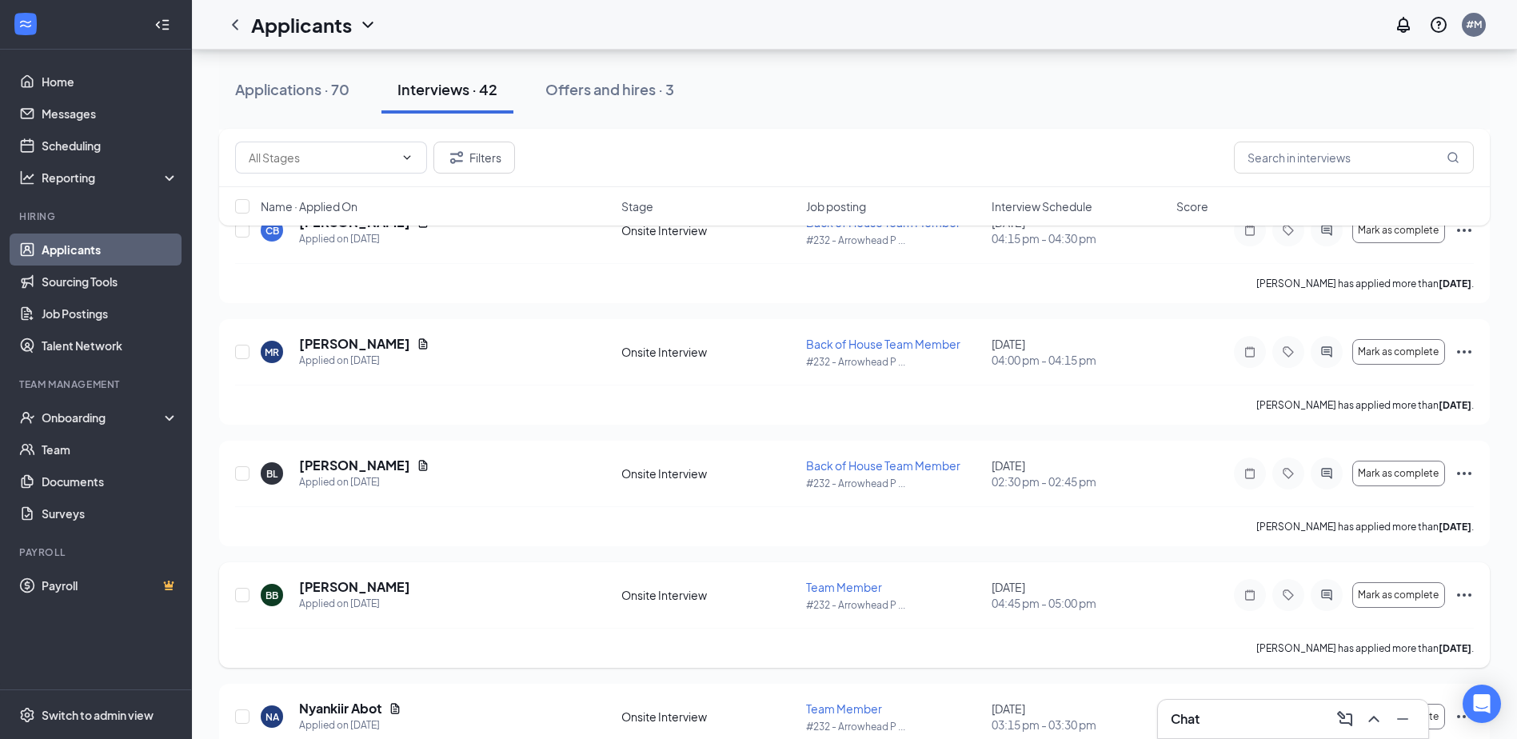
click at [1472, 593] on icon "Ellipses" at bounding box center [1464, 594] width 19 height 19
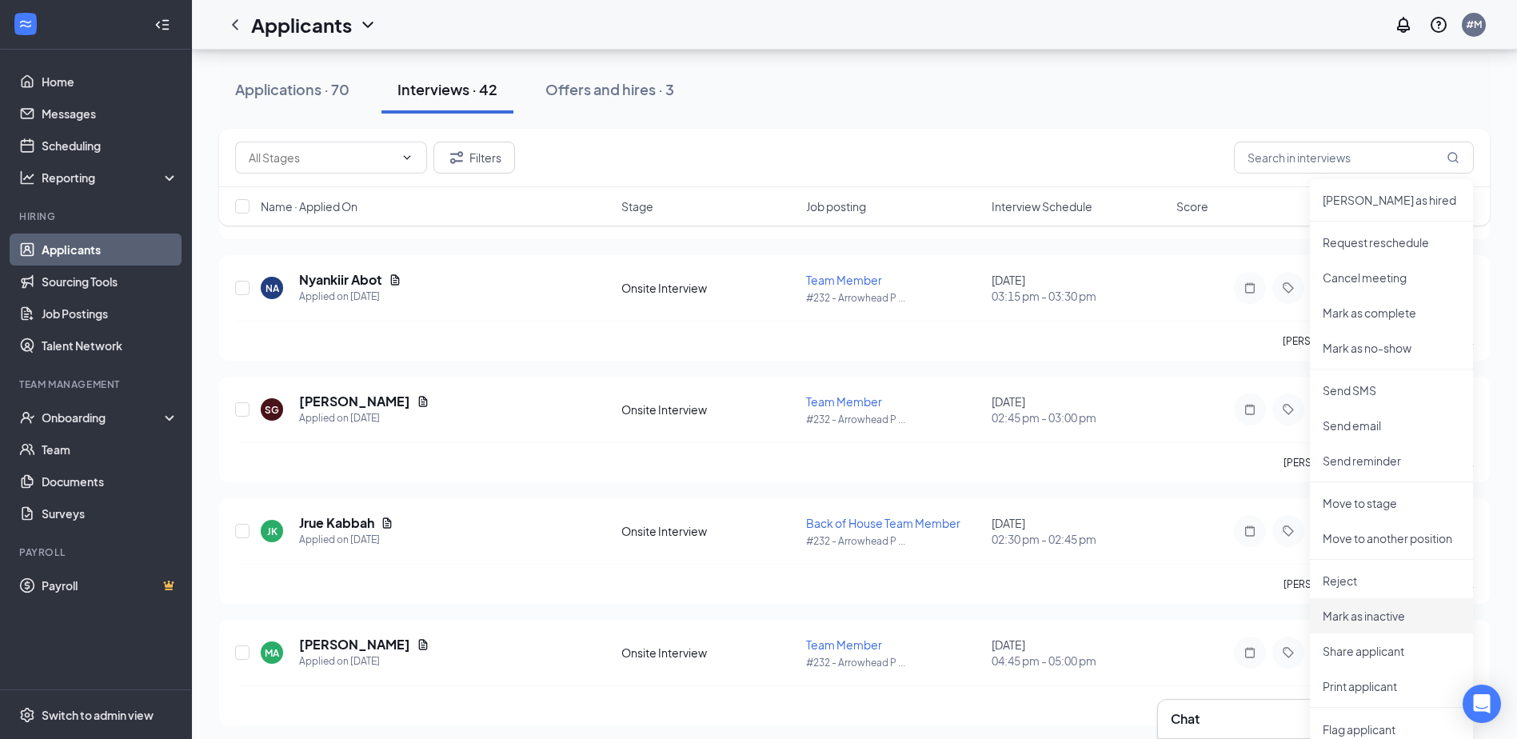
scroll to position [1520, 0]
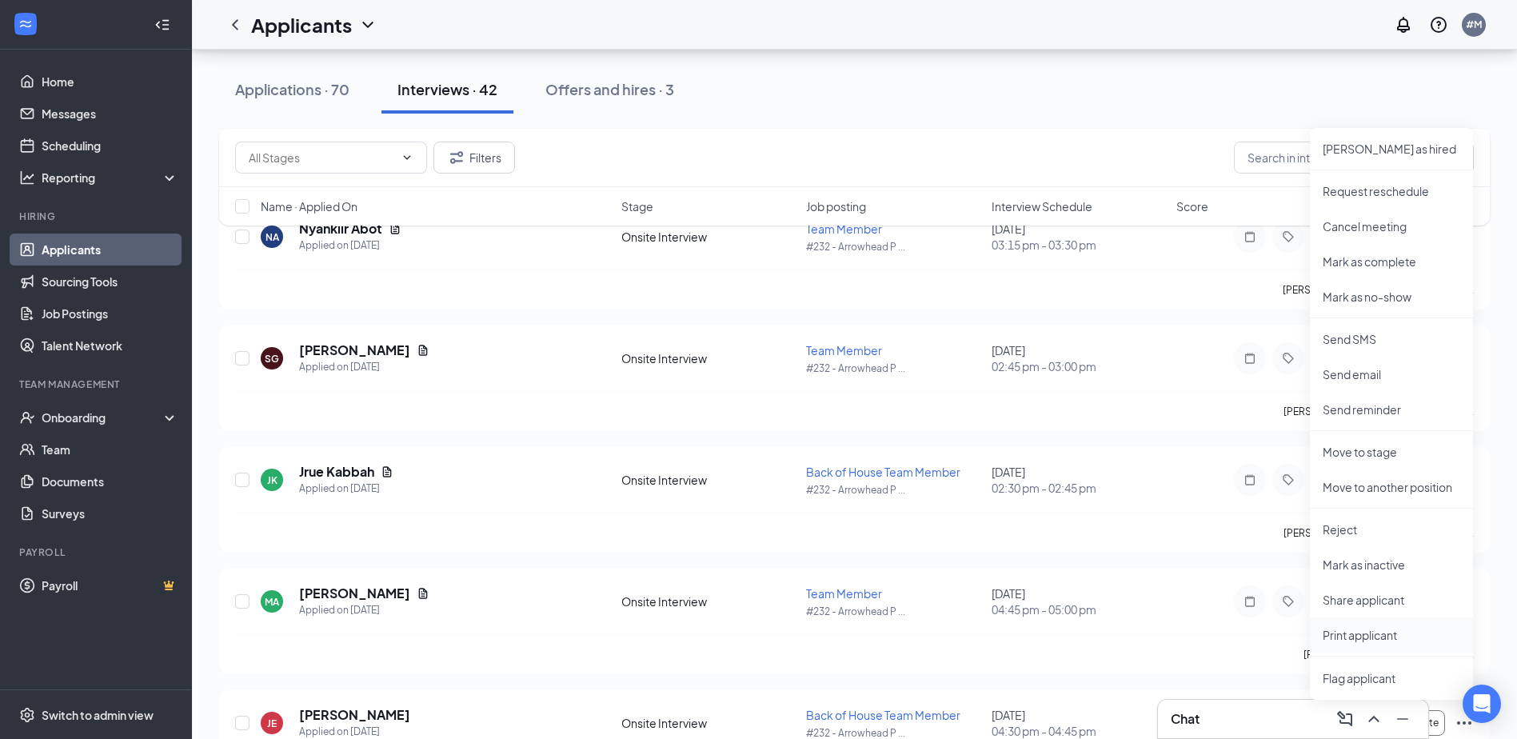
click at [1408, 642] on p "Print applicant" at bounding box center [1392, 635] width 138 height 16
